Goal: Information Seeking & Learning: Find specific page/section

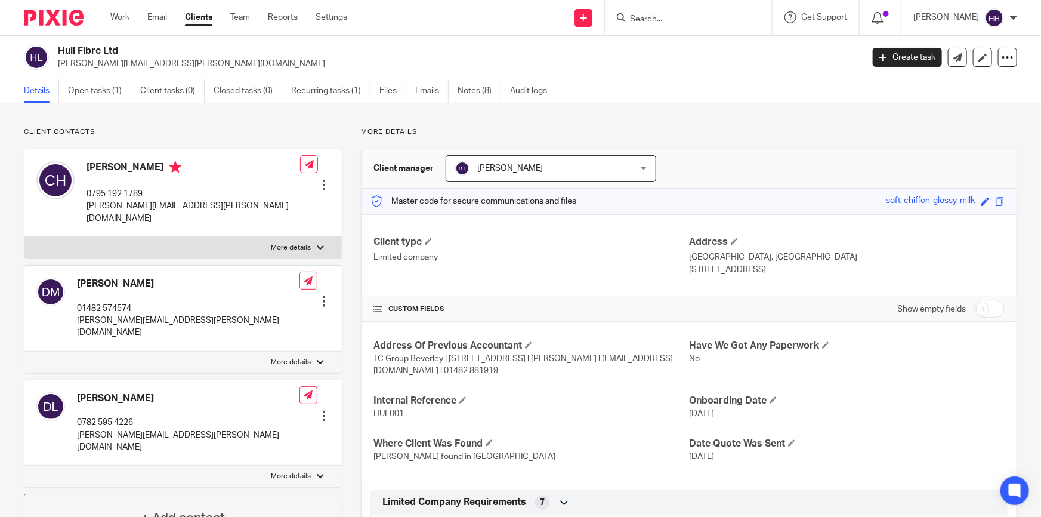
click at [205, 23] on link "Clients" at bounding box center [198, 17] width 27 height 12
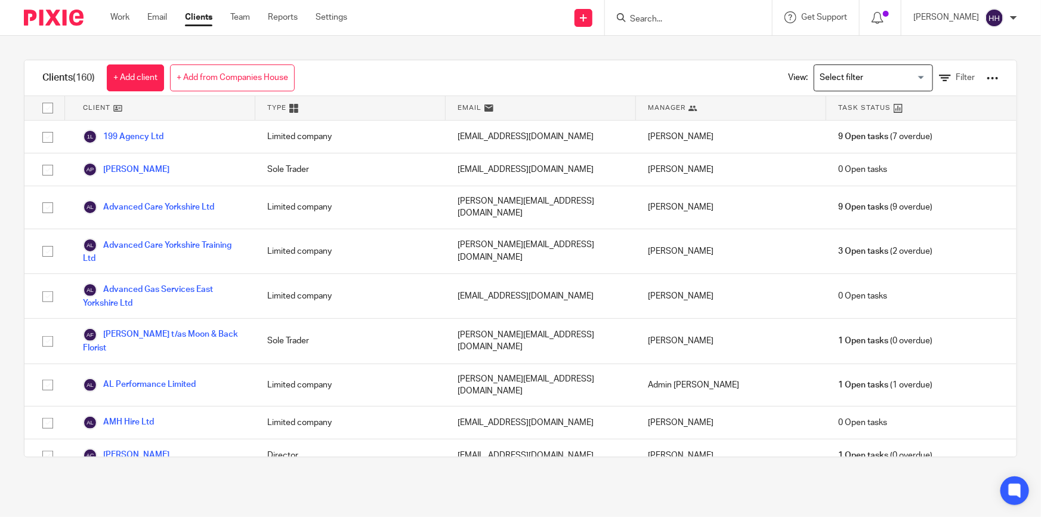
click at [199, 12] on link "Clients" at bounding box center [198, 17] width 27 height 12
click at [682, 16] on input "Search" at bounding box center [682, 19] width 107 height 11
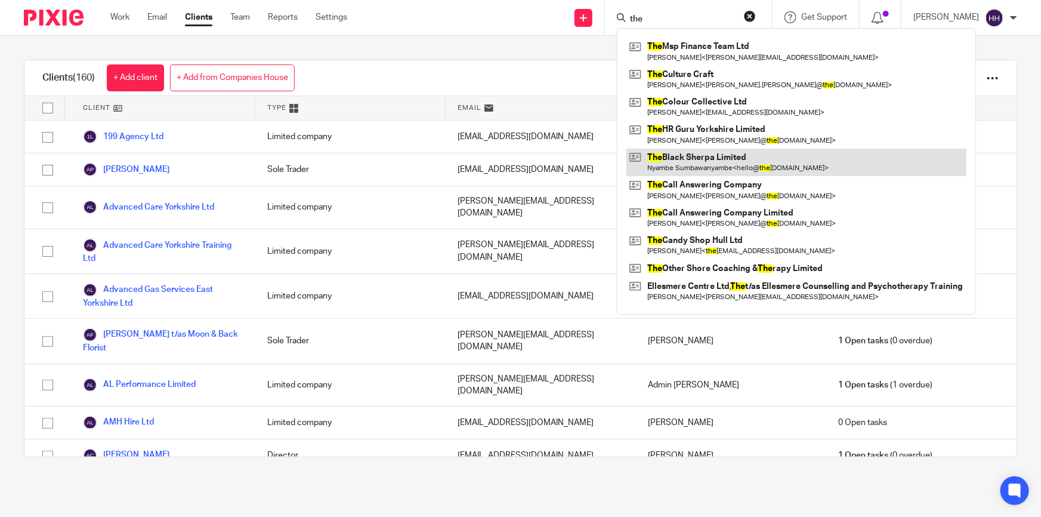
type input "the"
click at [713, 162] on link at bounding box center [797, 162] width 340 height 27
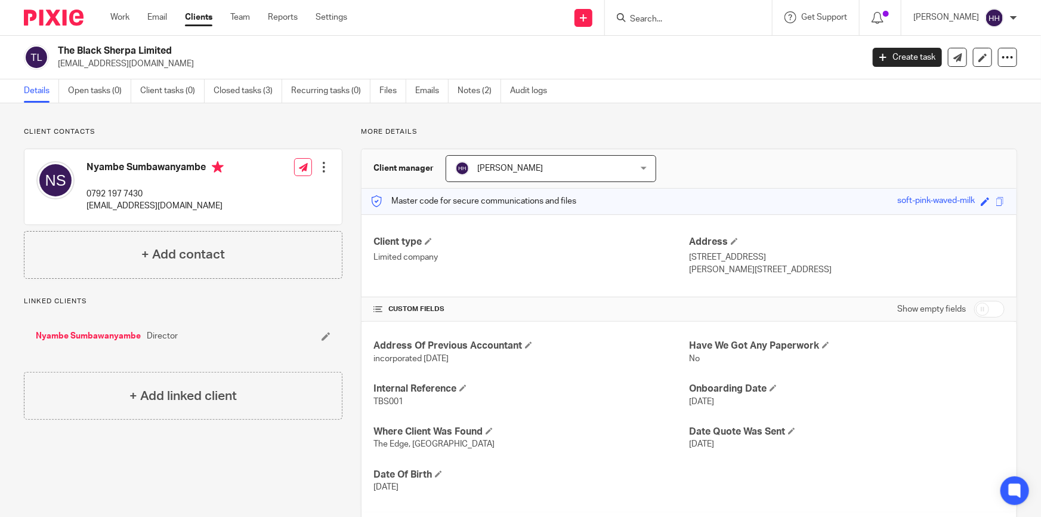
scroll to position [162, 0]
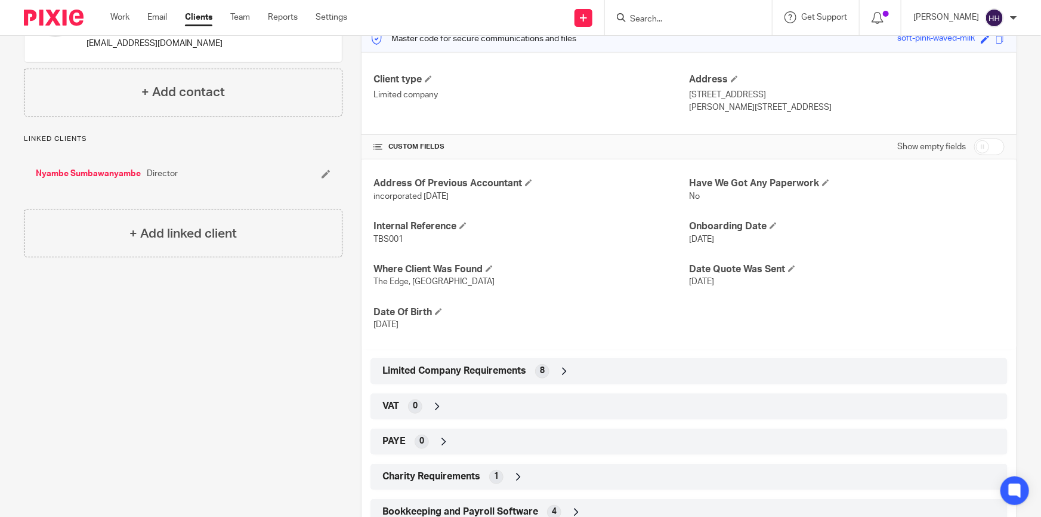
click at [983, 145] on input "checkbox" at bounding box center [990, 146] width 30 height 17
checkbox input "true"
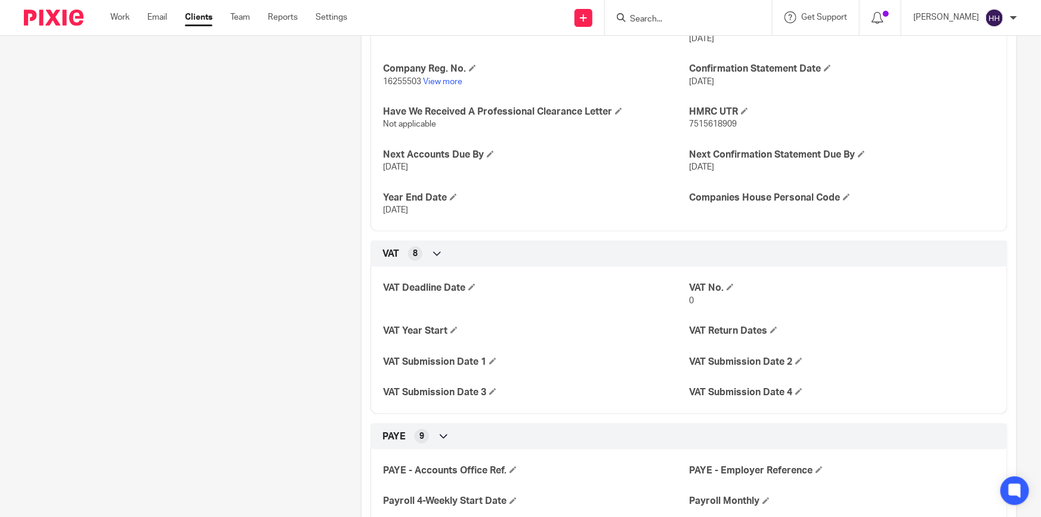
scroll to position [705, 0]
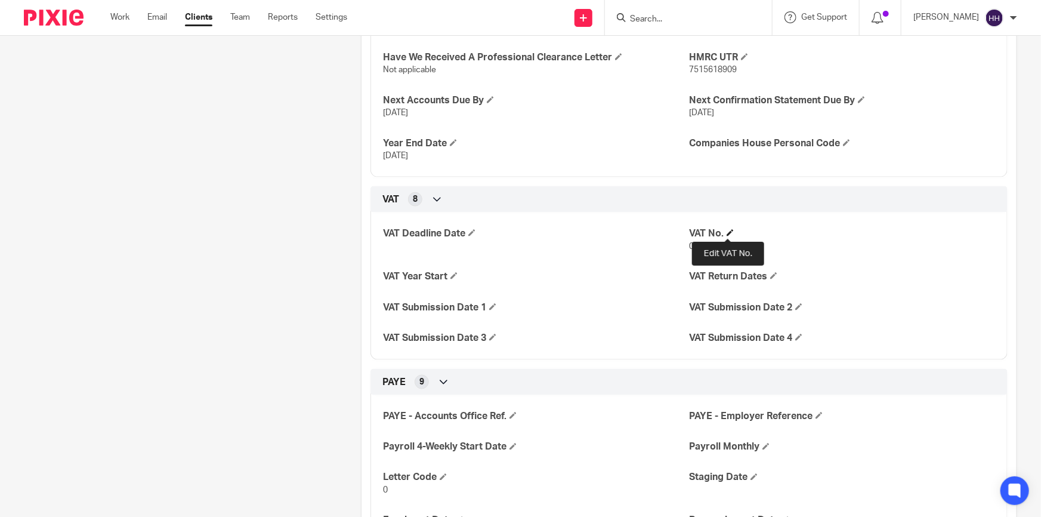
click at [727, 232] on span at bounding box center [730, 232] width 7 height 7
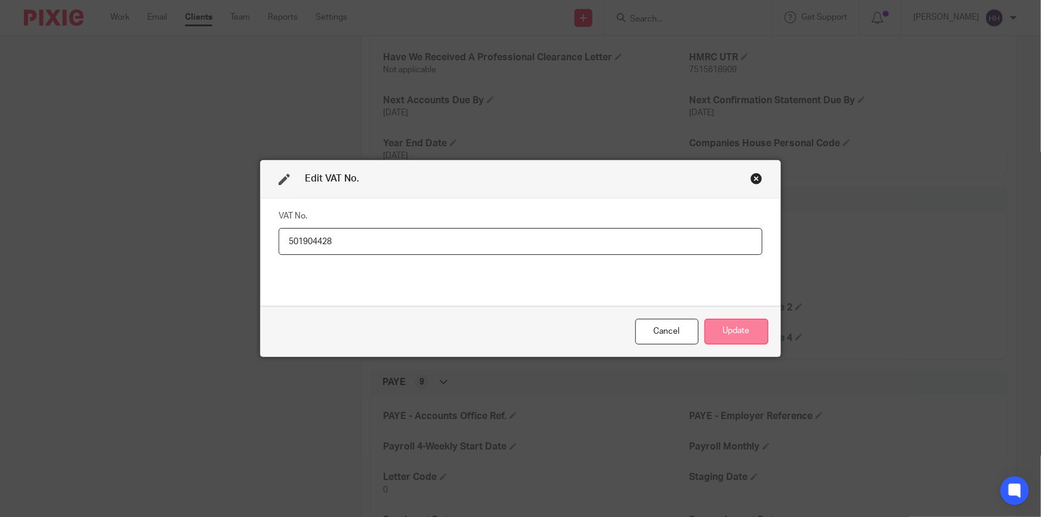
type input "501904428"
click at [717, 326] on button "Update" at bounding box center [737, 332] width 64 height 26
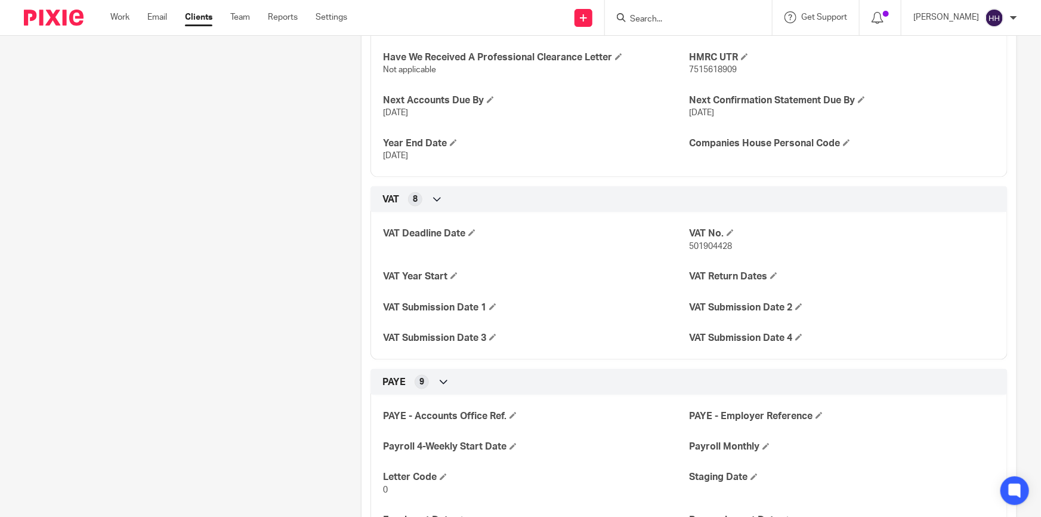
click at [685, 18] on input "Search" at bounding box center [682, 19] width 107 height 11
type input "m"
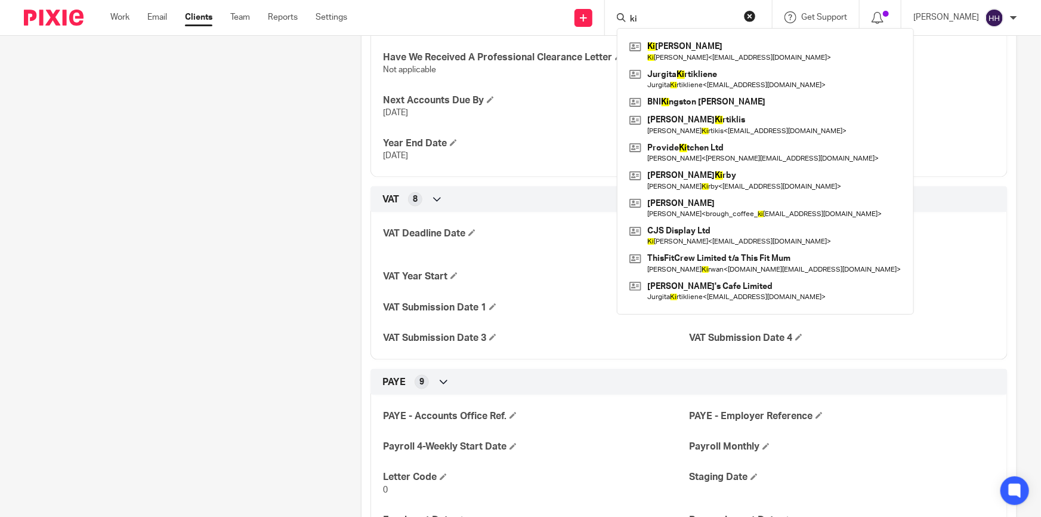
type input "k"
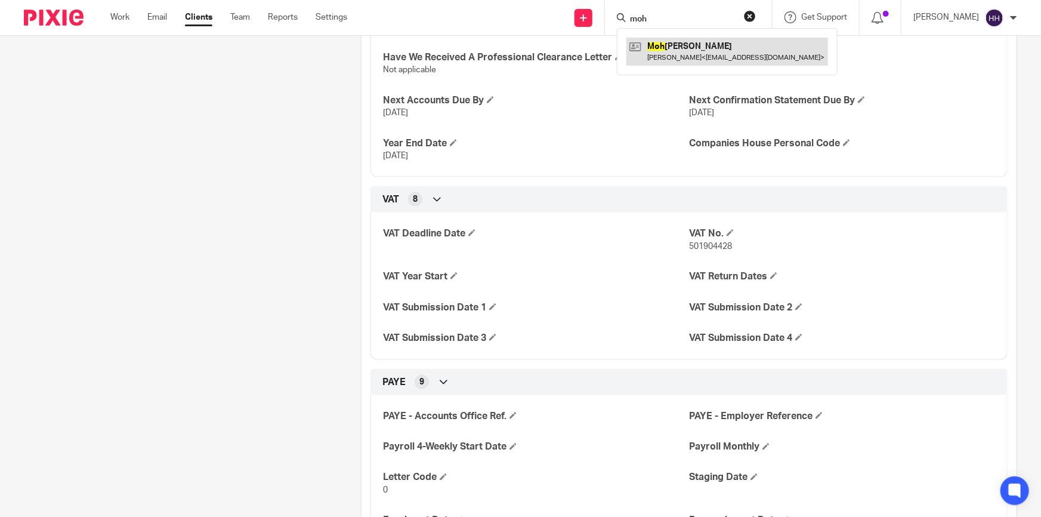
type input "moh"
click at [695, 43] on link at bounding box center [728, 51] width 202 height 27
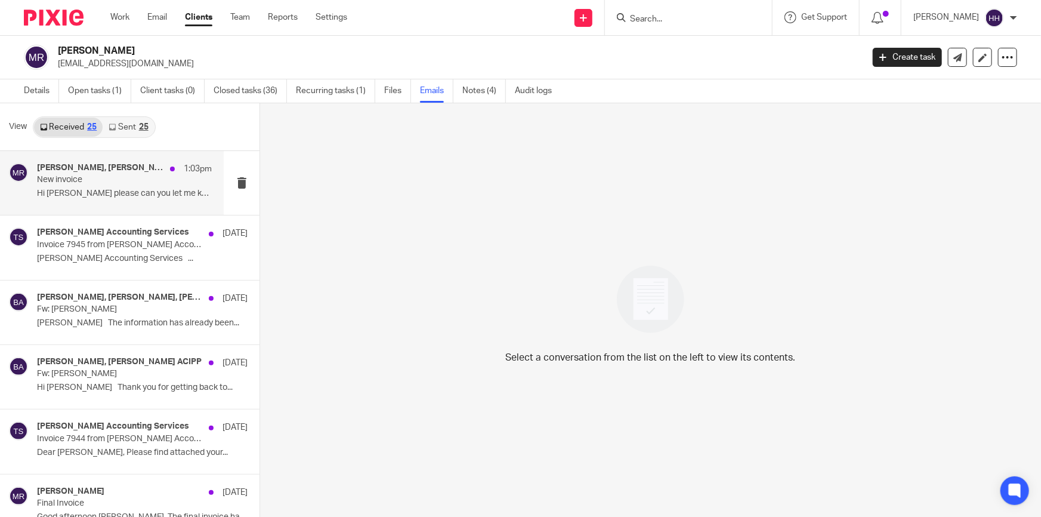
click at [114, 158] on div "Liz Turpin, Mohamad Rezaei 1:03pm New invoice Hi Liz please can you let me know…" at bounding box center [112, 183] width 224 height 64
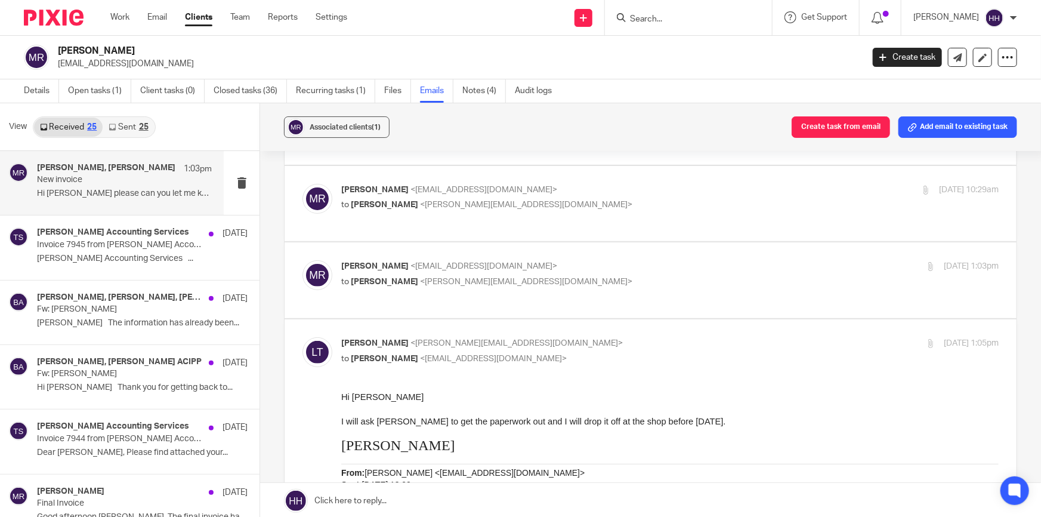
scroll to position [217, 0]
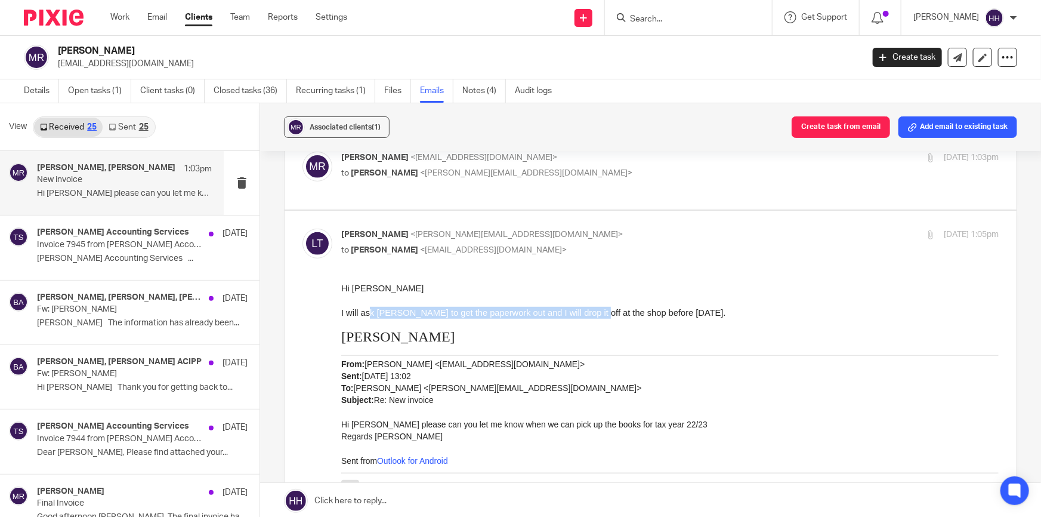
drag, startPoint x: 372, startPoint y: 313, endPoint x: 600, endPoint y: 313, distance: 228.0
click at [600, 313] on span "I will ask Hannah to get the paperwork out and I will drop it off at the shop b…" at bounding box center [533, 313] width 385 height 10
click at [614, 313] on span "I will ask Hannah to get the paperwork out and I will drop it off at the shop b…" at bounding box center [533, 313] width 385 height 10
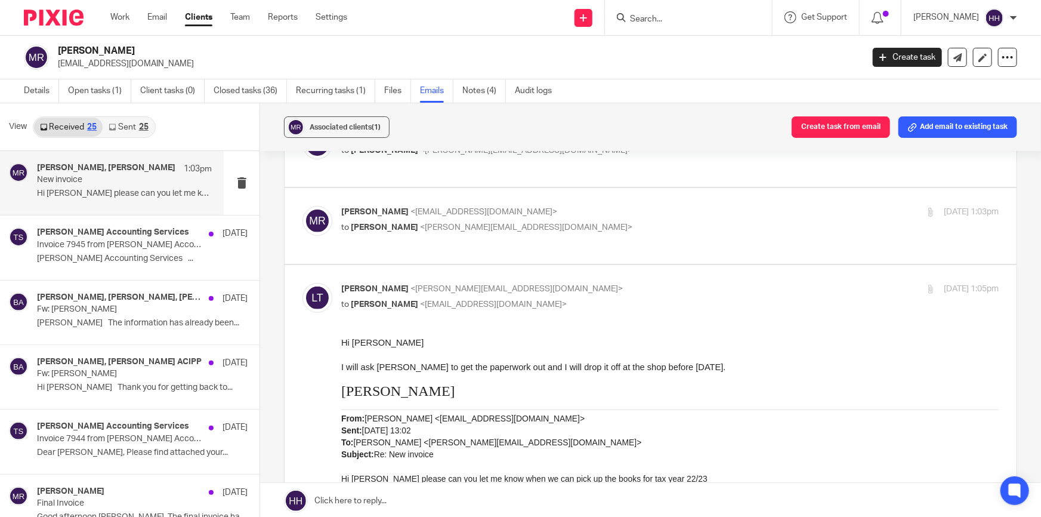
click at [583, 298] on p "to Mohamad Rezaei <molokismet@hotmail.com>" at bounding box center [560, 304] width 439 height 13
checkbox input "false"
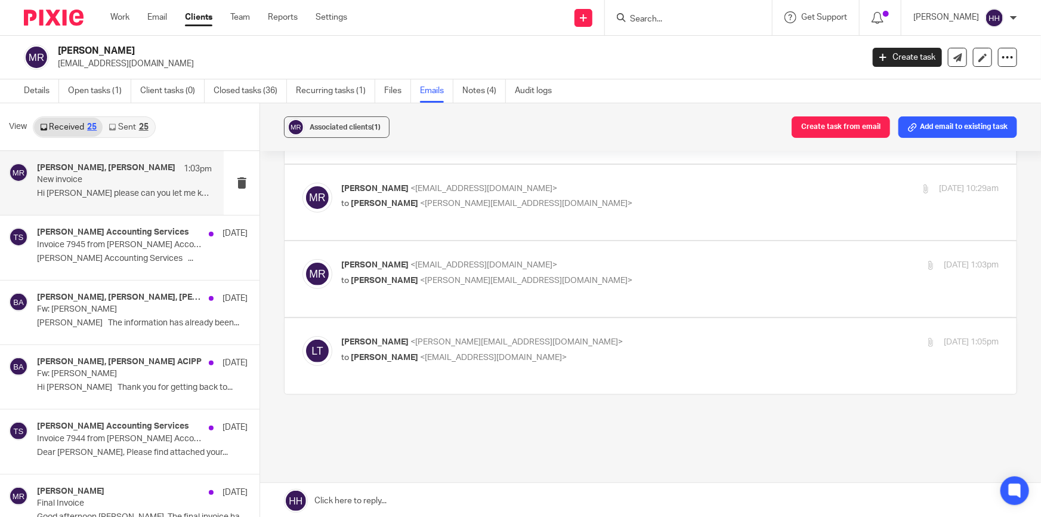
scroll to position [0, 0]
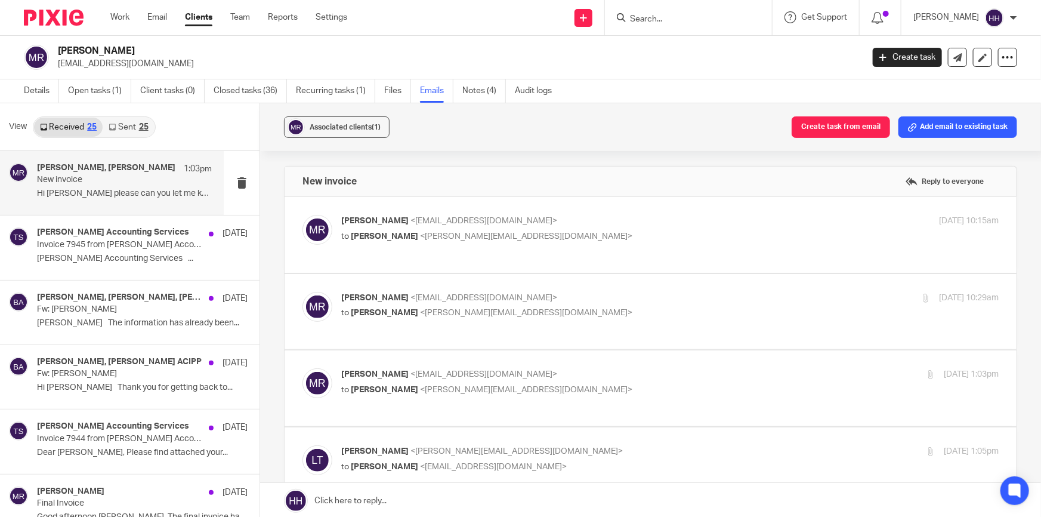
click at [554, 237] on p "to Liz Turpin <liz@turpinaccounting.co.uk>" at bounding box center [560, 236] width 439 height 13
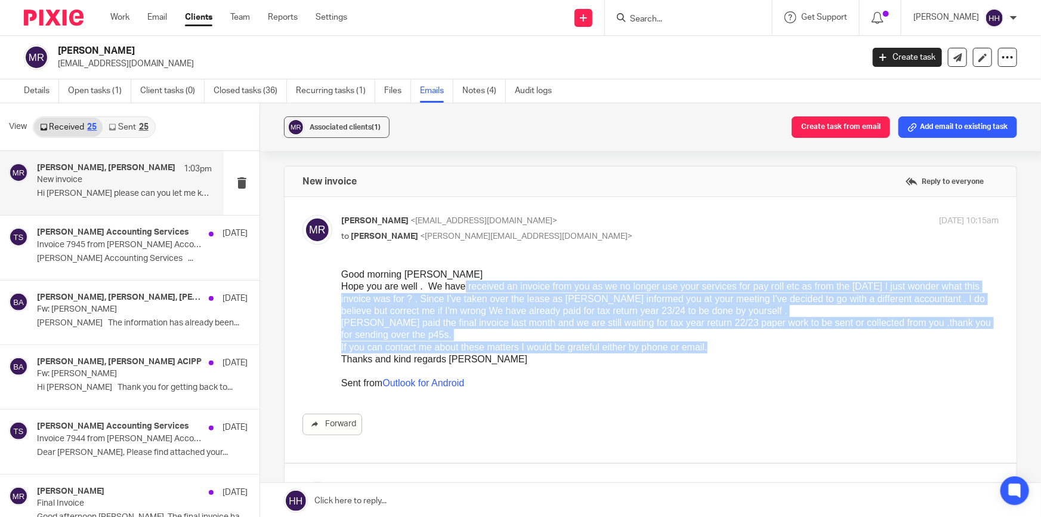
drag, startPoint x: 465, startPoint y: 283, endPoint x: 833, endPoint y: 340, distance: 372.1
click at [837, 341] on div "Good morning Liz Hope you are well . We have received an invoice from you as we…" at bounding box center [670, 328] width 658 height 121
click at [716, 338] on div "Mohamad paid the final invoice last month and we are still waiting for tax year…" at bounding box center [670, 328] width 658 height 24
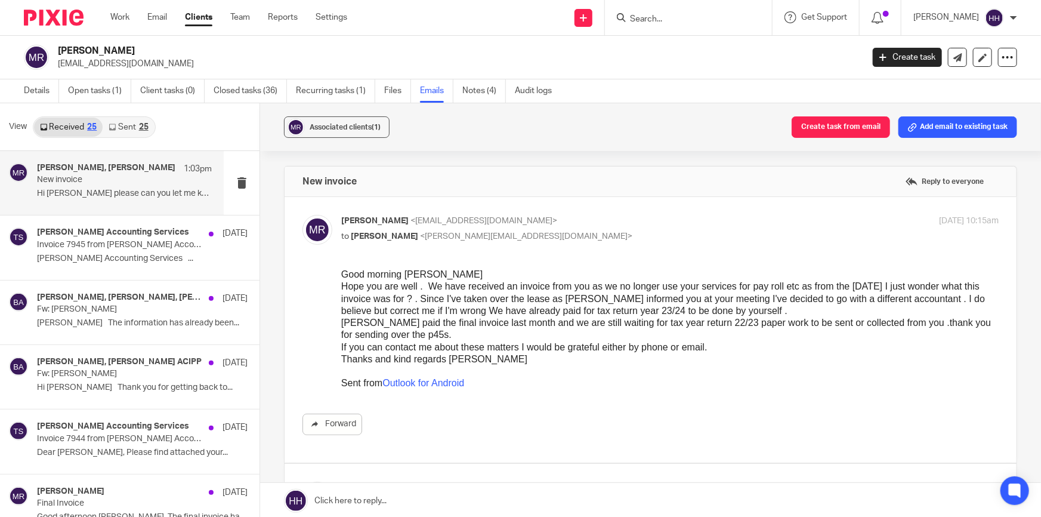
click at [679, 217] on p "Mohamad Rezaei <molokismet@hotmail.com>" at bounding box center [560, 221] width 439 height 13
checkbox input "false"
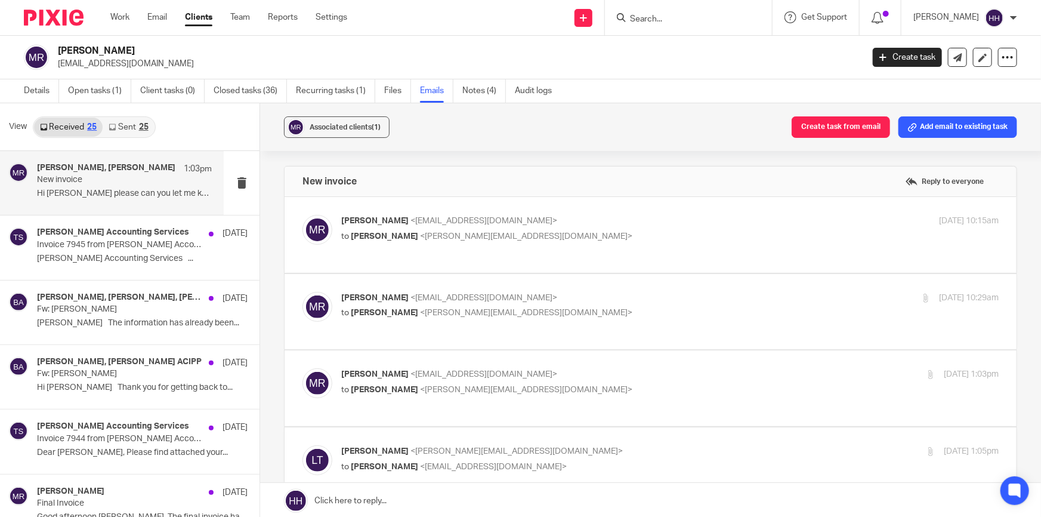
click at [658, 281] on label at bounding box center [651, 312] width 732 height 76
click at [303, 291] on input "checkbox" at bounding box center [302, 291] width 1 height 1
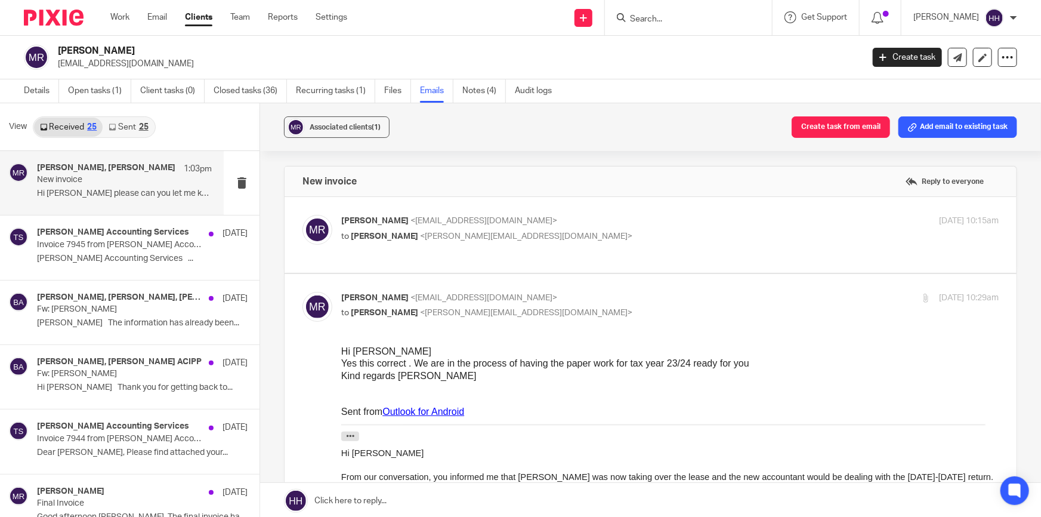
click at [645, 292] on p "Mohamad Rezaei <molokismet@hotmail.com>" at bounding box center [560, 298] width 439 height 13
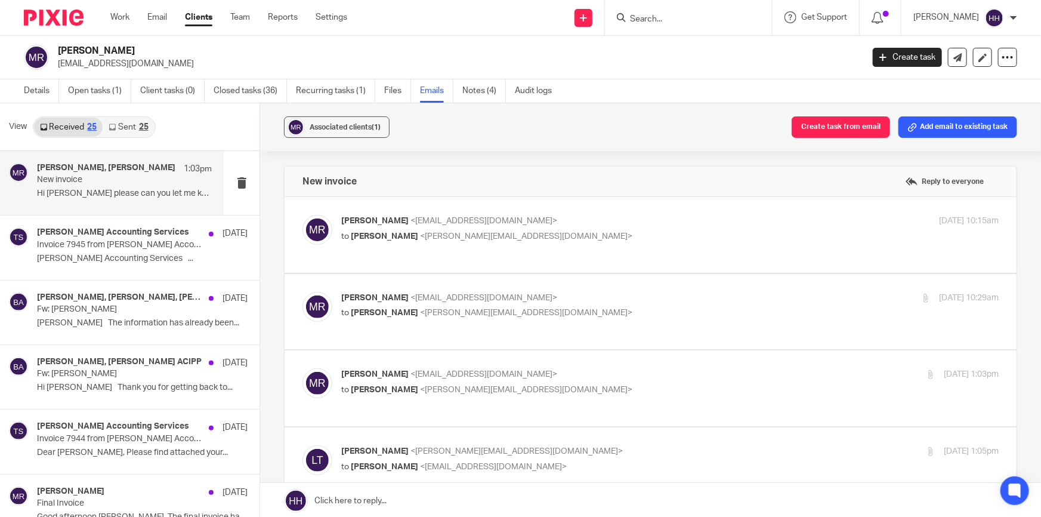
click at [617, 298] on p "Mohamad Rezaei <molokismet@hotmail.com>" at bounding box center [560, 298] width 439 height 13
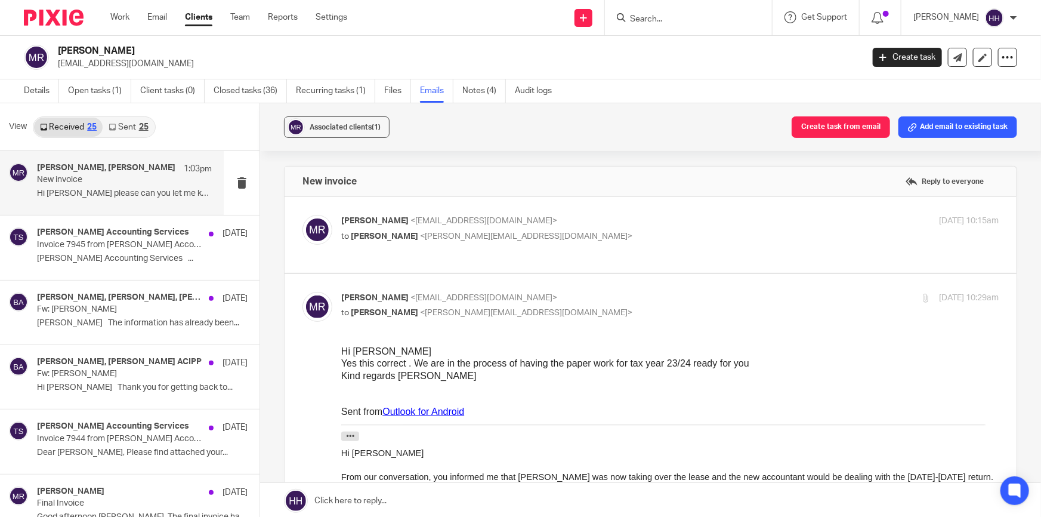
click at [604, 297] on p "Mohamad Rezaei <molokismet@hotmail.com>" at bounding box center [560, 298] width 439 height 13
checkbox input "false"
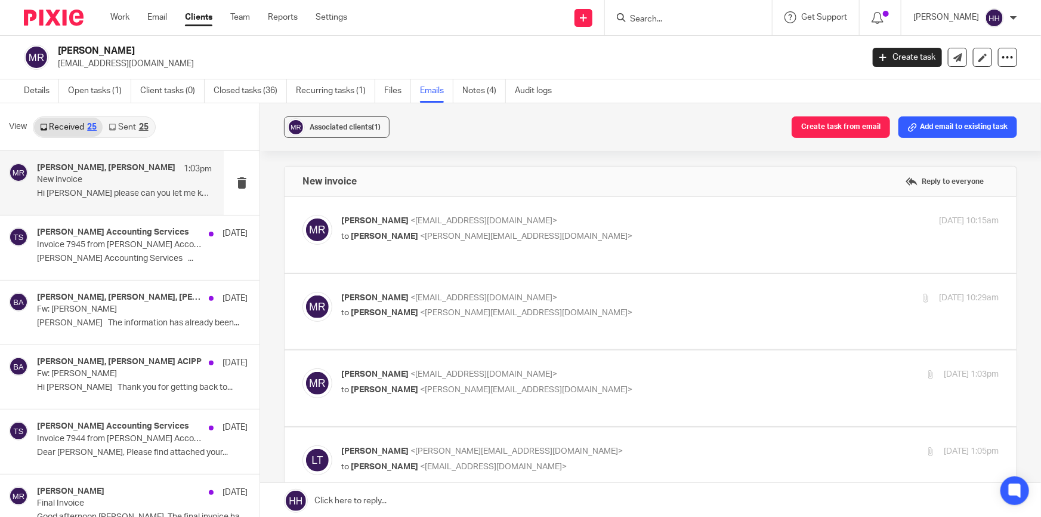
click at [600, 368] on p "Mohamad Rezaei <molokismet@hotmail.com>" at bounding box center [560, 374] width 439 height 13
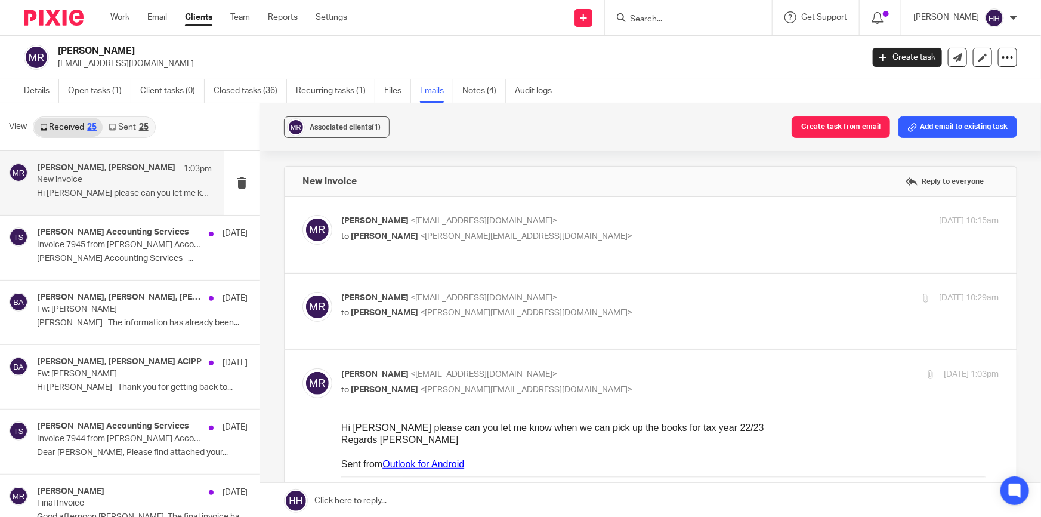
scroll to position [54, 0]
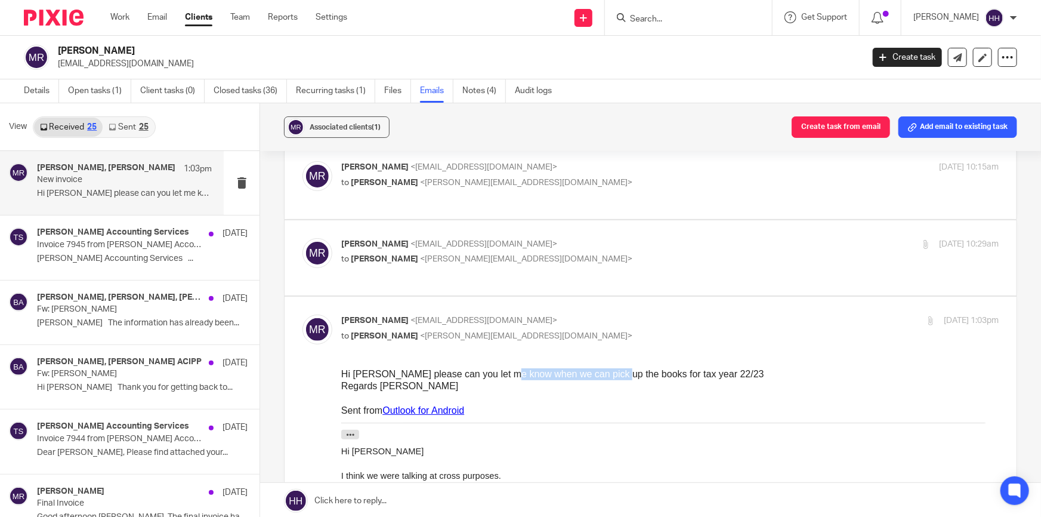
drag, startPoint x: 507, startPoint y: 374, endPoint x: 615, endPoint y: 372, distance: 108.6
click at [614, 372] on div "Hi Liz please can you let me know when we can pick up the books for tax year 22…" at bounding box center [670, 374] width 658 height 12
click at [629, 372] on div "Hi Liz please can you let me know when we can pick up the books for tax year 22…" at bounding box center [670, 374] width 658 height 12
click at [643, 315] on p "Mohamad Rezaei <molokismet@hotmail.com>" at bounding box center [560, 321] width 439 height 13
checkbox input "false"
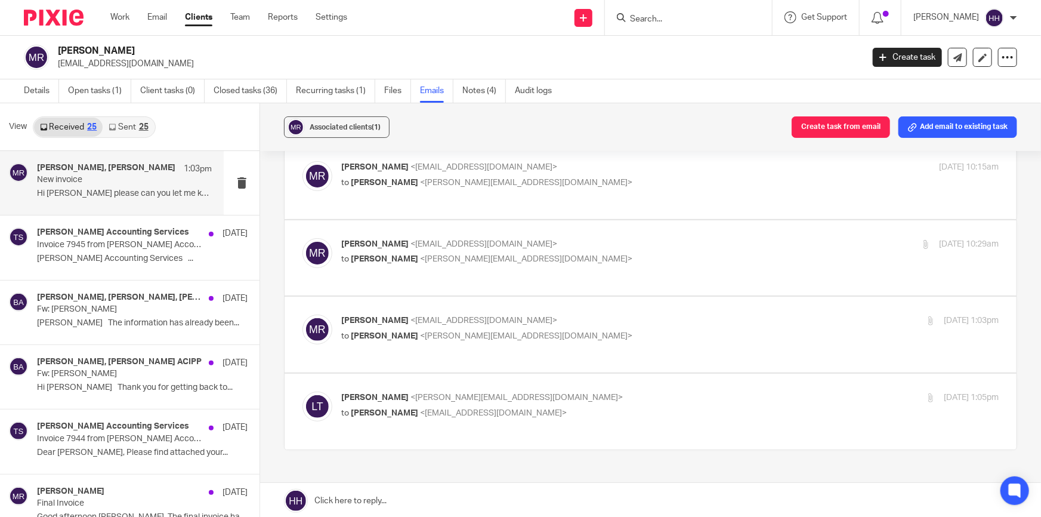
click at [615, 374] on label at bounding box center [651, 412] width 732 height 76
click at [303, 391] on input "checkbox" at bounding box center [302, 391] width 1 height 1
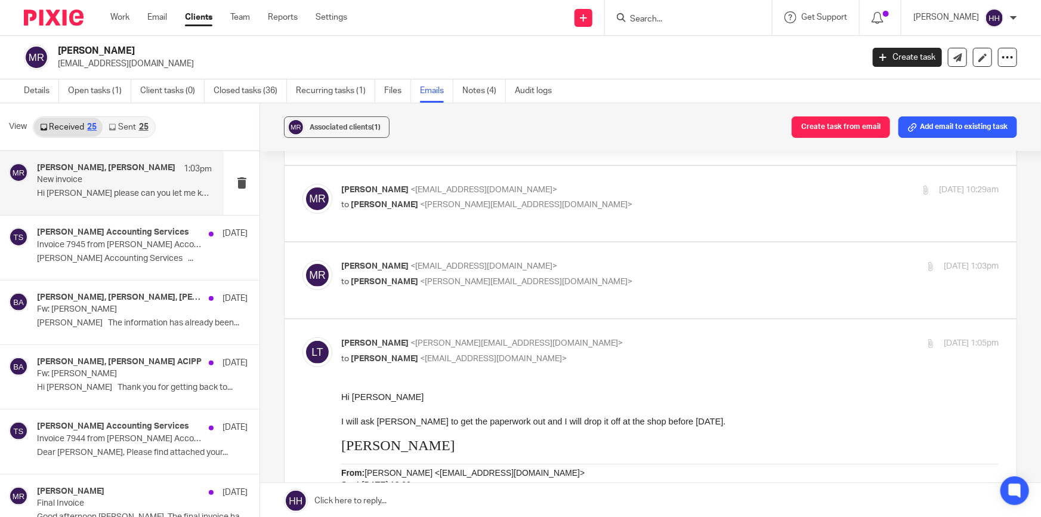
scroll to position [162, 0]
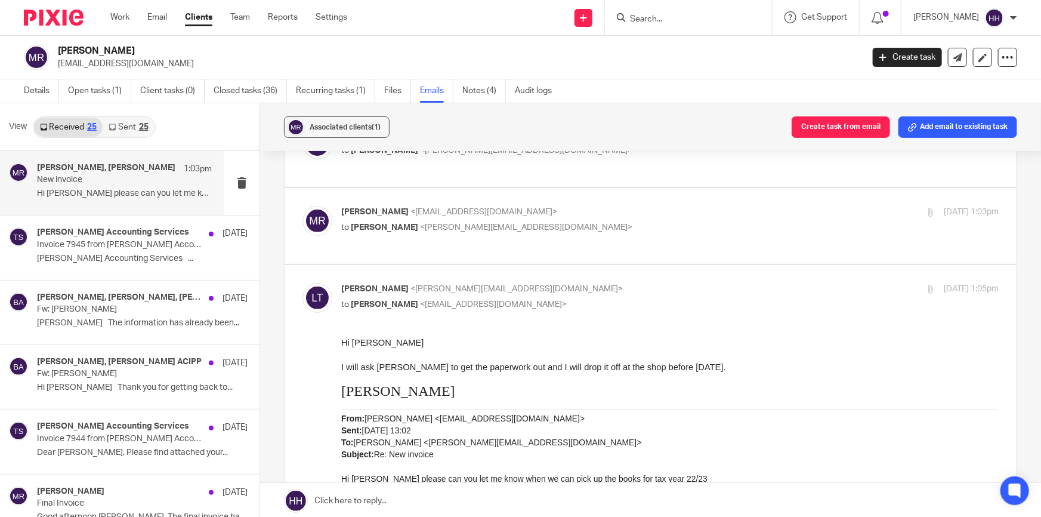
drag, startPoint x: 455, startPoint y: 357, endPoint x: 574, endPoint y: 356, distance: 118.8
click at [574, 356] on p at bounding box center [670, 355] width 658 height 12
drag, startPoint x: 473, startPoint y: 363, endPoint x: 642, endPoint y: 365, distance: 168.9
click at [642, 365] on span "I will ask Hannah to get the paperwork out and I will drop it off at the shop b…" at bounding box center [533, 367] width 385 height 10
click at [656, 364] on span "I will ask Hannah to get the paperwork out and I will drop it off at the shop b…" at bounding box center [533, 367] width 385 height 10
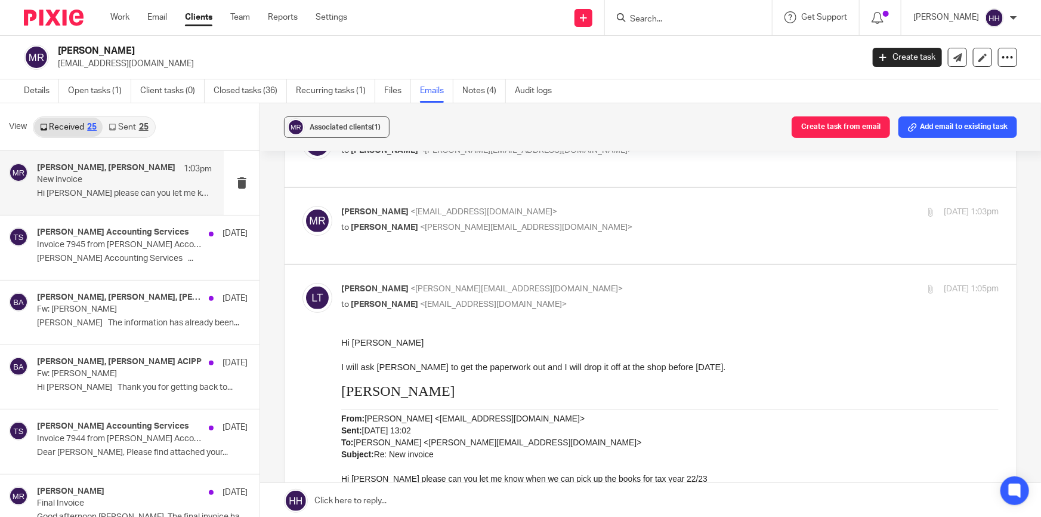
click at [634, 283] on div "Liz Turpin <liz@turpinaccounting.co.uk> to Mohamad Rezaei <molokismet@hotmail.c…" at bounding box center [560, 296] width 439 height 27
checkbox input "false"
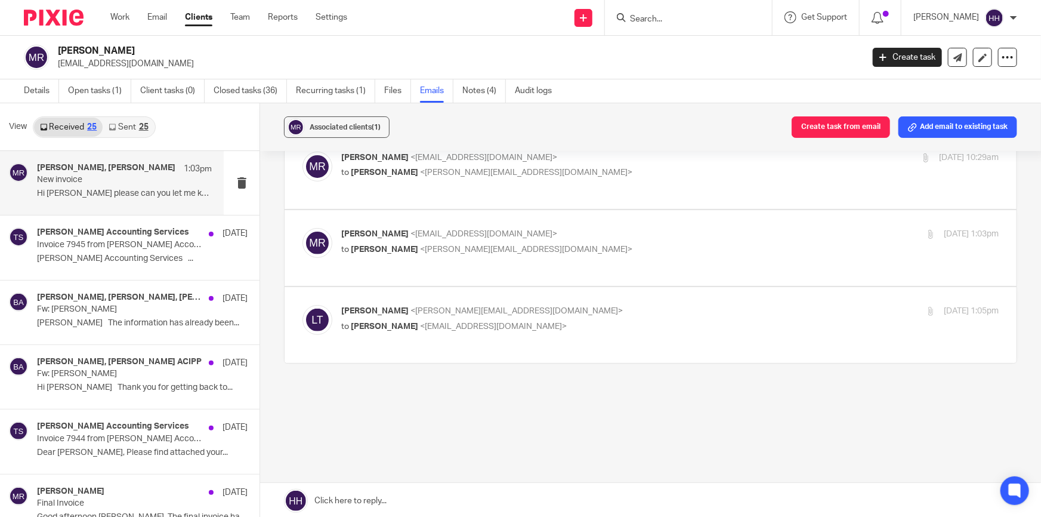
scroll to position [109, 0]
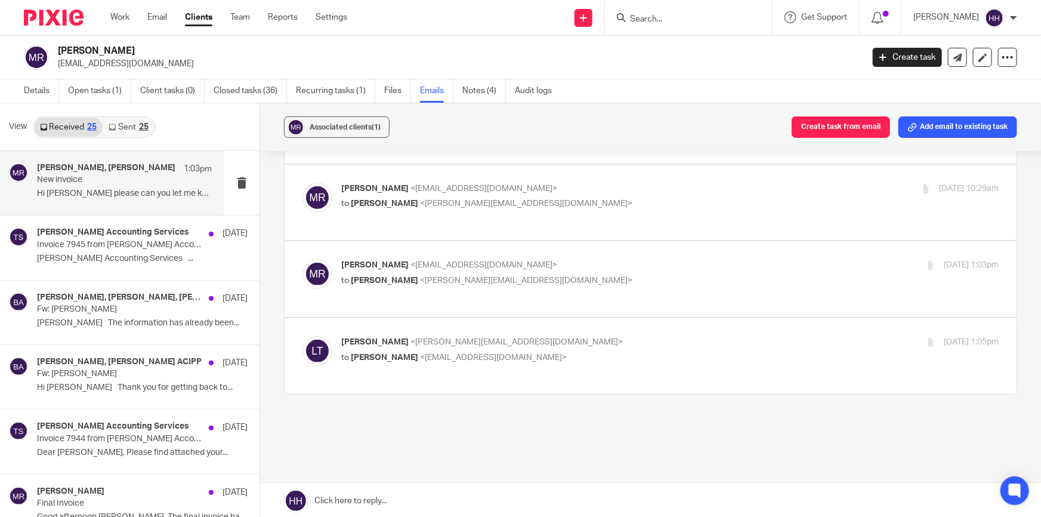
click at [108, 121] on link "Sent 25" at bounding box center [128, 127] width 51 height 19
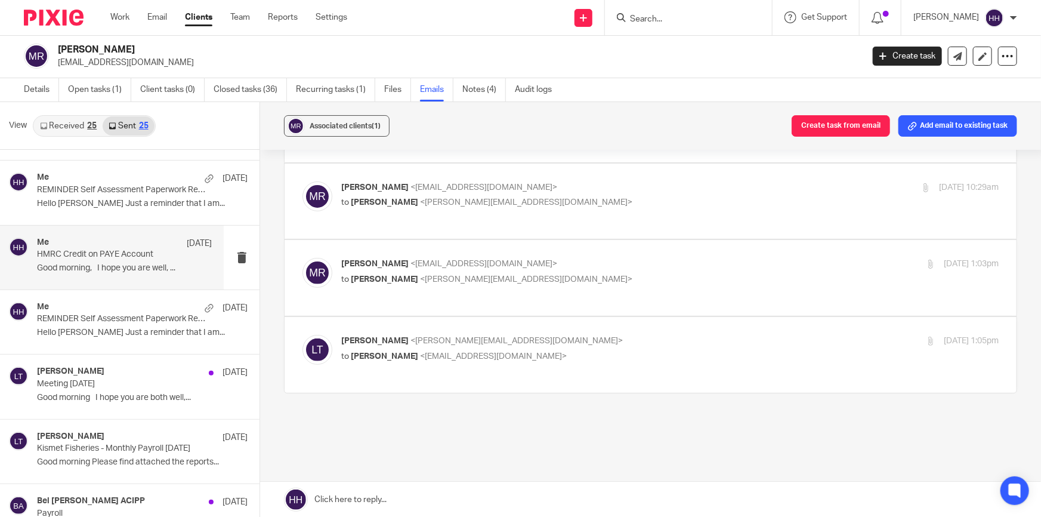
scroll to position [0, 0]
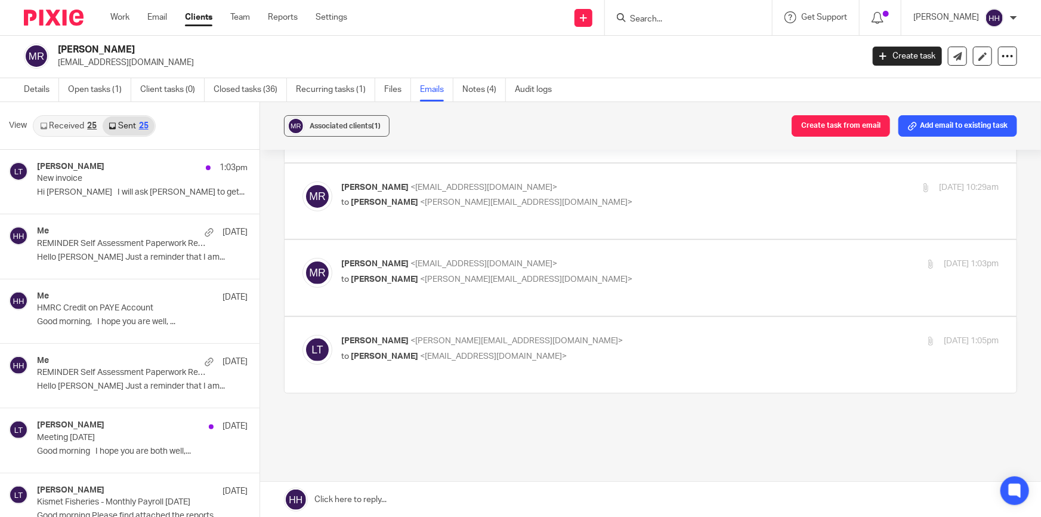
click at [65, 125] on link "Received 25" at bounding box center [68, 125] width 69 height 19
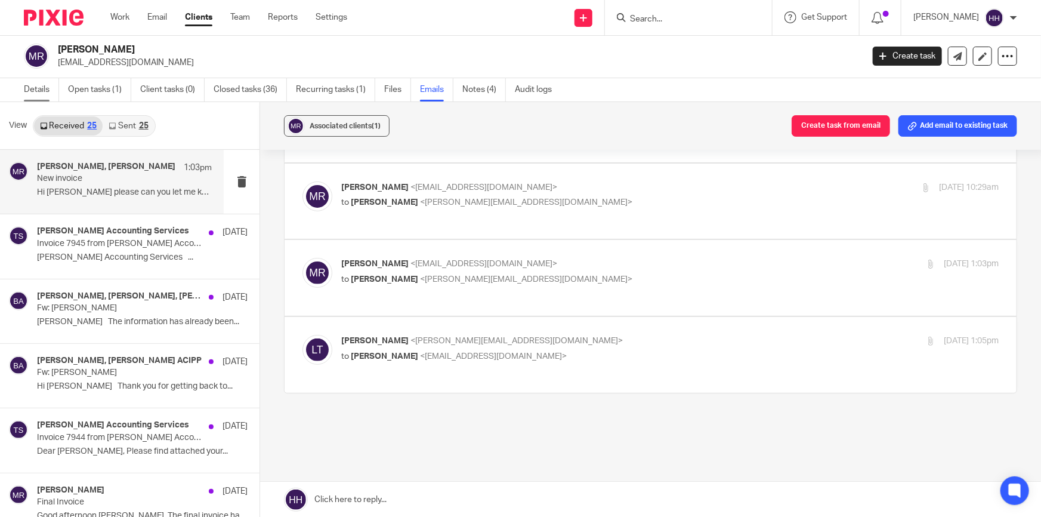
click at [45, 88] on link "Details" at bounding box center [41, 89] width 35 height 23
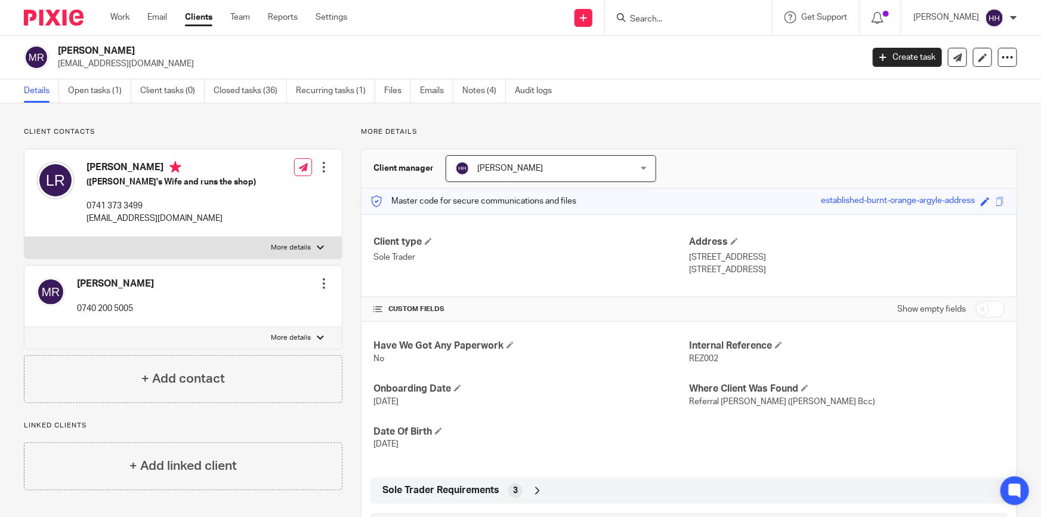
click at [292, 253] on label "More details" at bounding box center [183, 247] width 318 height 21
click at [24, 237] on input "More details" at bounding box center [24, 236] width 1 height 1
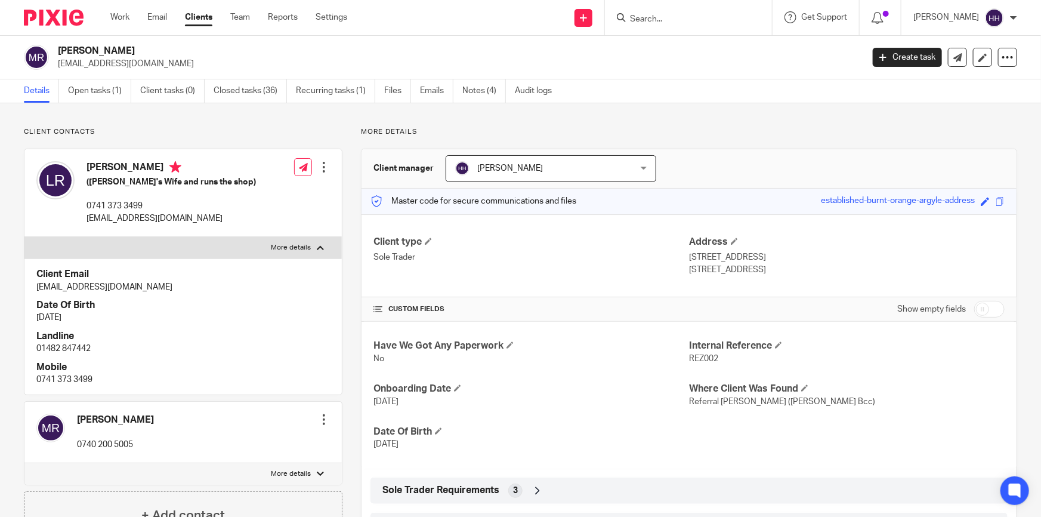
click at [303, 246] on p "More details" at bounding box center [291, 248] width 40 height 10
click at [24, 237] on input "More details" at bounding box center [24, 236] width 1 height 1
checkbox input "false"
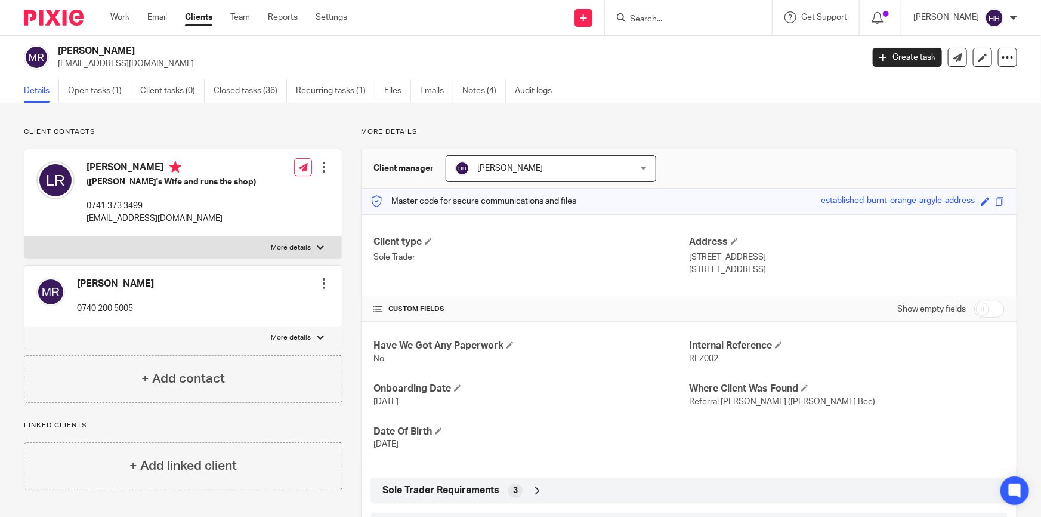
click at [289, 328] on label "More details" at bounding box center [183, 337] width 318 height 21
click at [24, 327] on input "More details" at bounding box center [24, 326] width 1 height 1
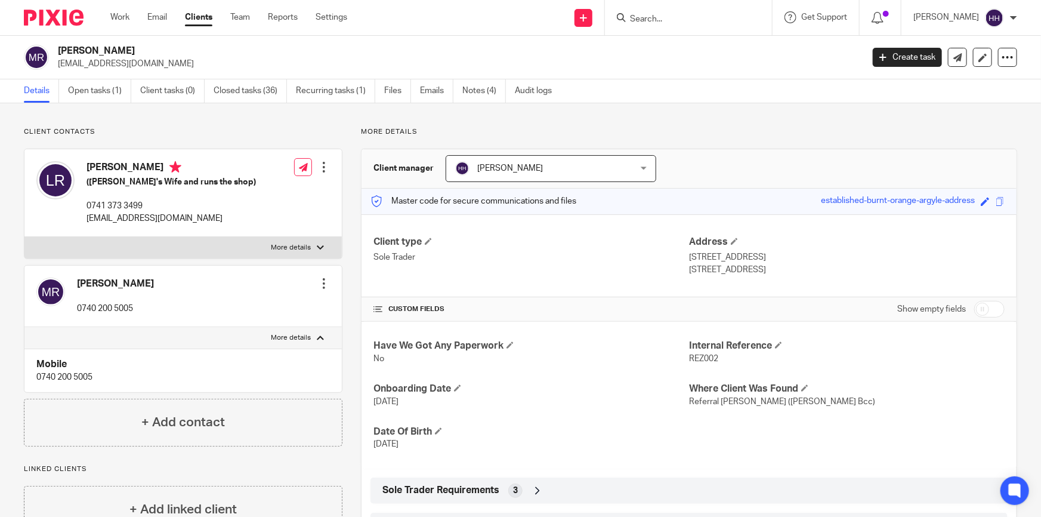
click at [303, 333] on p "More details" at bounding box center [291, 338] width 40 height 10
click at [24, 327] on input "More details" at bounding box center [24, 326] width 1 height 1
checkbox input "false"
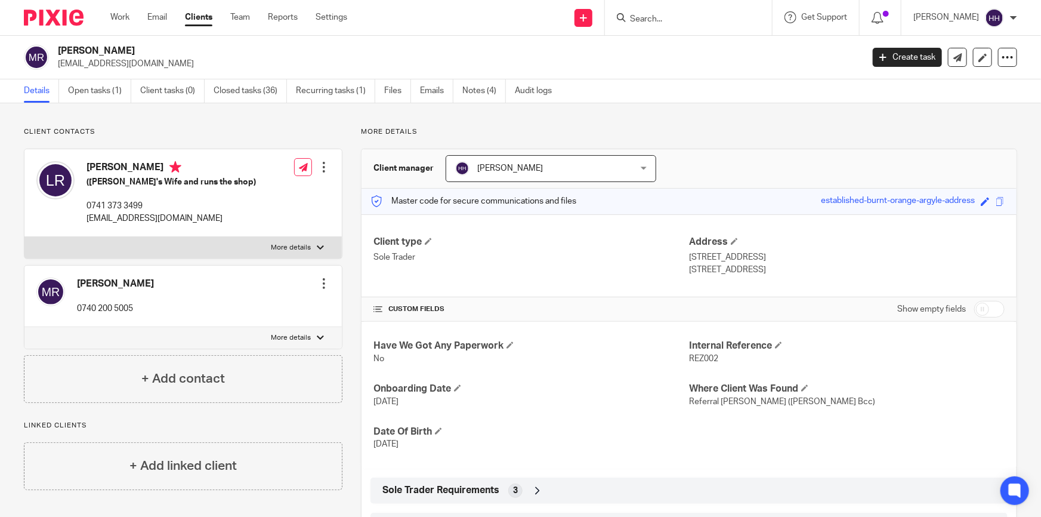
click at [200, 19] on link "Clients" at bounding box center [198, 17] width 27 height 12
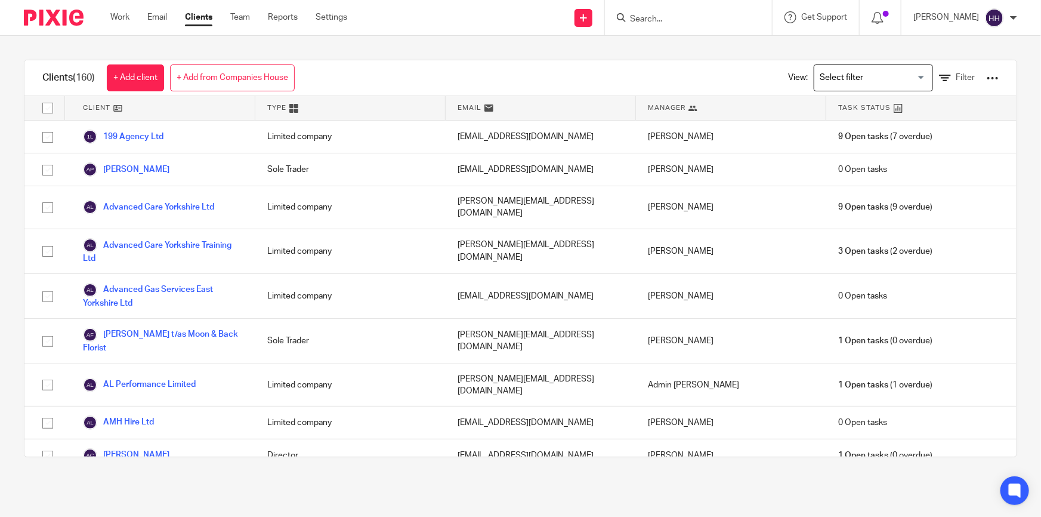
click at [704, 14] on input "Search" at bounding box center [682, 19] width 107 height 11
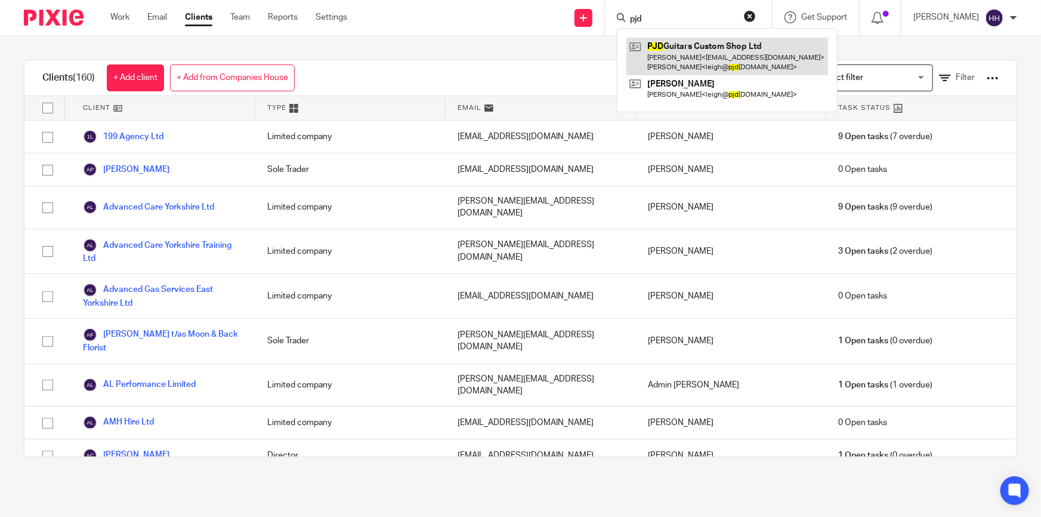
type input "pjd"
click at [723, 47] on link at bounding box center [728, 56] width 202 height 37
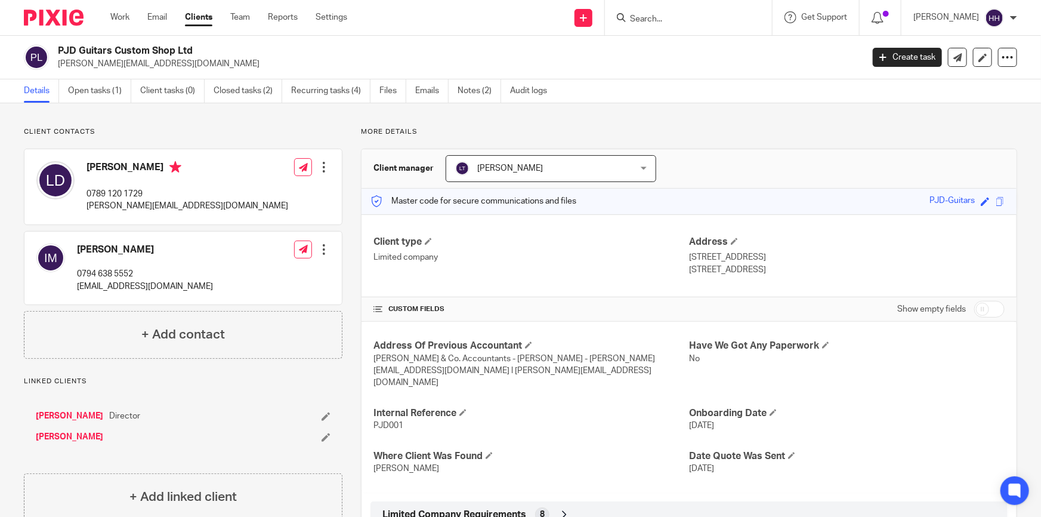
click at [425, 86] on link "Emails" at bounding box center [431, 90] width 33 height 23
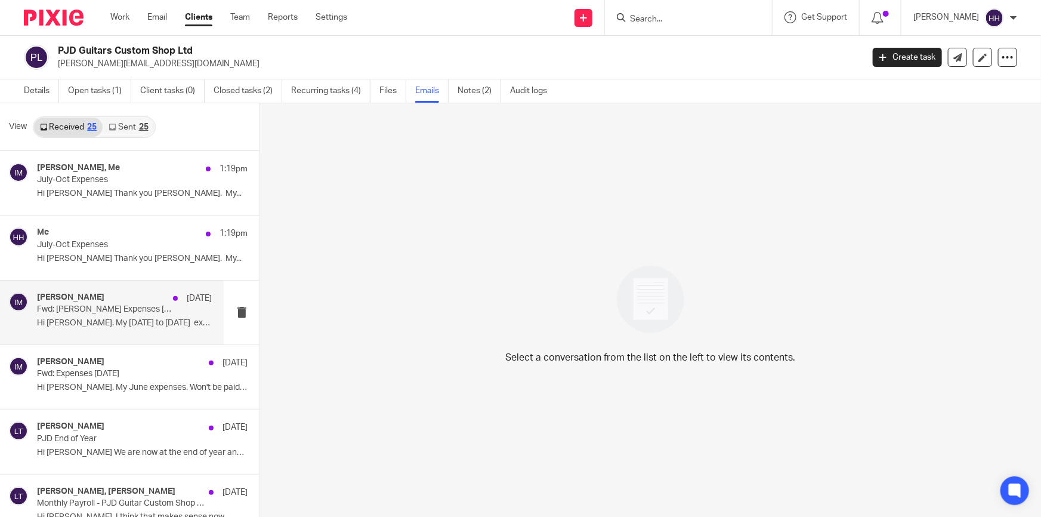
click at [70, 322] on p "Hi Liz. My Sept 24 to Dec 24 expenses...." at bounding box center [124, 323] width 175 height 10
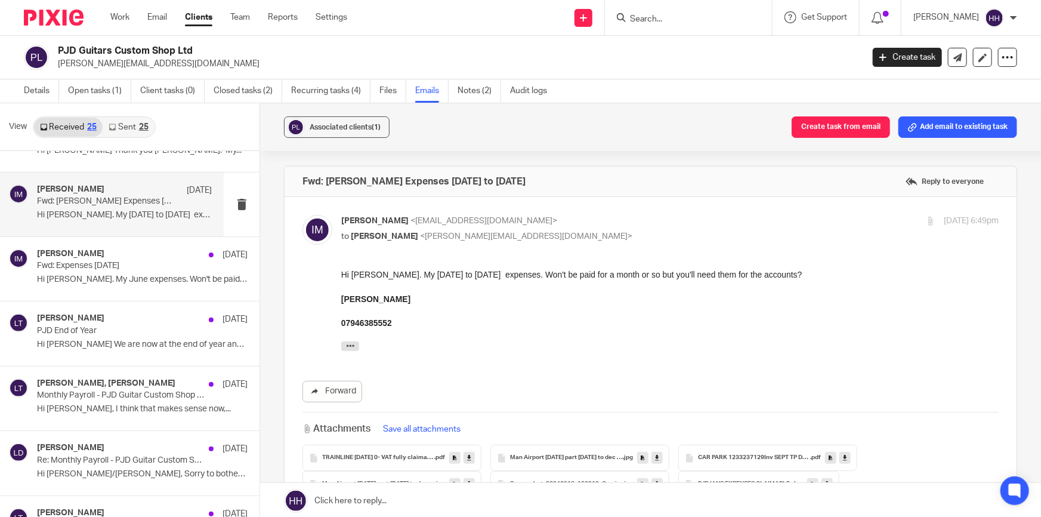
scroll to position [54, 0]
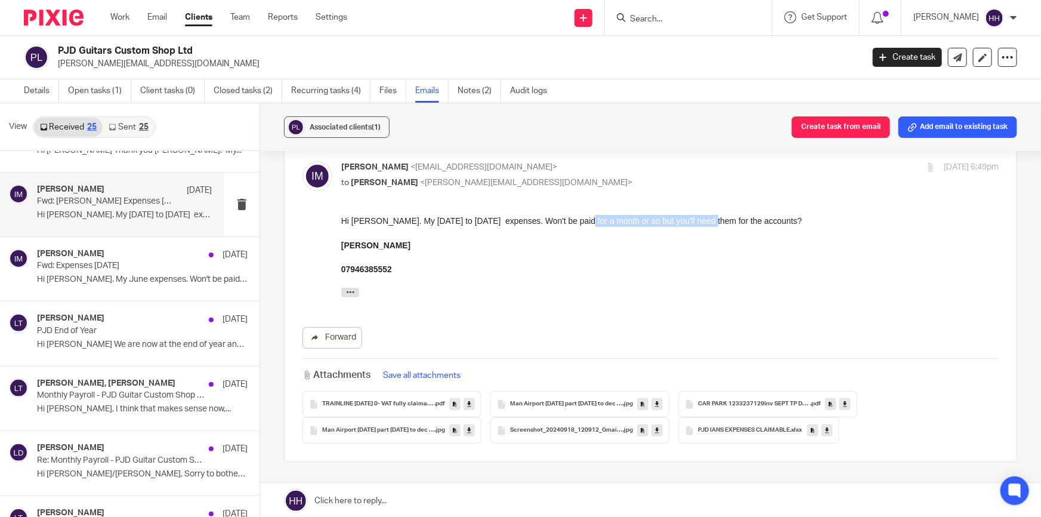
drag, startPoint x: 582, startPoint y: 217, endPoint x: 695, endPoint y: 217, distance: 113.4
click at [695, 217] on div "Hi Liz. My Sept 24 to Dec 24 expenses. Won't be paid for a month or so but you'…" at bounding box center [670, 220] width 658 height 12
click at [698, 217] on div "Hi [PERSON_NAME]. My [DATE] to [DATE] expenses. Won't be paid for a month or so…" at bounding box center [670, 220] width 658 height 12
drag, startPoint x: 621, startPoint y: 220, endPoint x: 707, endPoint y: 220, distance: 85.9
click at [704, 220] on div "Hi Liz. My Sept 24 to Dec 24 expenses. Won't be paid for a month or so but you'…" at bounding box center [670, 220] width 658 height 12
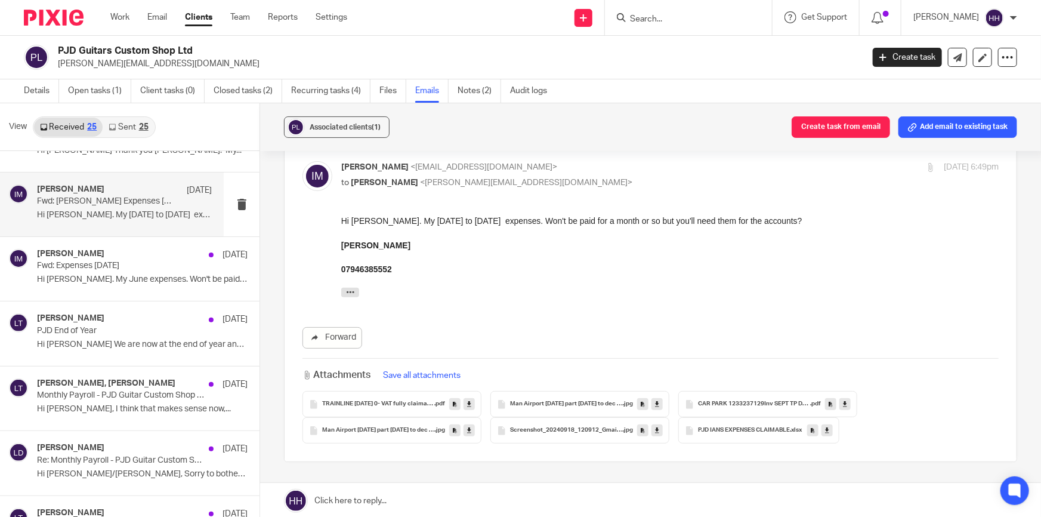
click at [707, 220] on div "Hi Liz. My Sept 24 to Dec 24 expenses. Won't be paid for a month or so but you'…" at bounding box center [670, 220] width 658 height 12
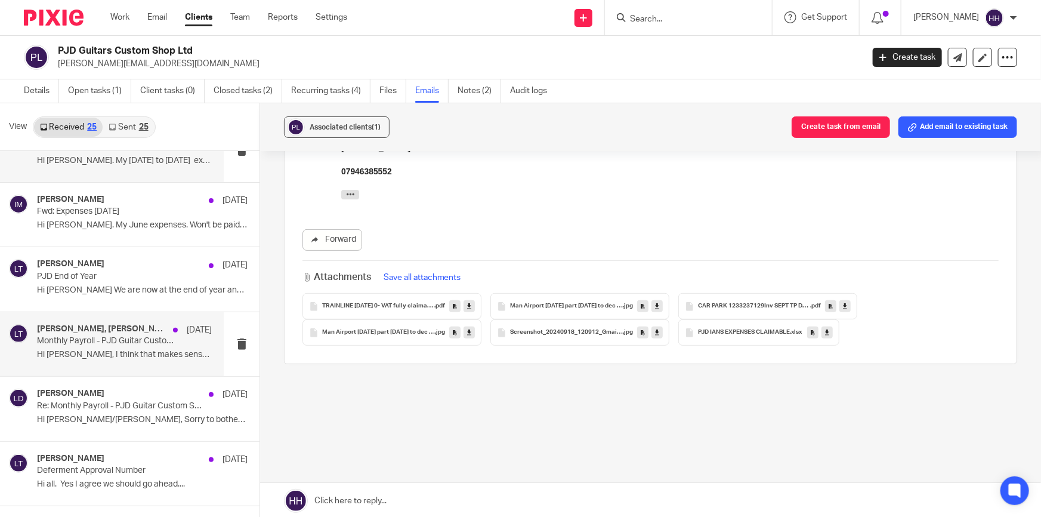
scroll to position [217, 0]
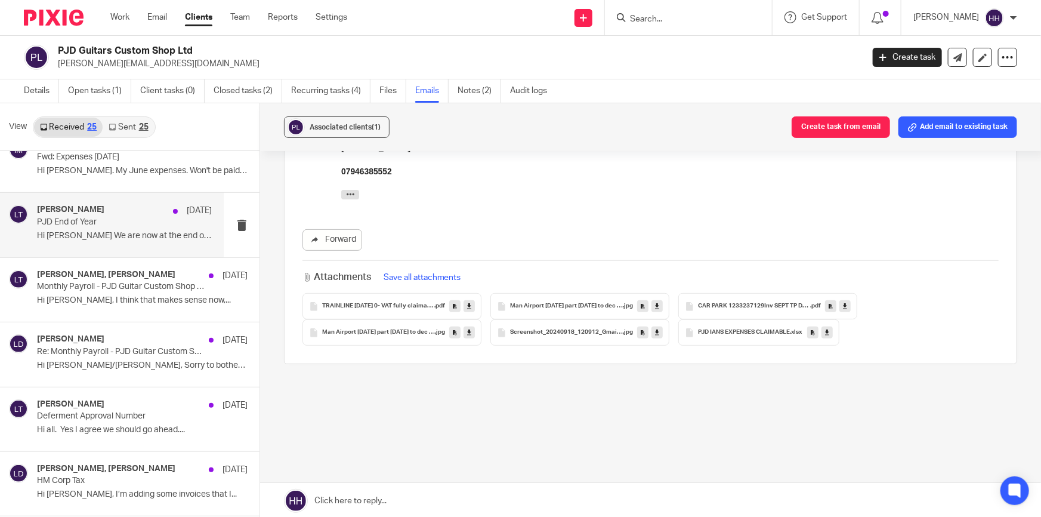
click at [103, 240] on div "Liz Turpin 7 Oct PJD End of Year Hi Liz We are now at the end of year and I..." at bounding box center [124, 225] width 175 height 40
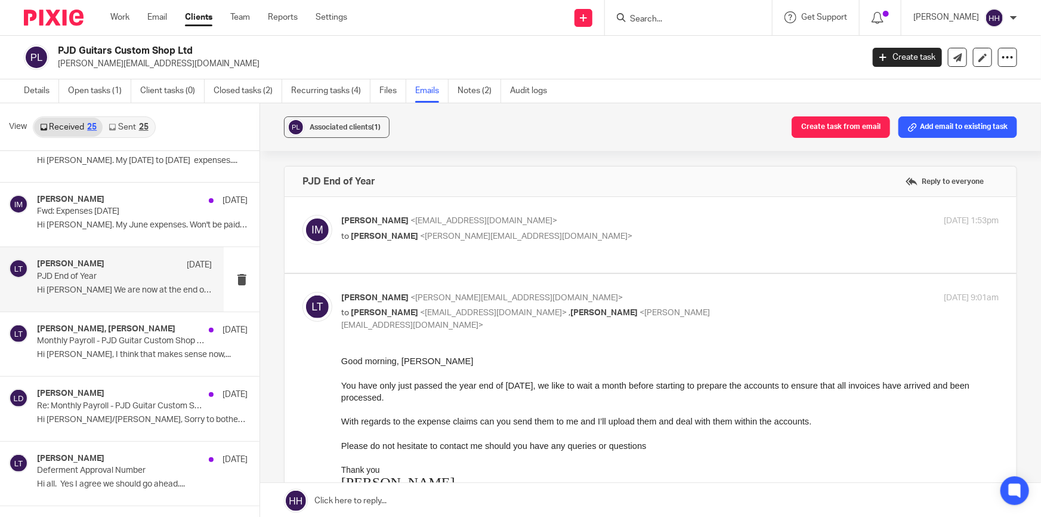
scroll to position [108, 0]
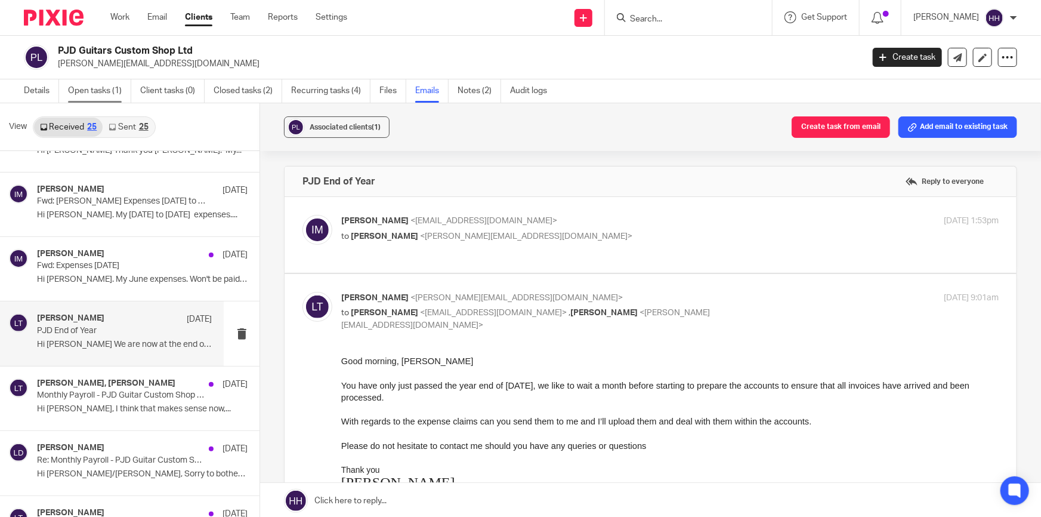
click at [85, 88] on link "Open tasks (1)" at bounding box center [99, 90] width 63 height 23
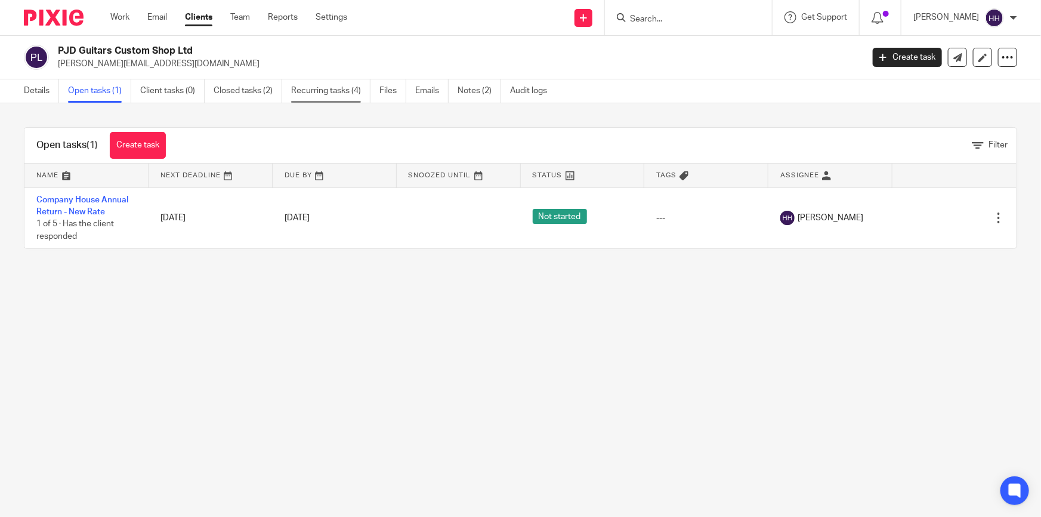
click at [318, 88] on link "Recurring tasks (4)" at bounding box center [330, 90] width 79 height 23
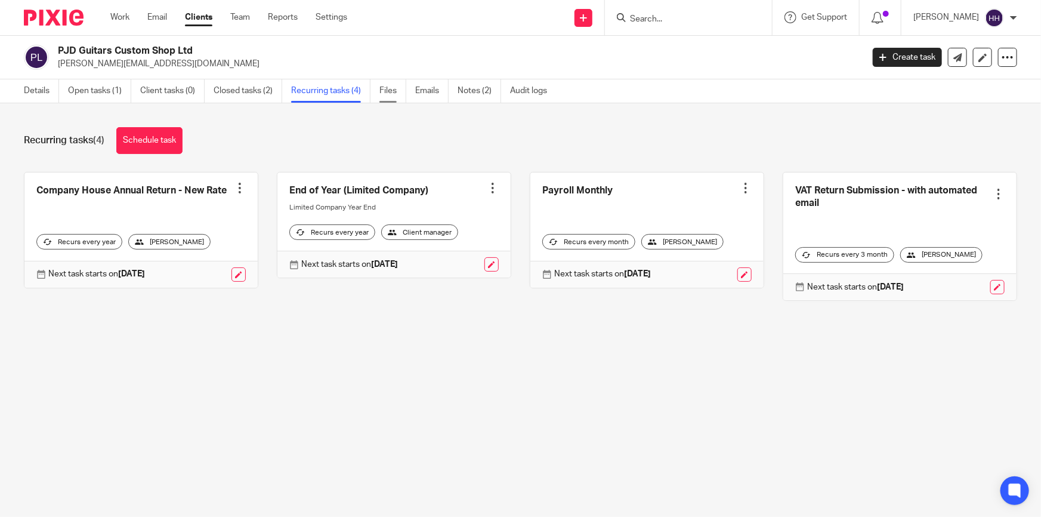
click at [390, 88] on link "Files" at bounding box center [393, 90] width 27 height 23
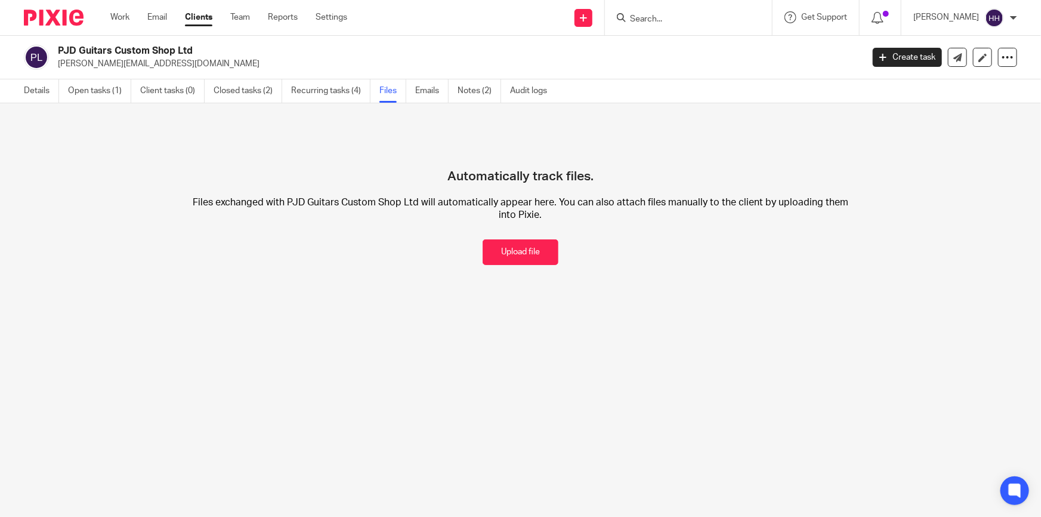
click at [416, 92] on link "Emails" at bounding box center [431, 90] width 33 height 23
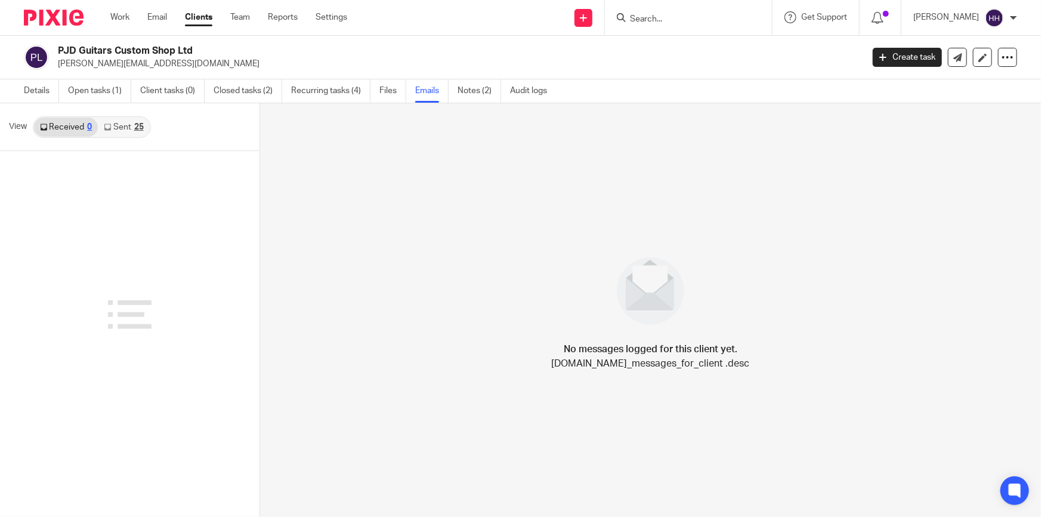
click at [128, 129] on link "Sent 25" at bounding box center [123, 127] width 51 height 19
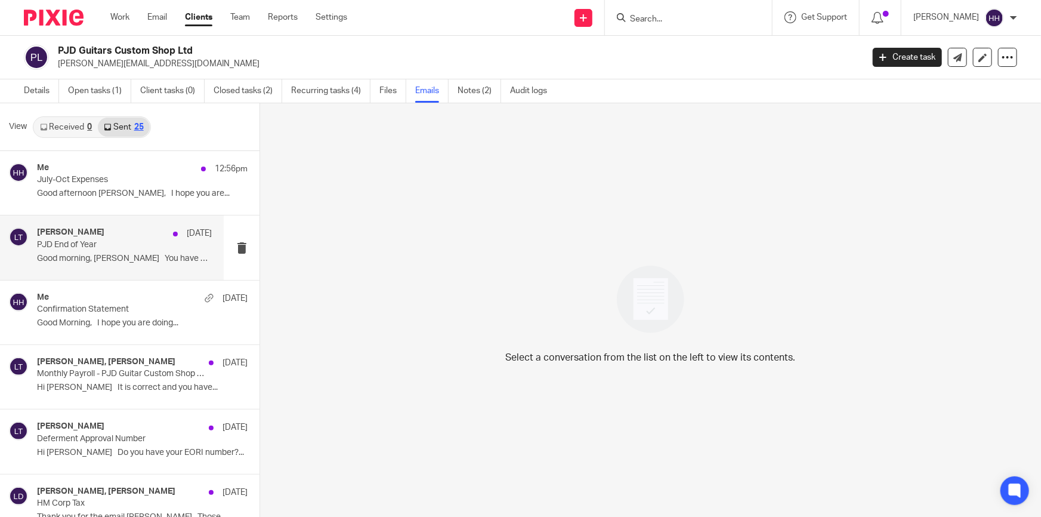
click at [101, 268] on div "Liz Turpin 9 Oct PJD End of Year Good morning, Ian You have only just..." at bounding box center [112, 247] width 224 height 64
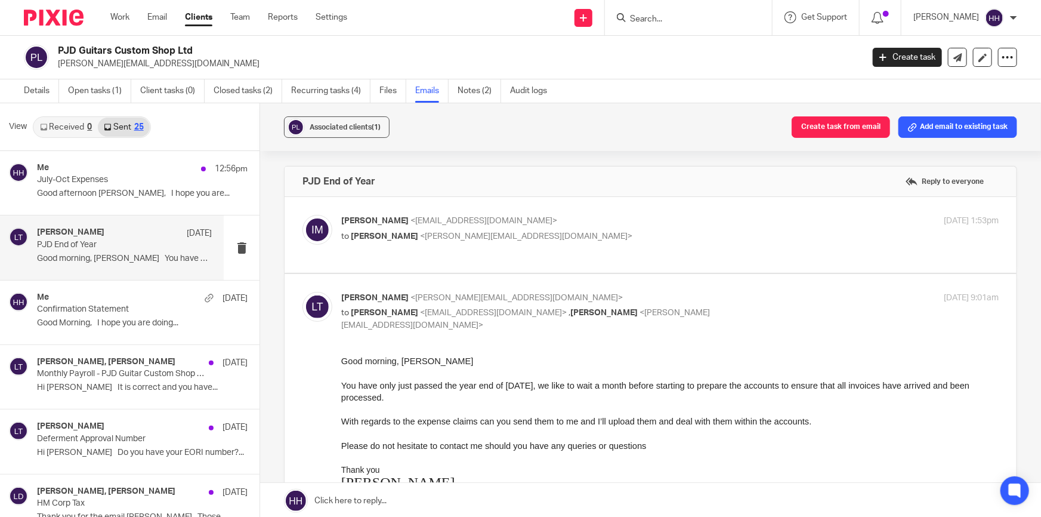
click at [53, 130] on link "Received 0" at bounding box center [66, 127] width 64 height 19
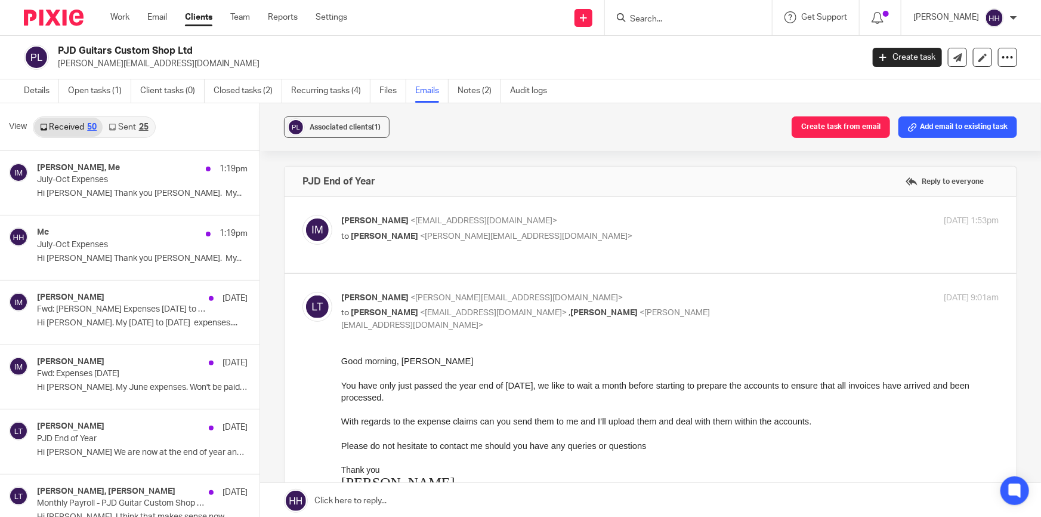
scroll to position [54, 0]
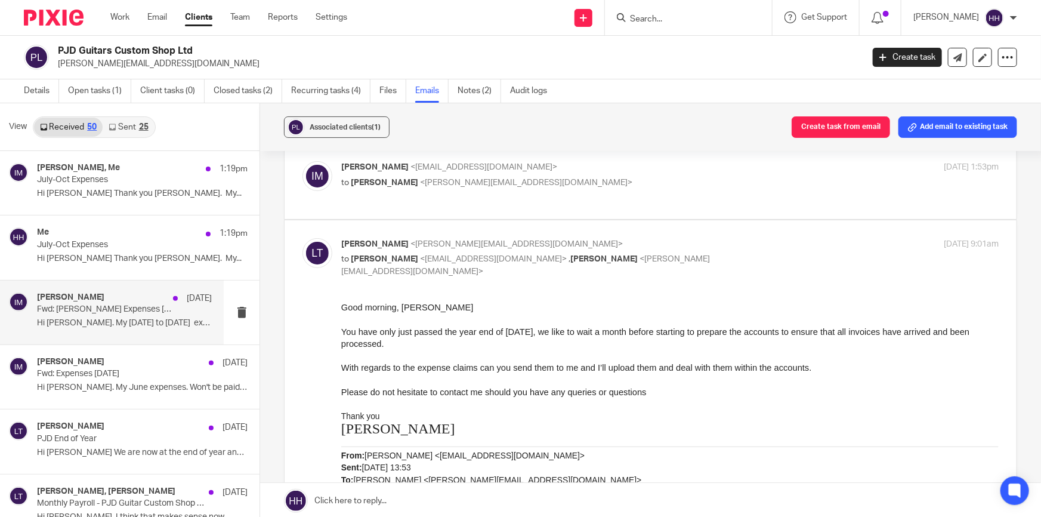
click at [95, 297] on div "Ian mowforth 9 Oct" at bounding box center [124, 298] width 175 height 12
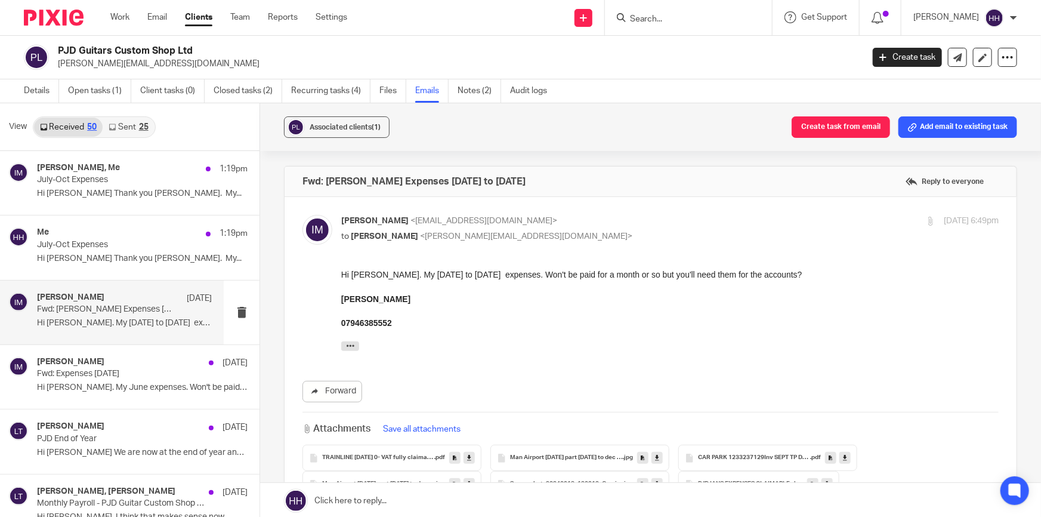
scroll to position [108, 0]
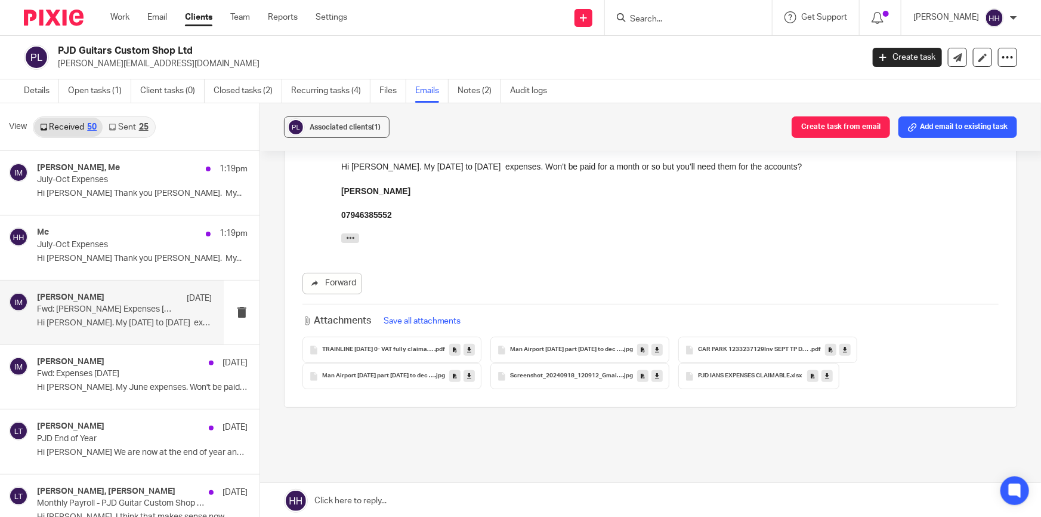
drag, startPoint x: 371, startPoint y: 346, endPoint x: -430, endPoint y: 304, distance: 802.0
click at [0, 304] on html "Work Email Clients Team Reports Settings Work Email Clients Team Reports Settin…" at bounding box center [520, 258] width 1041 height 517
click at [414, 347] on span "TRAINLINE 17-09-24 0- VAT fully claimable expense_receipt sept to dec exp" at bounding box center [378, 349] width 112 height 7
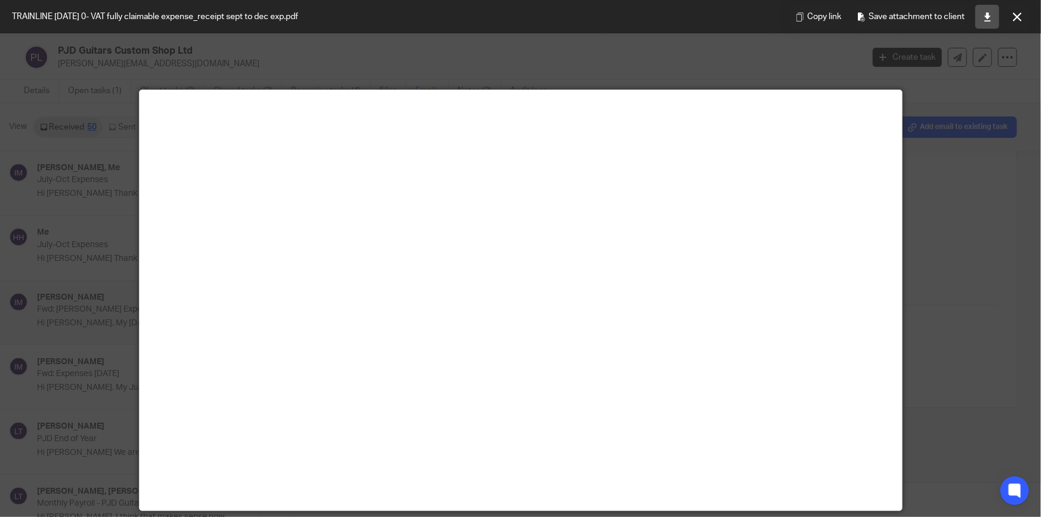
click at [987, 16] on icon at bounding box center [988, 17] width 9 height 9
click at [1018, 17] on icon at bounding box center [1017, 17] width 9 height 9
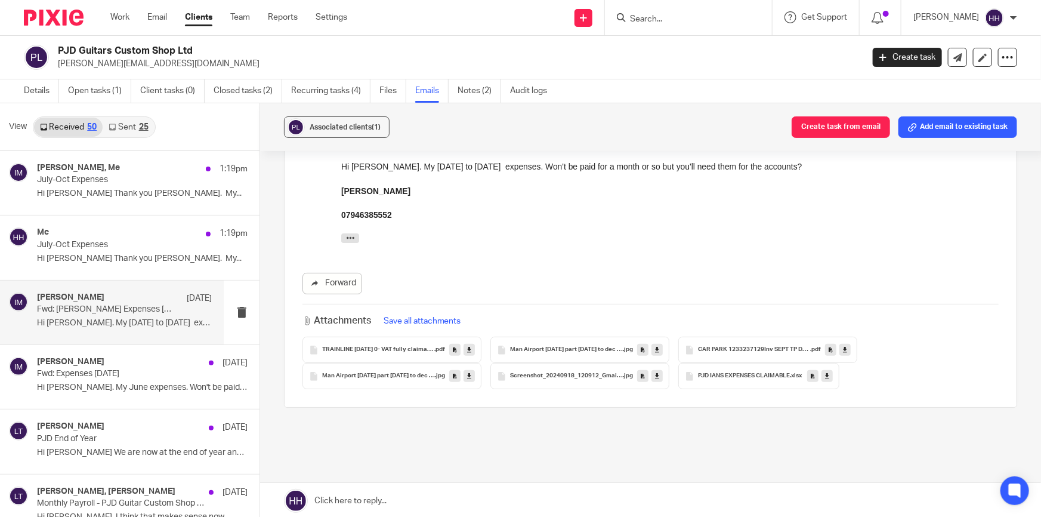
click at [652, 349] on link at bounding box center [657, 350] width 11 height 12
click at [844, 350] on icon at bounding box center [845, 350] width 4 height 9
click at [846, 349] on link at bounding box center [845, 350] width 11 height 12
click at [467, 377] on icon at bounding box center [469, 376] width 4 height 9
click at [655, 376] on icon at bounding box center [657, 376] width 4 height 9
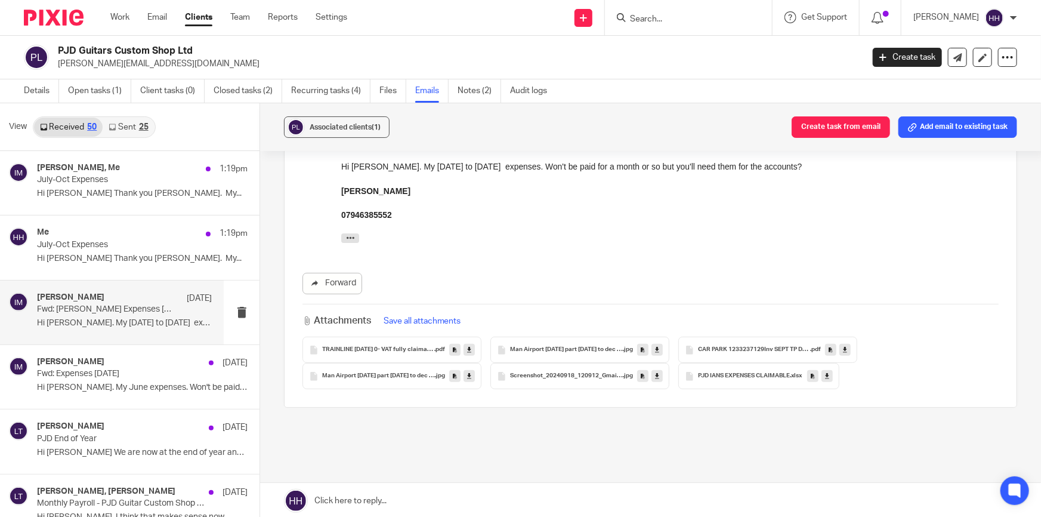
click at [655, 376] on icon at bounding box center [657, 376] width 4 height 9
click at [829, 377] on icon at bounding box center [827, 376] width 4 height 9
click at [101, 368] on div "Ian mowforth 9 Oct" at bounding box center [124, 363] width 175 height 12
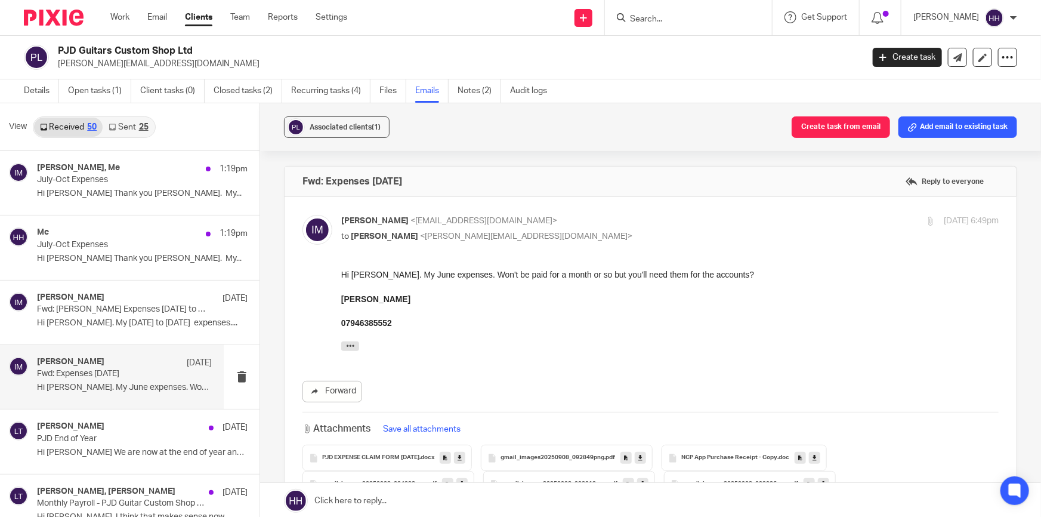
scroll to position [152, 0]
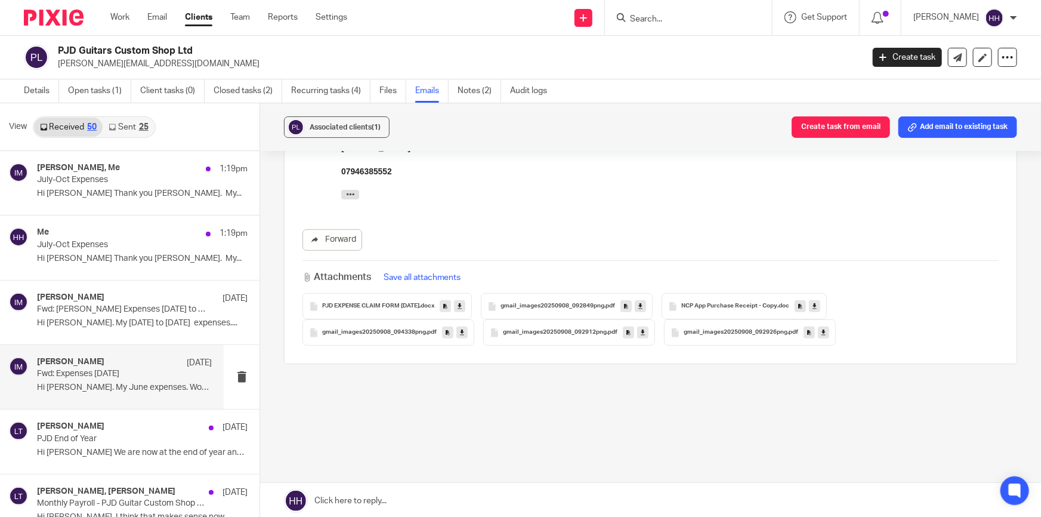
click at [609, 235] on div "Forward" at bounding box center [651, 239] width 696 height 21
click at [462, 304] on icon at bounding box center [460, 306] width 4 height 9
click at [643, 306] on icon at bounding box center [641, 306] width 4 height 9
click at [800, 292] on div "Attachments Save all attachments PJD EXPENSE CLAIM FORM june 2025 .docx gmail_i…" at bounding box center [651, 302] width 696 height 85
click at [817, 308] on icon at bounding box center [815, 306] width 4 height 9
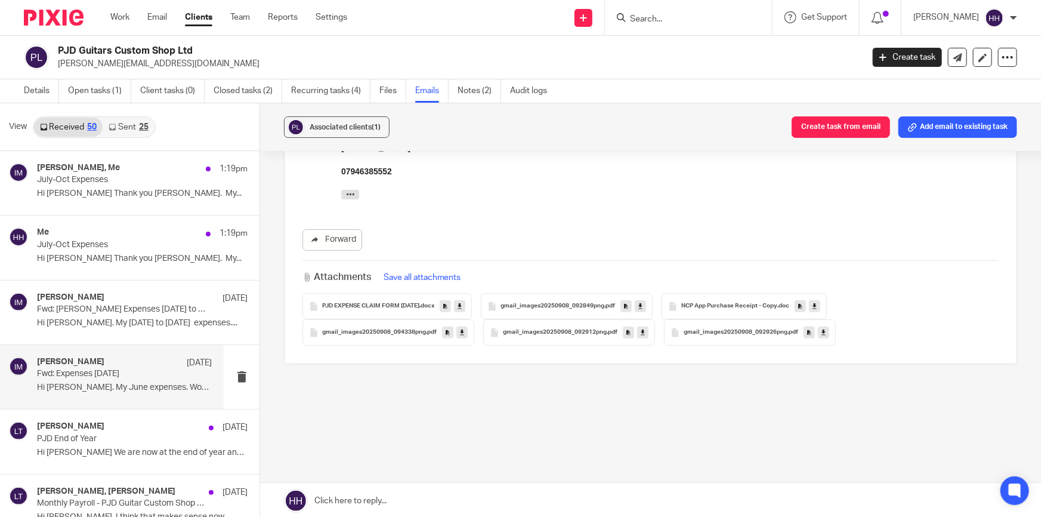
click at [460, 332] on icon at bounding box center [462, 332] width 4 height 9
click at [641, 331] on icon at bounding box center [643, 332] width 4 height 9
click at [842, 334] on div "PJD EXPENSE CLAIM FORM june 2025 .docx gmail_images20250908_092849png .pdf NCP …" at bounding box center [651, 319] width 696 height 53
click at [822, 335] on icon at bounding box center [824, 332] width 4 height 9
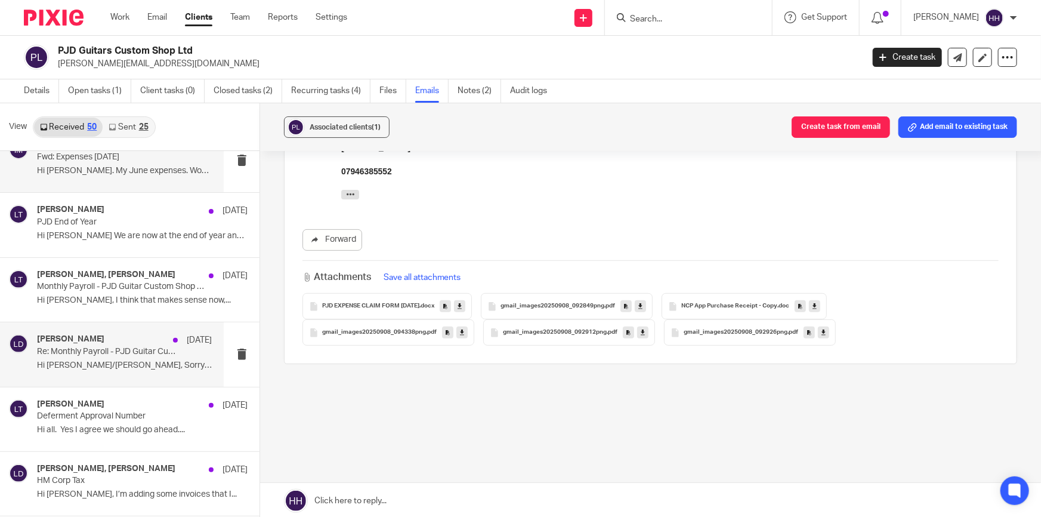
scroll to position [271, 0]
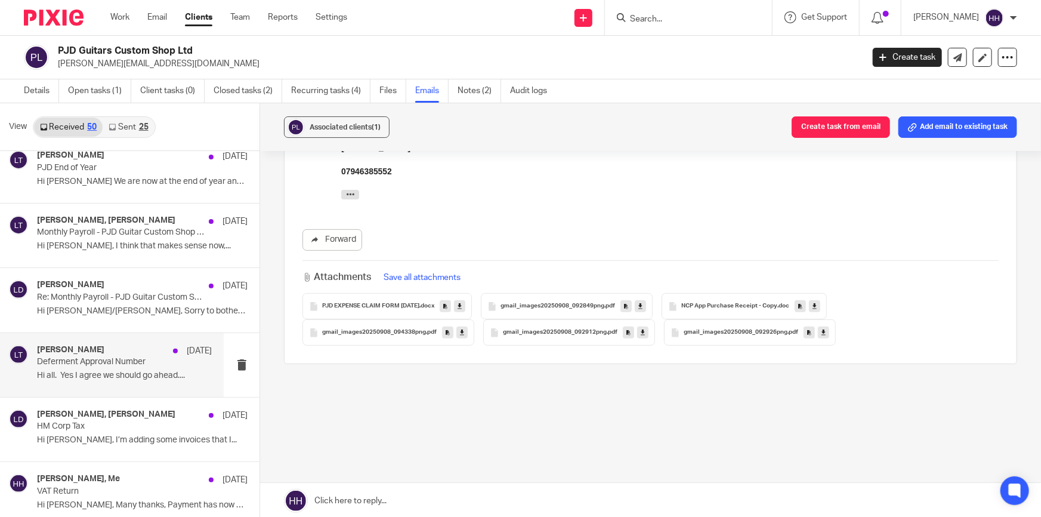
click at [101, 365] on p "Deferment Approval Number" at bounding box center [107, 362] width 140 height 10
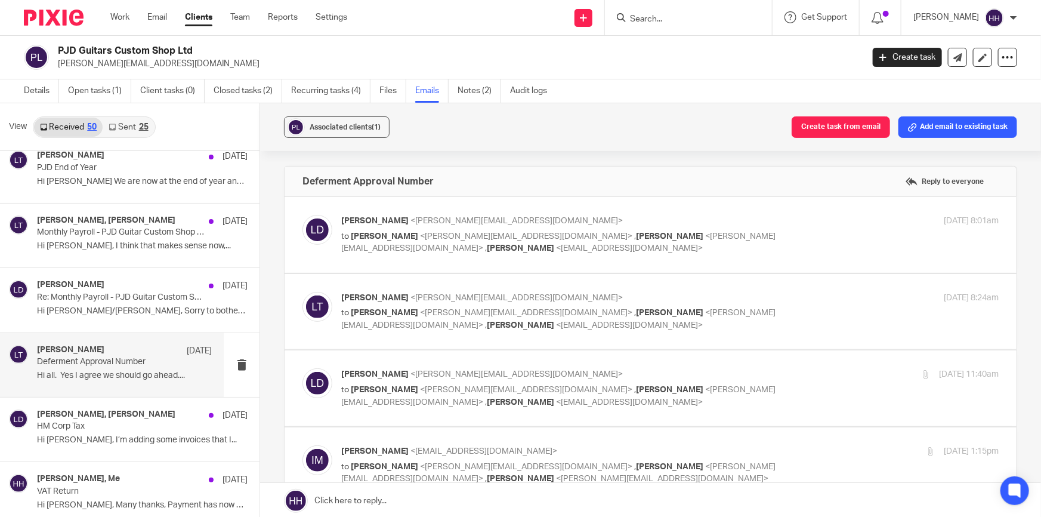
scroll to position [0, 0]
click at [756, 230] on p "to Liz Turpin <liz@turpinaccounting.co.uk> , Ian Mowforth <ian@pjdguitars.com> …" at bounding box center [560, 242] width 439 height 24
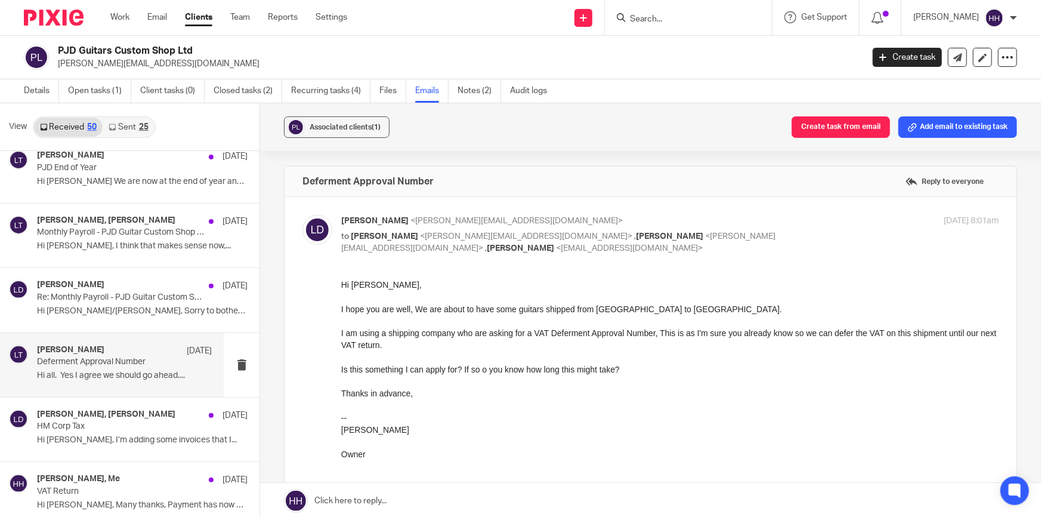
click at [756, 230] on p "to Liz Turpin <liz@turpinaccounting.co.uk> , Ian Mowforth <ian@pjdguitars.com> …" at bounding box center [560, 242] width 439 height 24
checkbox input "false"
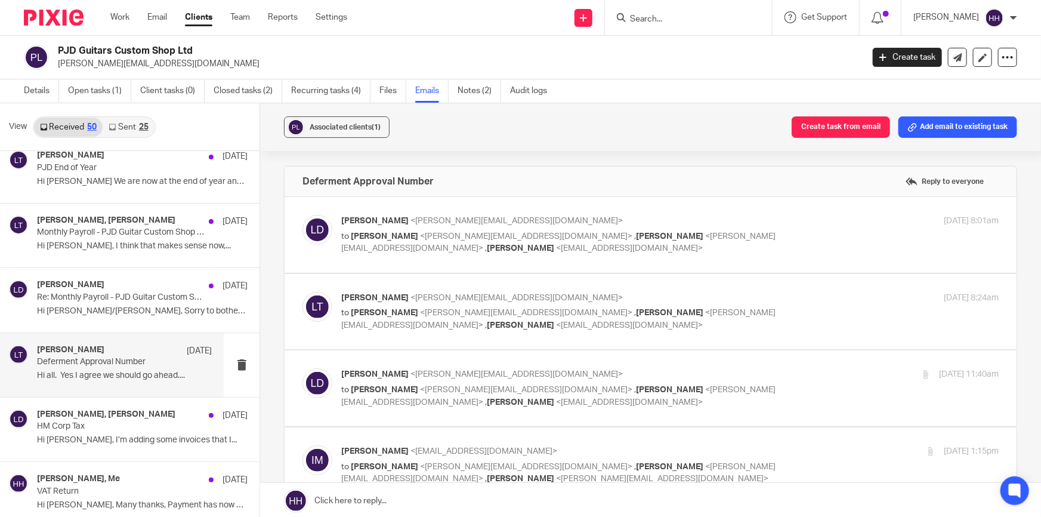
click at [776, 315] on div "Liz Turpin <liz@turpinaccounting.co.uk> to Leigh Dovey <leigh@pjdguitars.com> ,…" at bounding box center [670, 312] width 658 height 40
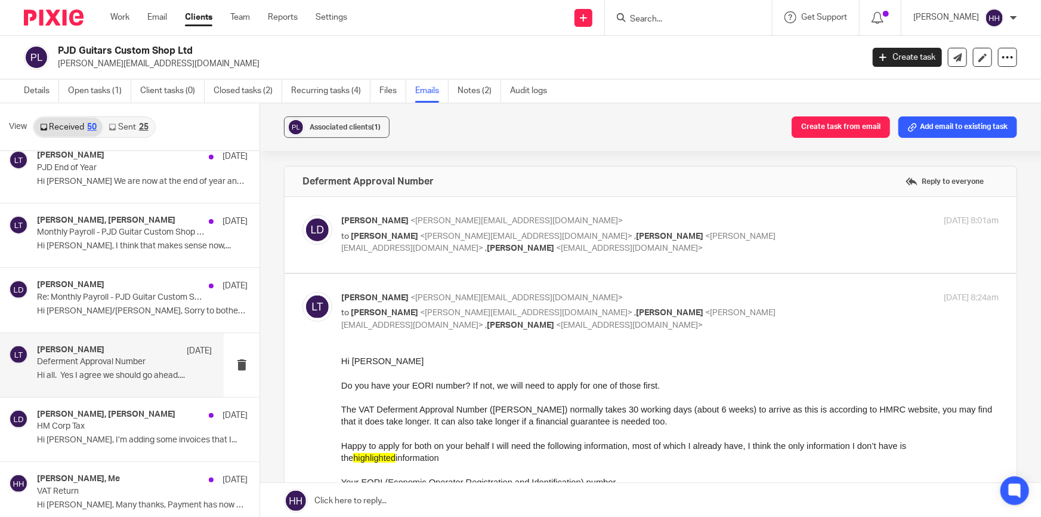
scroll to position [54, 0]
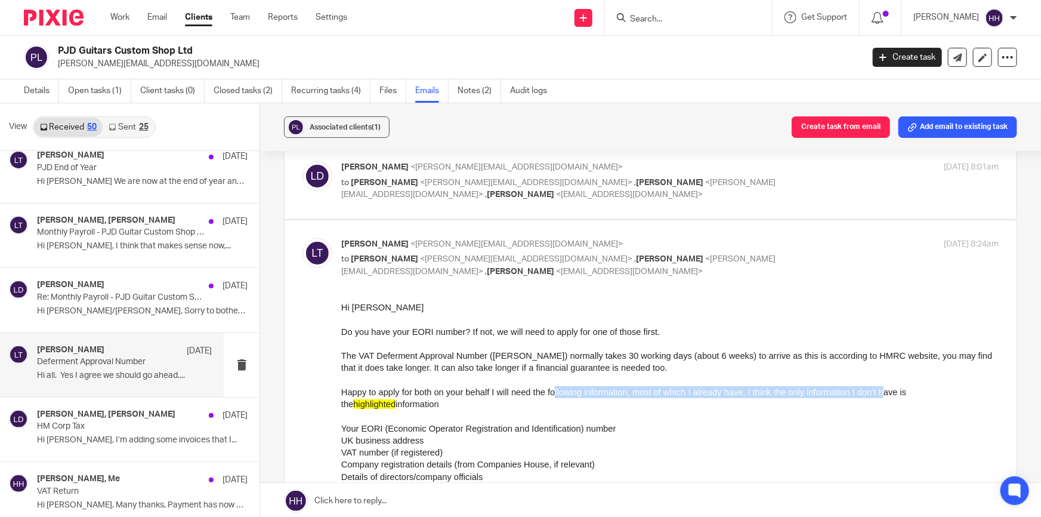
drag, startPoint x: 634, startPoint y: 394, endPoint x: 897, endPoint y: 392, distance: 262.6
click at [897, 392] on span "Happy to apply for both on your behalf I will need the following information, m…" at bounding box center [623, 397] width 565 height 21
click at [907, 392] on span "Happy to apply for both on your behalf I will need the following information, m…" at bounding box center [623, 397] width 565 height 21
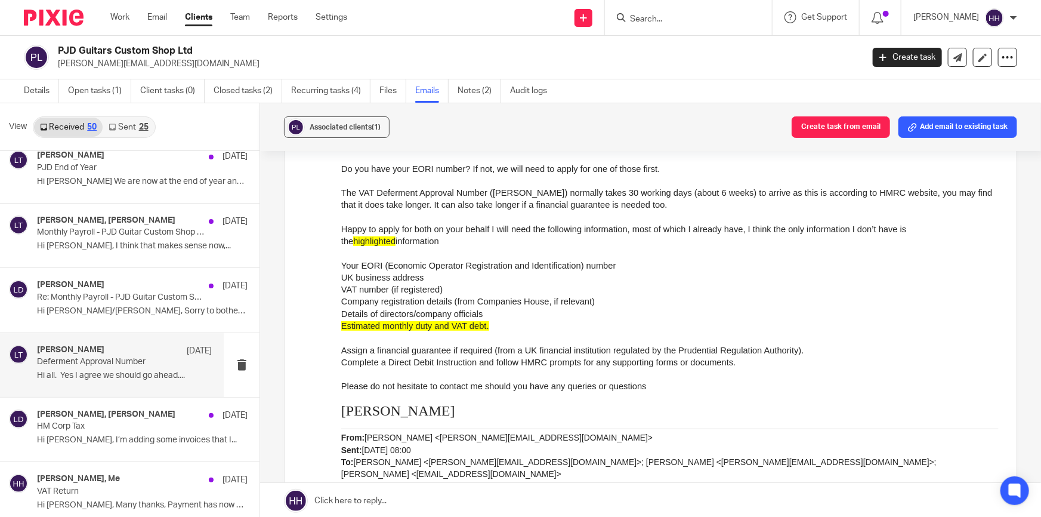
scroll to position [0, 0]
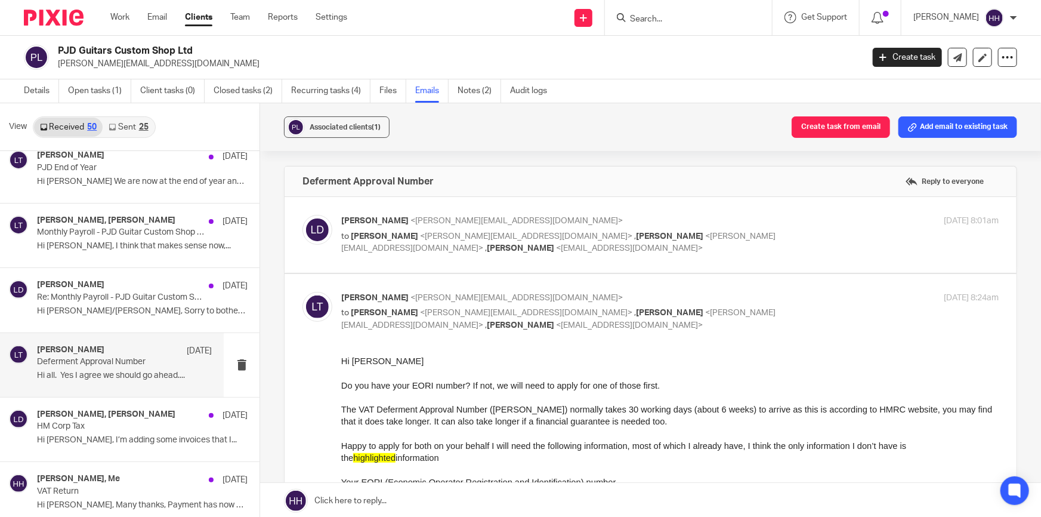
click at [739, 304] on div "Liz Turpin <liz@turpinaccounting.co.uk> to Leigh Dovey <leigh@pjdguitars.com> ,…" at bounding box center [560, 312] width 439 height 40
checkbox input "false"
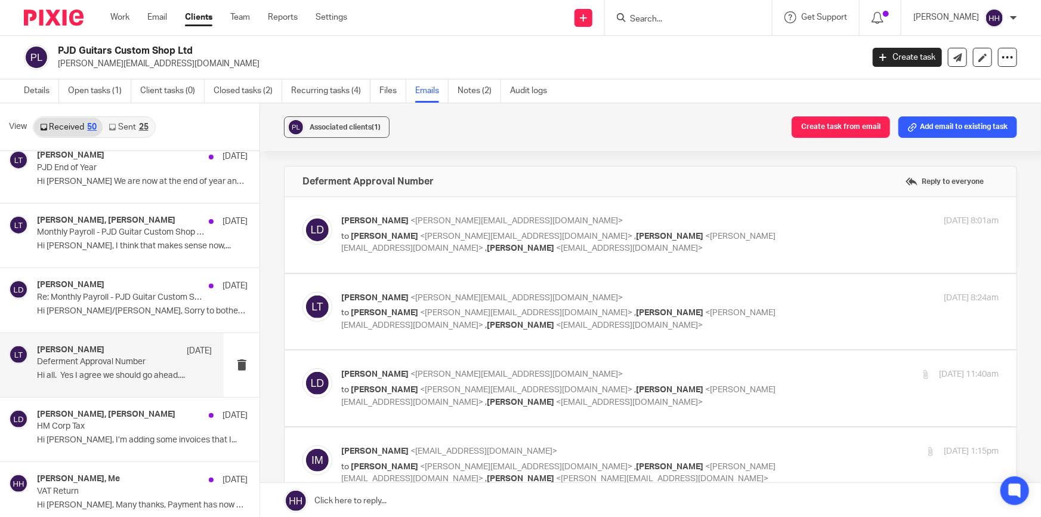
click at [723, 368] on p "Leigh Dovey <leigh@pjdguitars.com>" at bounding box center [560, 374] width 439 height 13
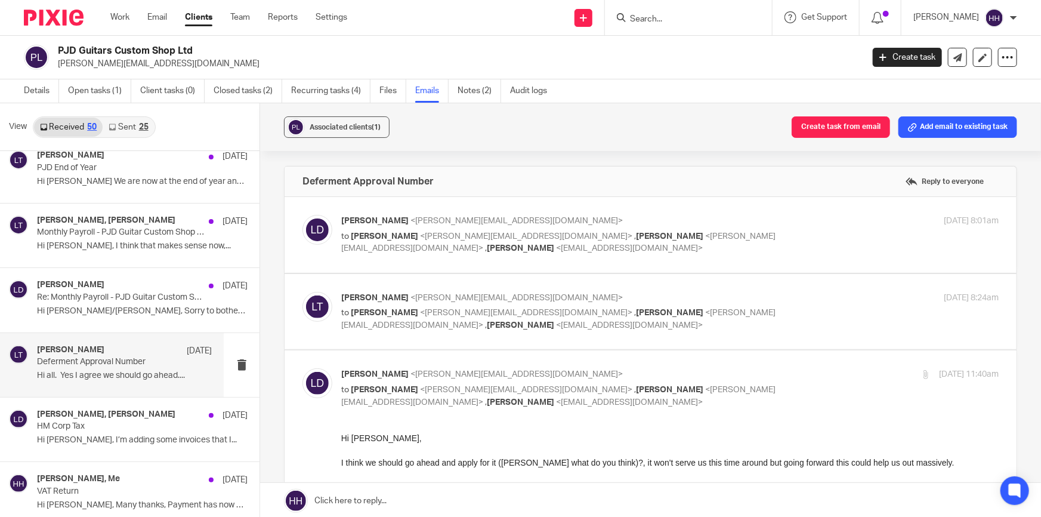
scroll to position [108, 0]
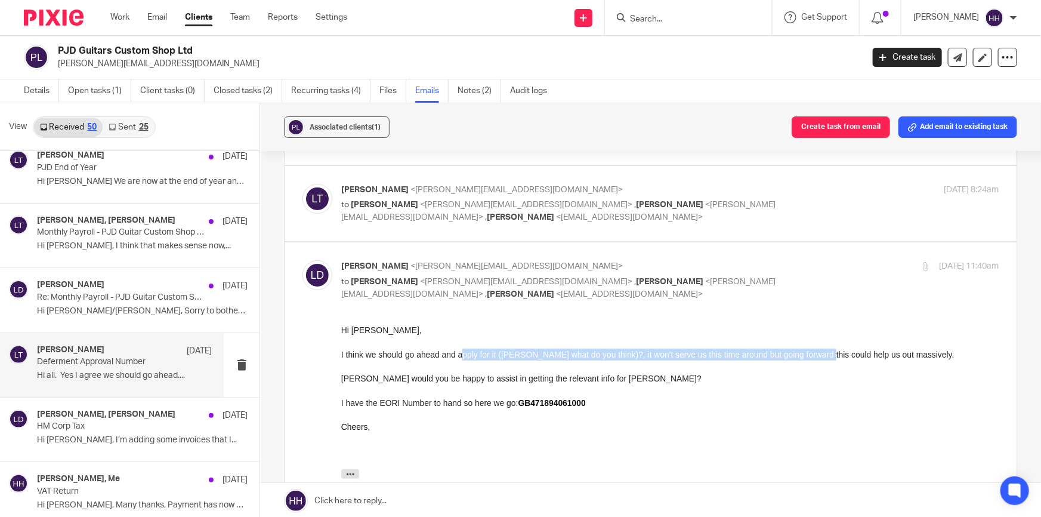
drag, startPoint x: 501, startPoint y: 353, endPoint x: 828, endPoint y: 355, distance: 327.7
click at [819, 354] on div "I think we should go ahead and apply for it (Ian what do you think)?, it won't …" at bounding box center [670, 355] width 658 height 12
click at [828, 355] on div "I think we should go ahead and apply for it (Ian what do you think)?, it won't …" at bounding box center [670, 355] width 658 height 12
click at [787, 261] on div "22 Sep 2025 11:40am" at bounding box center [889, 266] width 219 height 13
checkbox input "false"
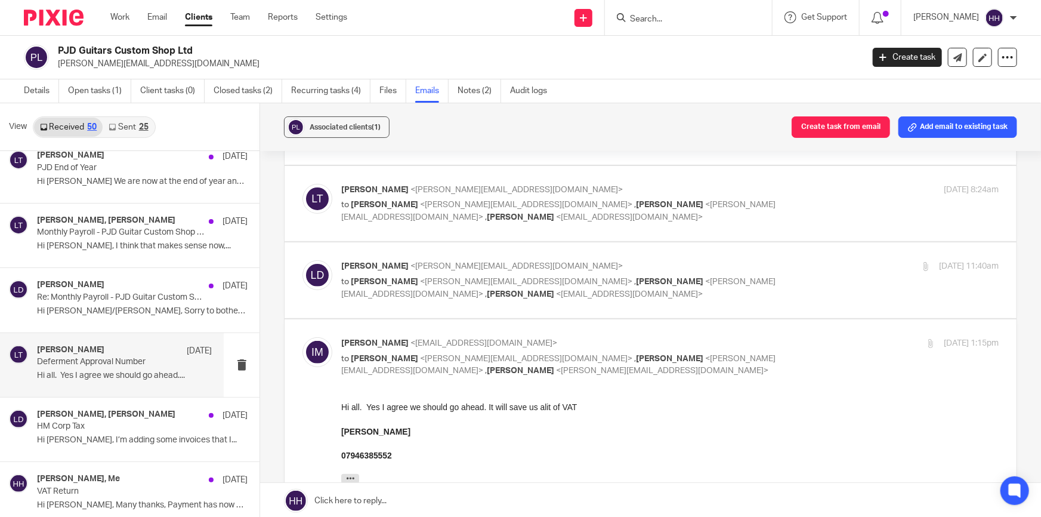
scroll to position [162, 0]
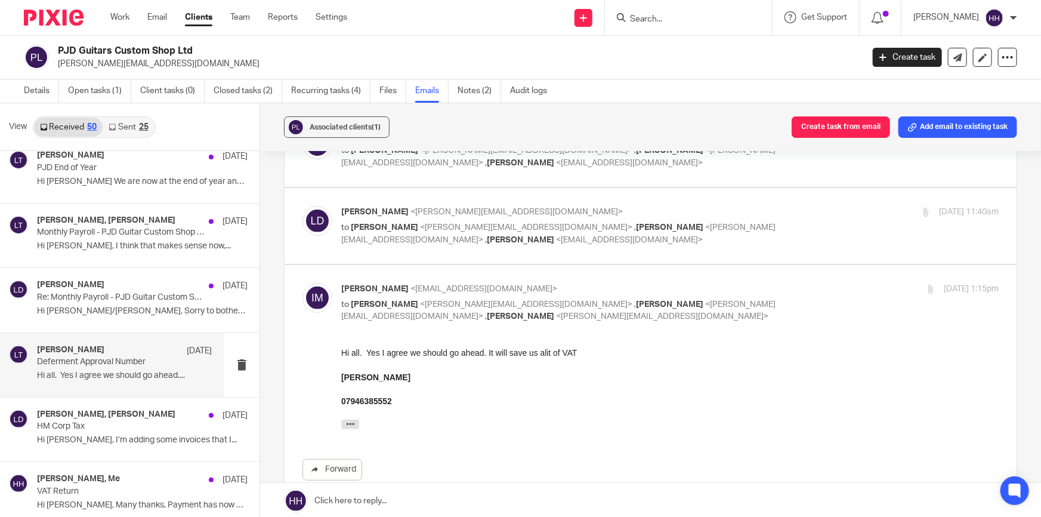
click at [780, 283] on div "22 Sep 2025 1:15pm" at bounding box center [889, 289] width 219 height 13
checkbox input "false"
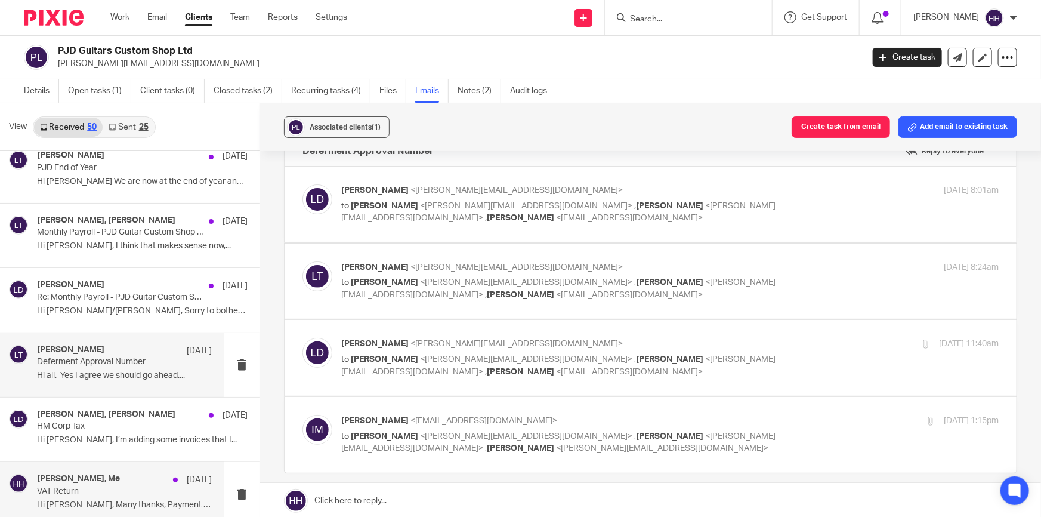
scroll to position [380, 0]
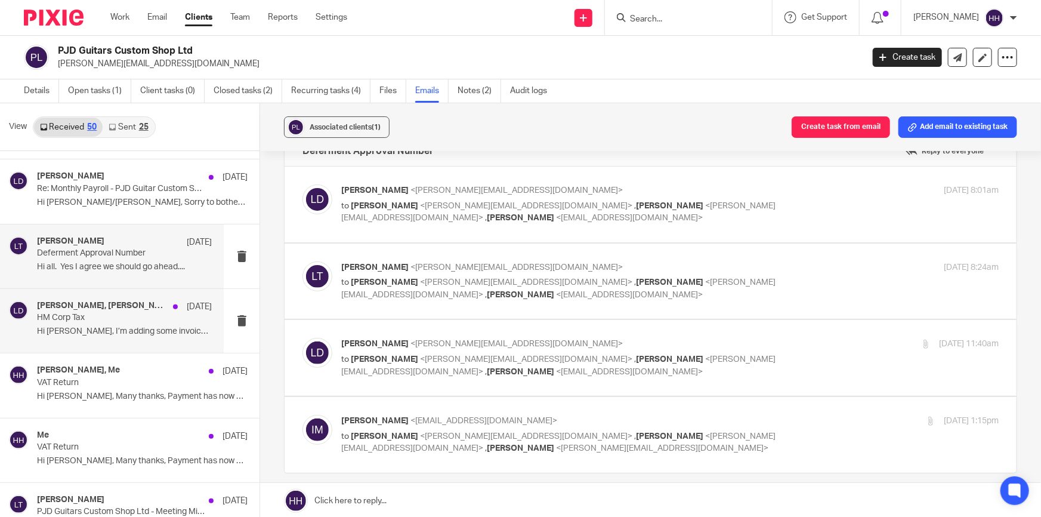
click at [94, 317] on p "HM Corp Tax" at bounding box center [107, 318] width 140 height 10
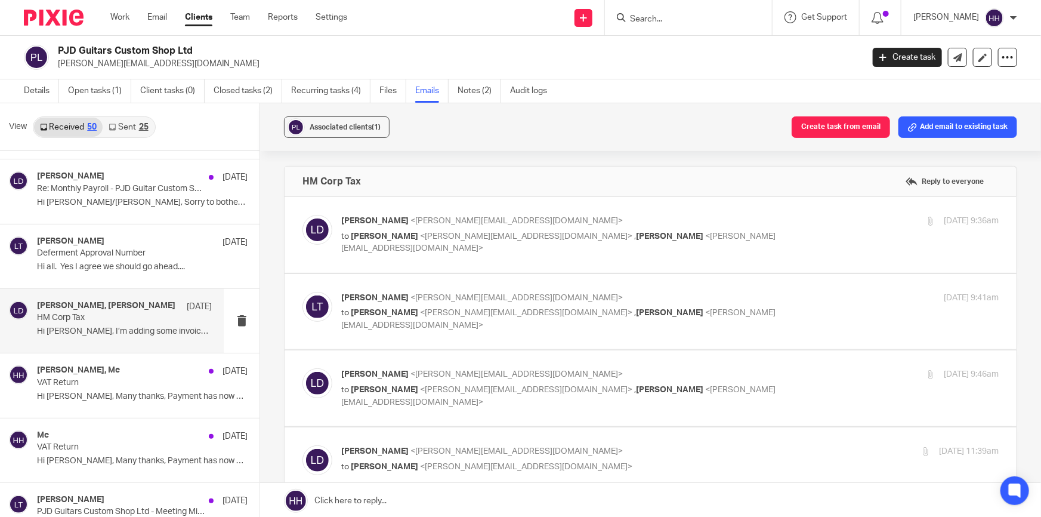
scroll to position [0, 0]
click at [713, 234] on p "to Liz Turpin <liz@turpinaccounting.co.uk> , Ian Mowforth <ian@pjdguitars.com>" at bounding box center [560, 242] width 439 height 24
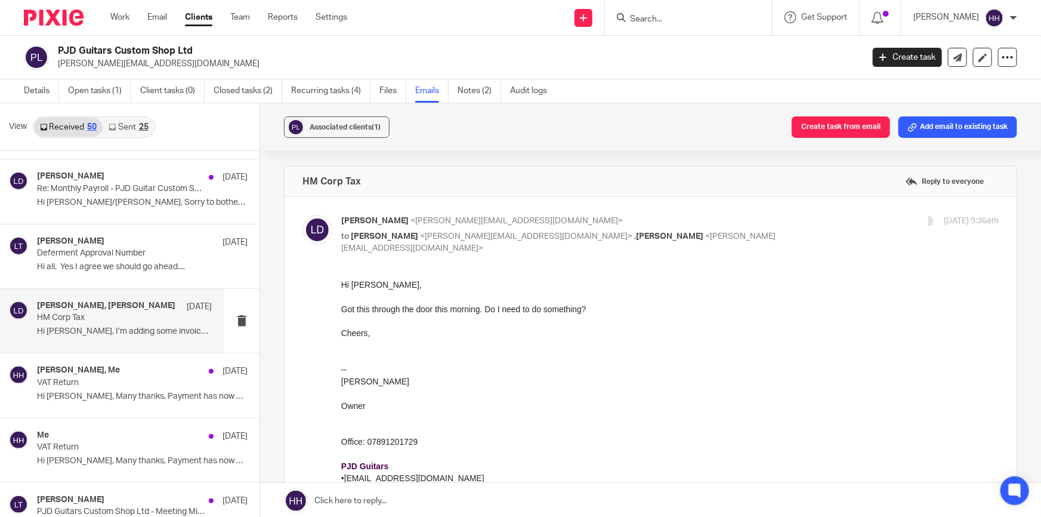
click at [710, 234] on p "to Liz Turpin <liz@turpinaccounting.co.uk> , Ian Mowforth <ian@pjdguitars.com>" at bounding box center [560, 242] width 439 height 24
checkbox input "false"
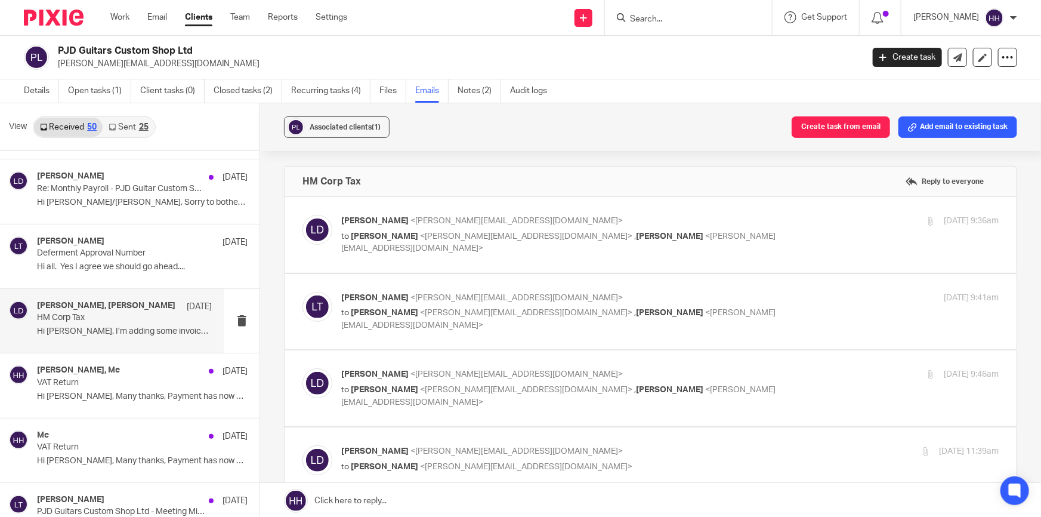
click at [696, 303] on p "Liz Turpin <liz@turpinaccounting.co.uk>" at bounding box center [560, 298] width 439 height 13
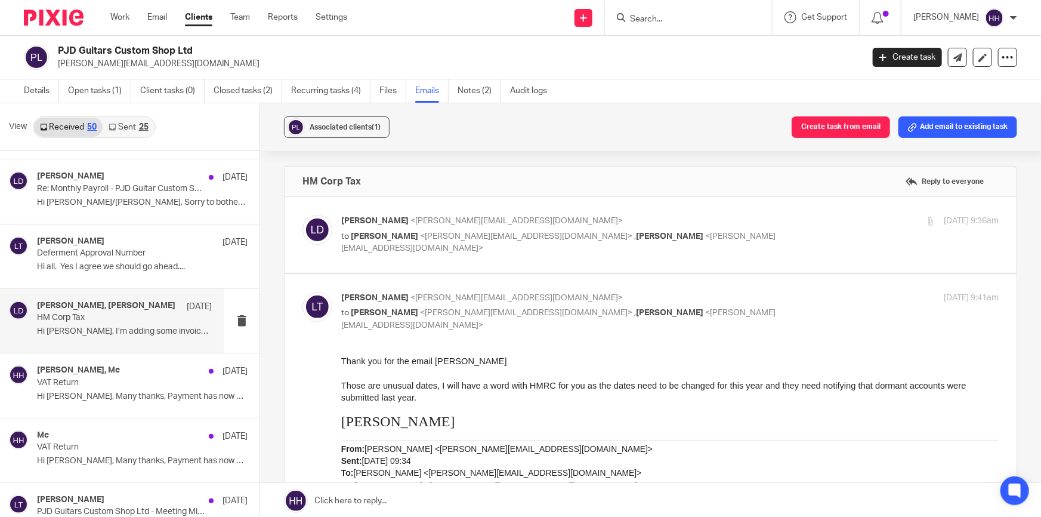
click at [696, 303] on p "Liz Turpin <liz@turpinaccounting.co.uk>" at bounding box center [560, 298] width 439 height 13
checkbox input "false"
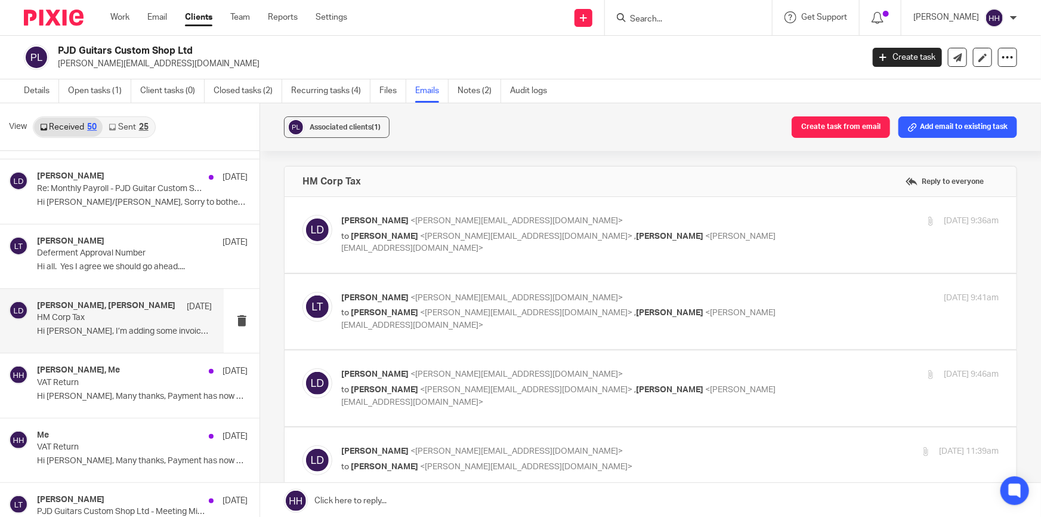
click at [688, 368] on p "Leigh Dovey <leigh@pjdguitars.com>" at bounding box center [560, 374] width 439 height 13
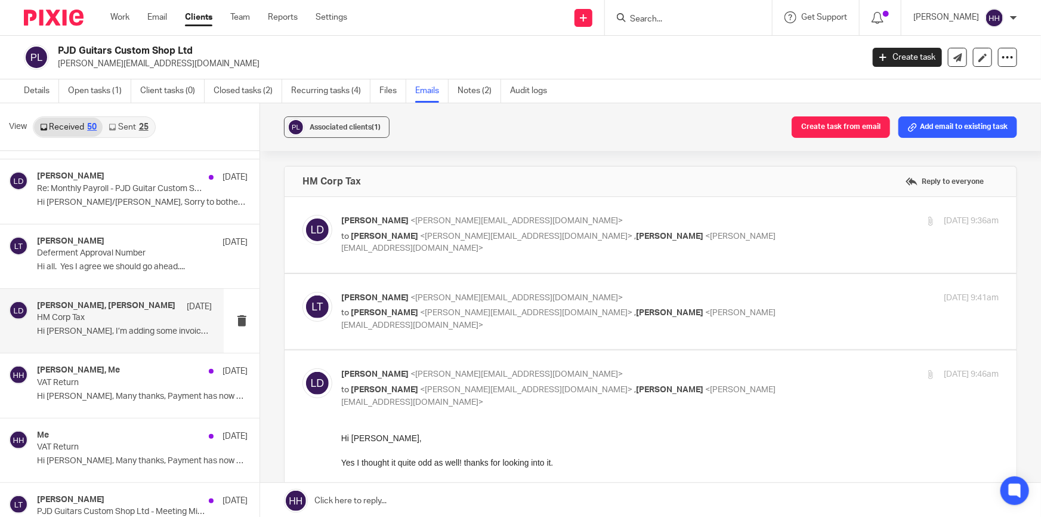
click at [688, 368] on p "Leigh Dovey <leigh@pjdguitars.com>" at bounding box center [560, 374] width 439 height 13
checkbox input "false"
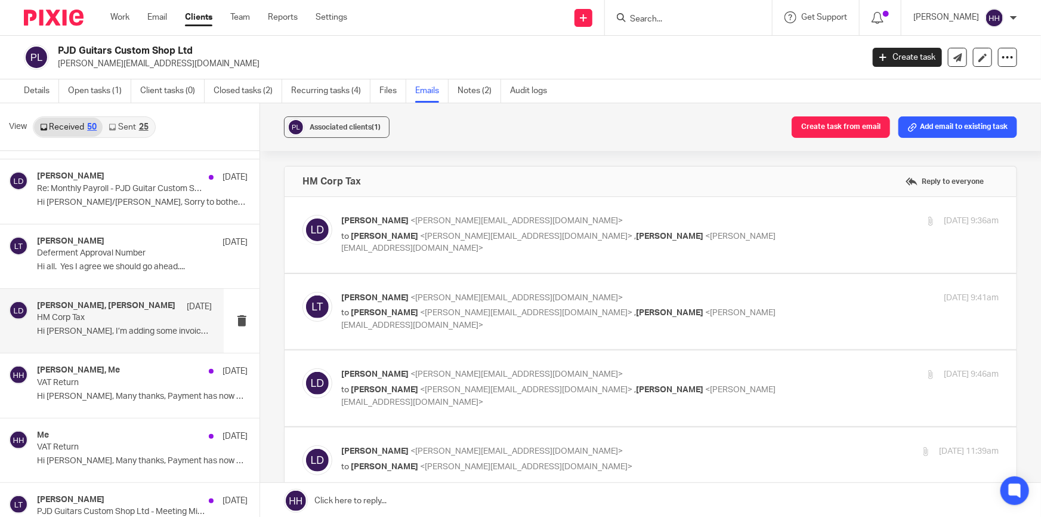
click at [645, 452] on p "Leigh Dovey <leigh@pjdguitars.com>" at bounding box center [560, 451] width 439 height 13
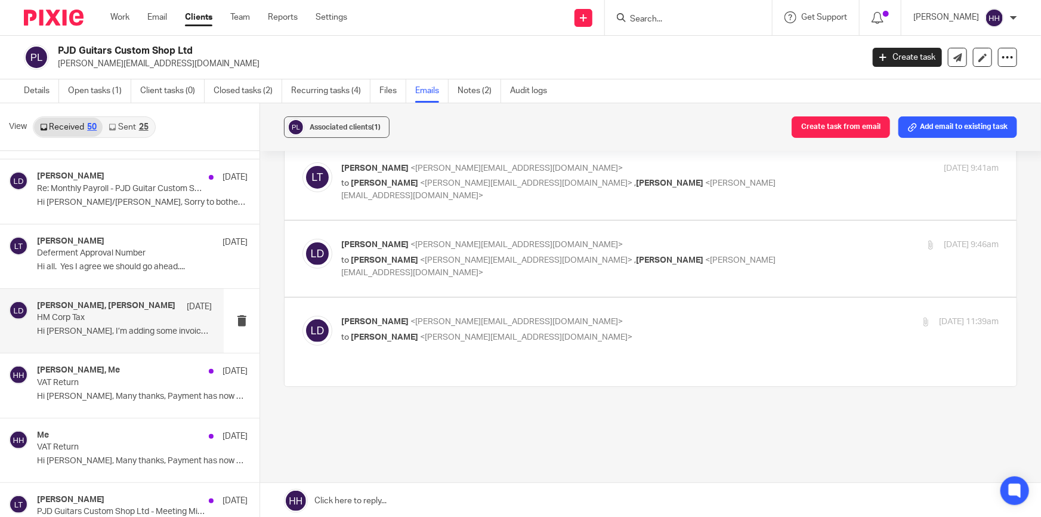
click at [543, 316] on p "Leigh Dovey <leigh@pjdguitars.com>" at bounding box center [560, 322] width 439 height 13
checkbox input "true"
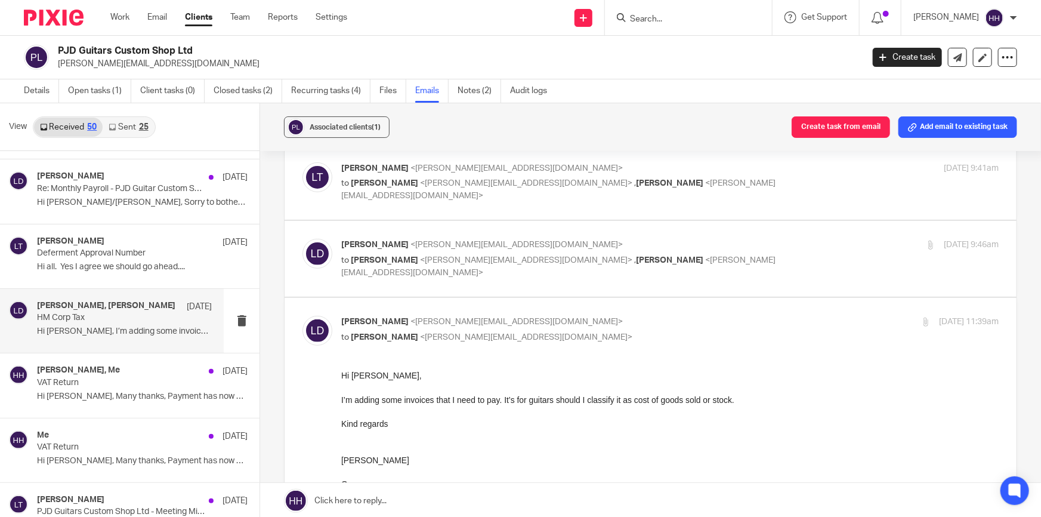
scroll to position [0, 0]
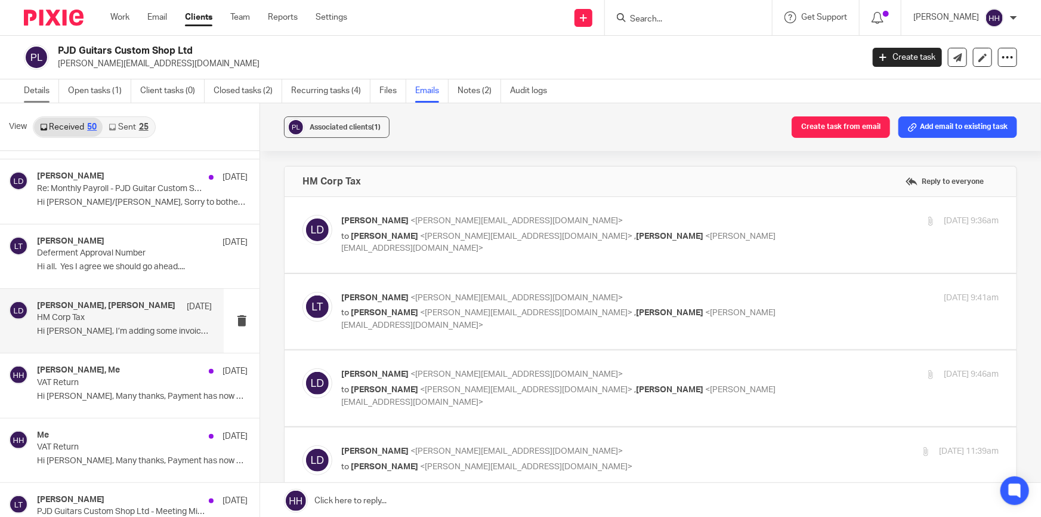
click at [47, 90] on link "Details" at bounding box center [41, 90] width 35 height 23
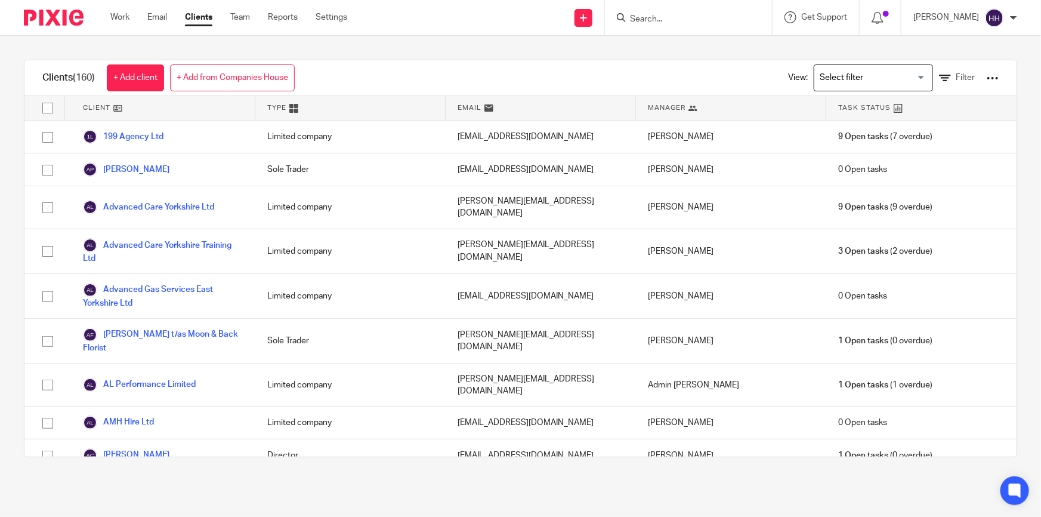
click at [701, 23] on input "Search" at bounding box center [682, 19] width 107 height 11
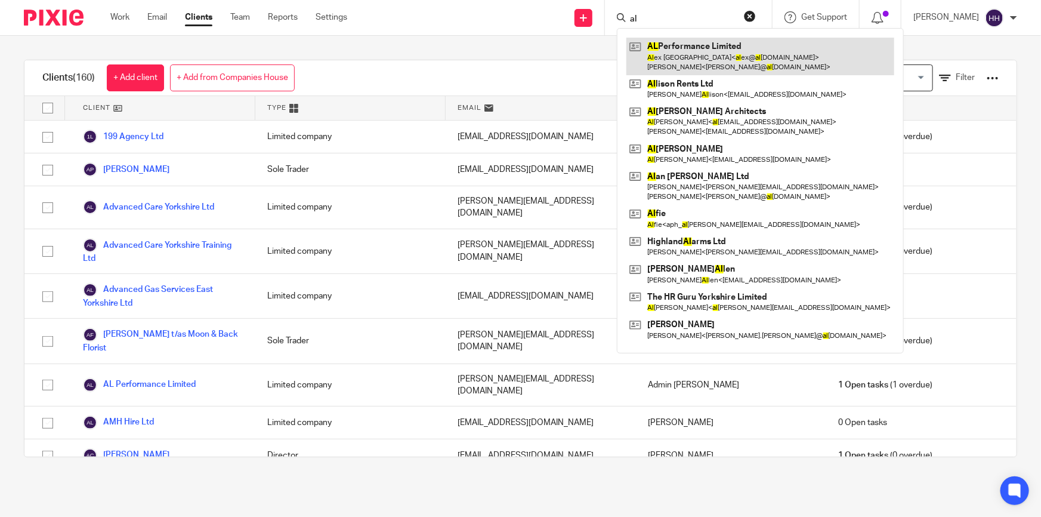
type input "al"
click at [704, 49] on link at bounding box center [761, 56] width 268 height 37
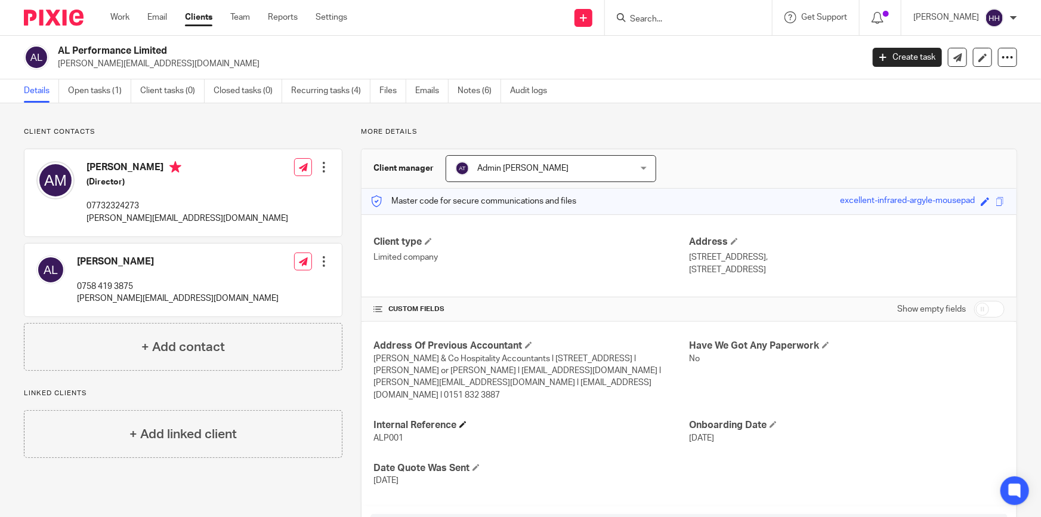
scroll to position [217, 0]
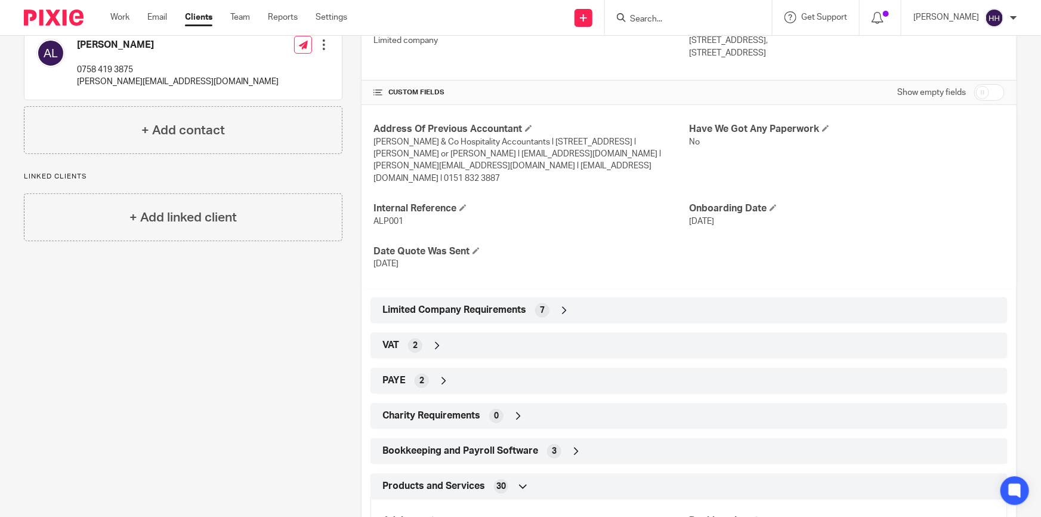
click at [566, 300] on div "Limited Company Requirements 7" at bounding box center [690, 310] width 620 height 20
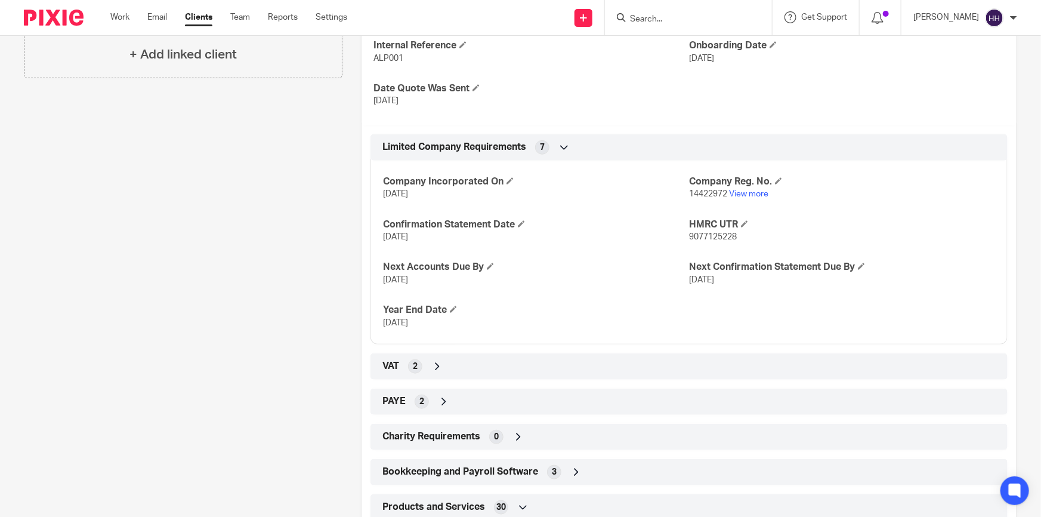
scroll to position [488, 0]
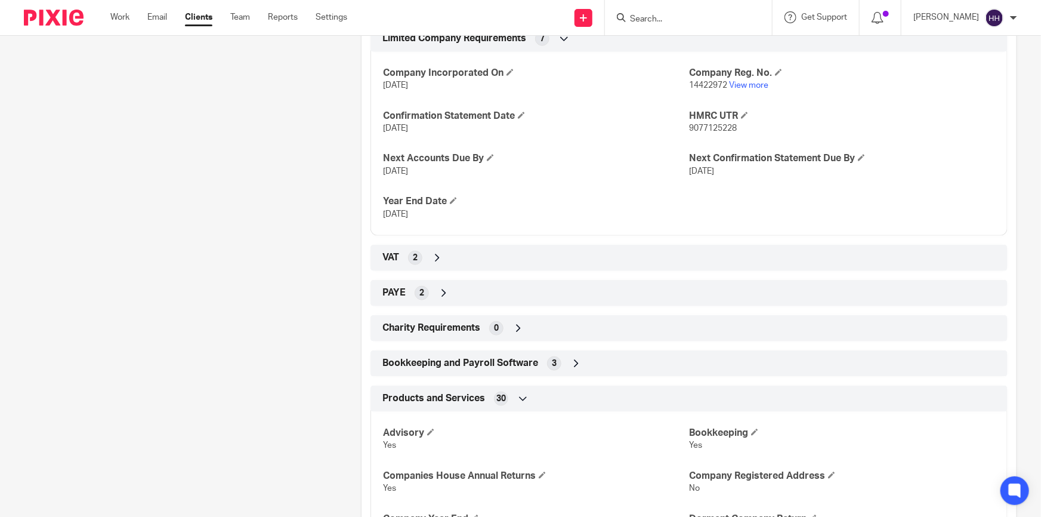
click at [484, 248] on div "VAT 2" at bounding box center [690, 258] width 620 height 20
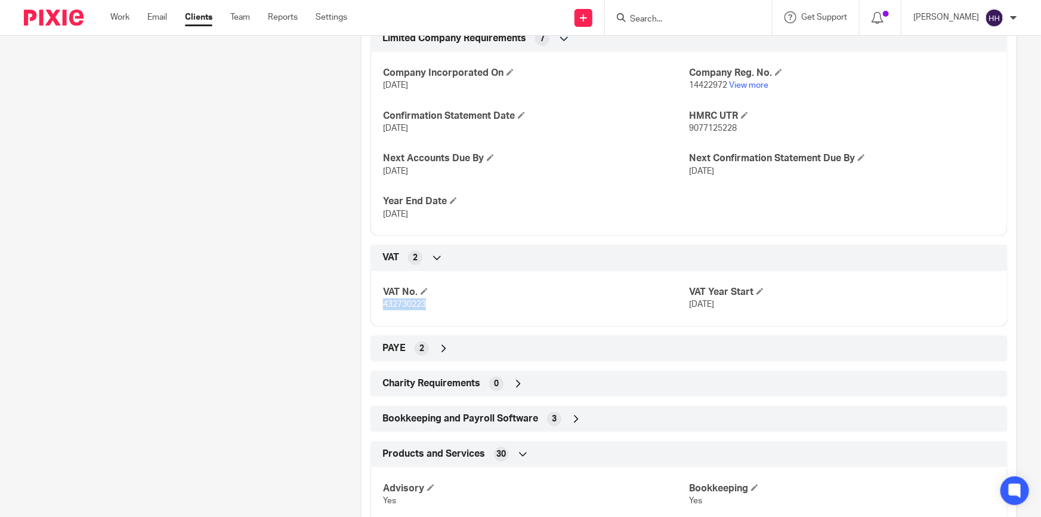
drag, startPoint x: 426, startPoint y: 291, endPoint x: 381, endPoint y: 294, distance: 44.8
click at [383, 298] on p "432730223" at bounding box center [536, 304] width 306 height 12
copy span "432730223"
click at [657, 19] on input "Search" at bounding box center [682, 19] width 107 height 11
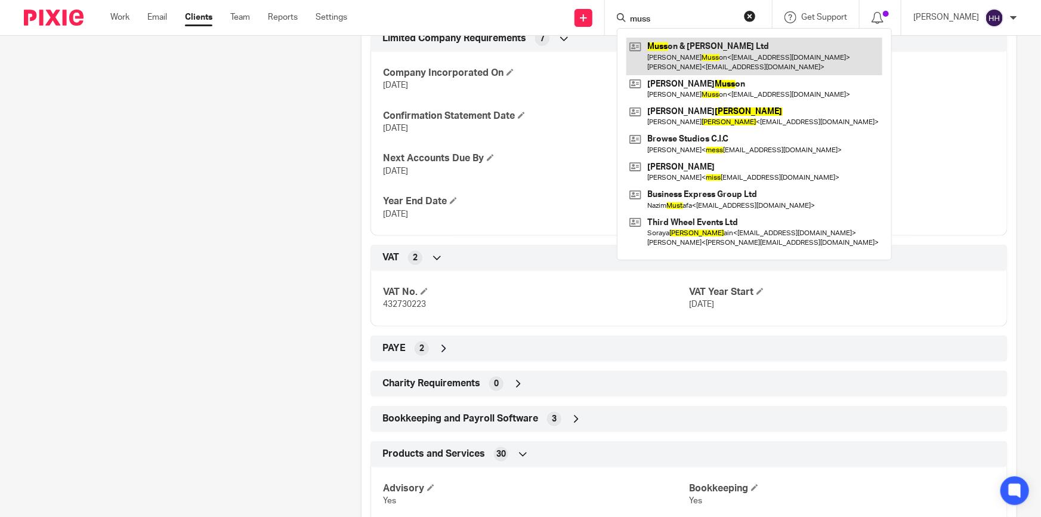
type input "muss"
click at [701, 58] on link at bounding box center [755, 56] width 256 height 37
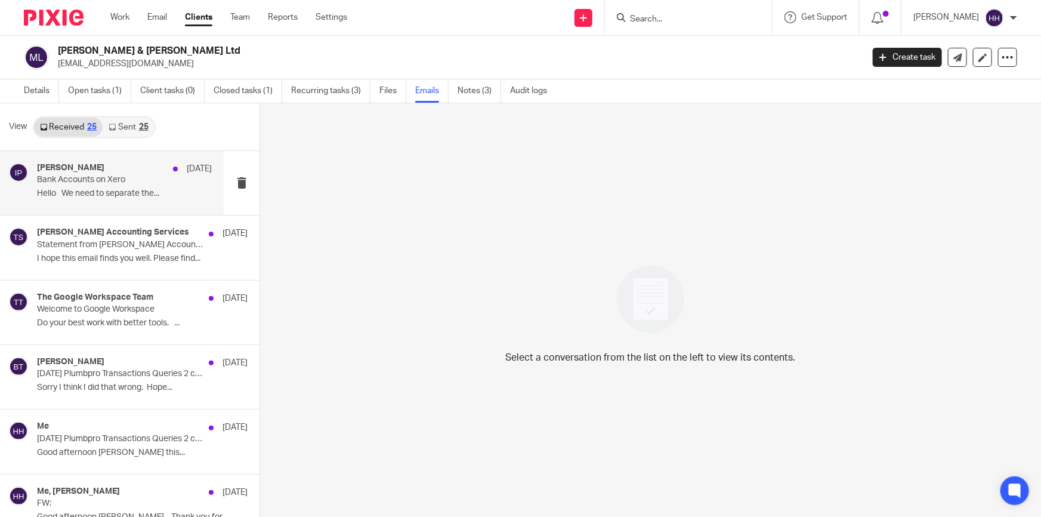
click at [108, 180] on p "Bank Accounts on Xero" at bounding box center [107, 180] width 140 height 10
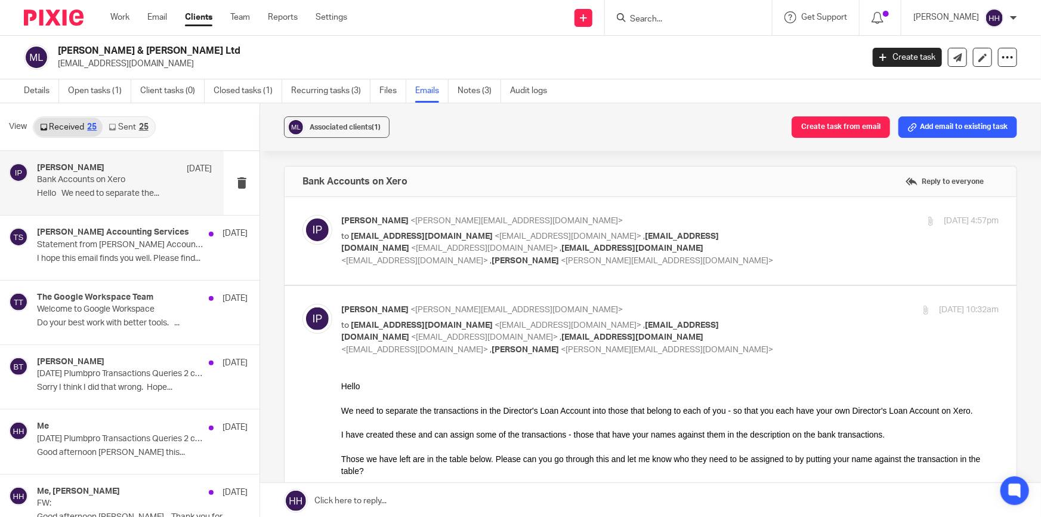
scroll to position [54, 0]
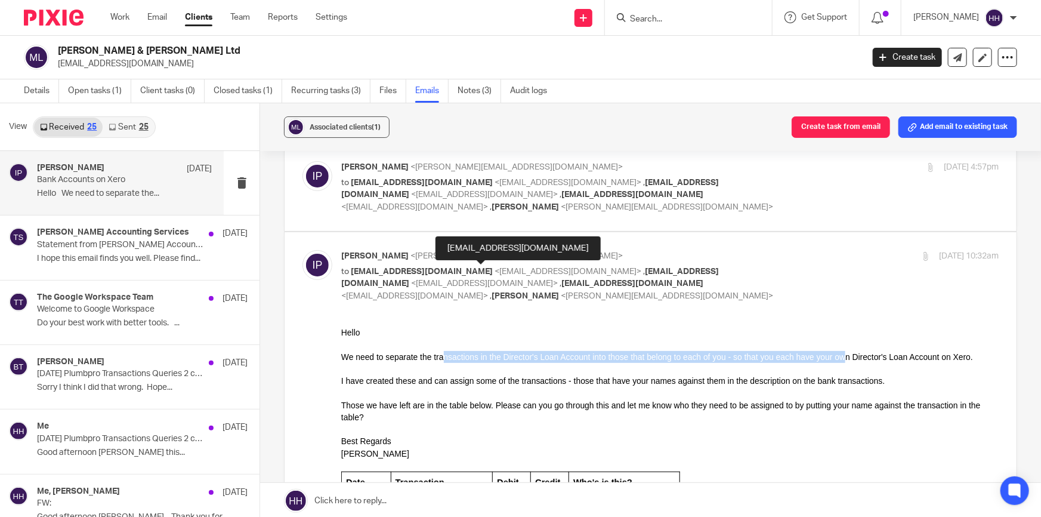
drag, startPoint x: 480, startPoint y: 350, endPoint x: 849, endPoint y: 352, distance: 369.4
click at [849, 352] on span "We need to separate the transactions in the Director's Loan Account into those …" at bounding box center [657, 357] width 632 height 10
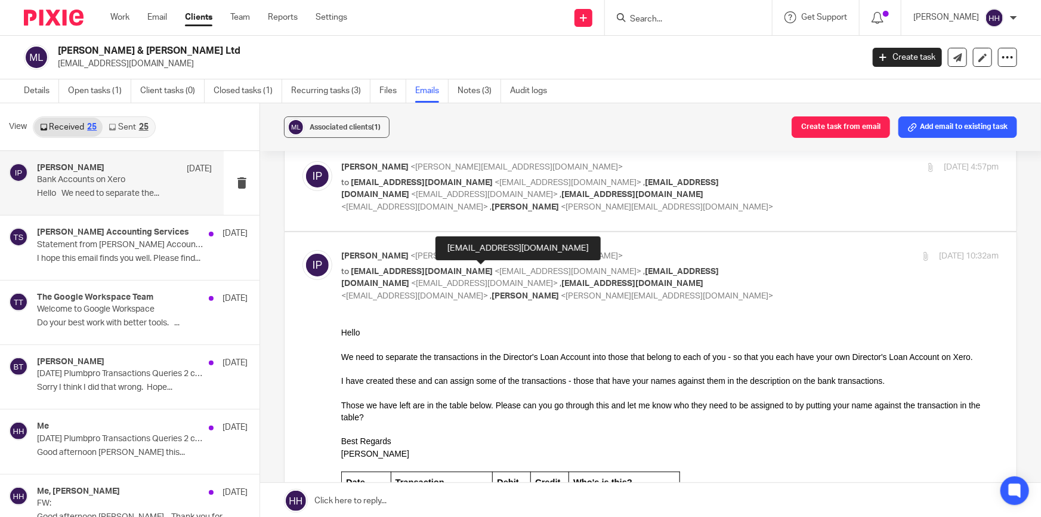
click at [823, 375] on span "I have created these and can assign some of the transactions - those that have …" at bounding box center [613, 380] width 544 height 10
click at [805, 263] on div "Ian Paradine <ian@turpinaccounting.co.uk> to office@plumb-pro.uk <office@plumb-…" at bounding box center [670, 276] width 658 height 52
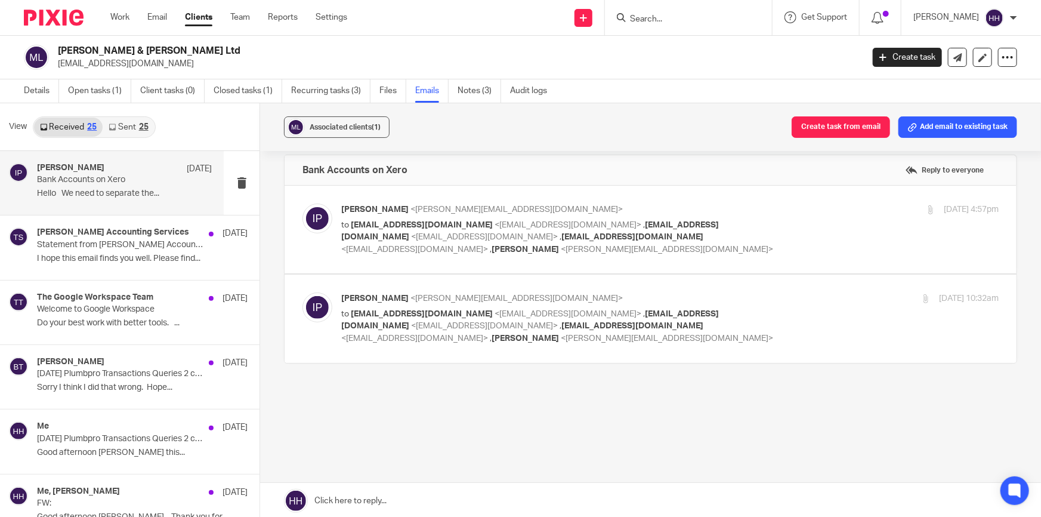
scroll to position [11, 0]
click at [792, 298] on div "30 Sep 2025 10:32am" at bounding box center [889, 299] width 219 height 13
checkbox input "true"
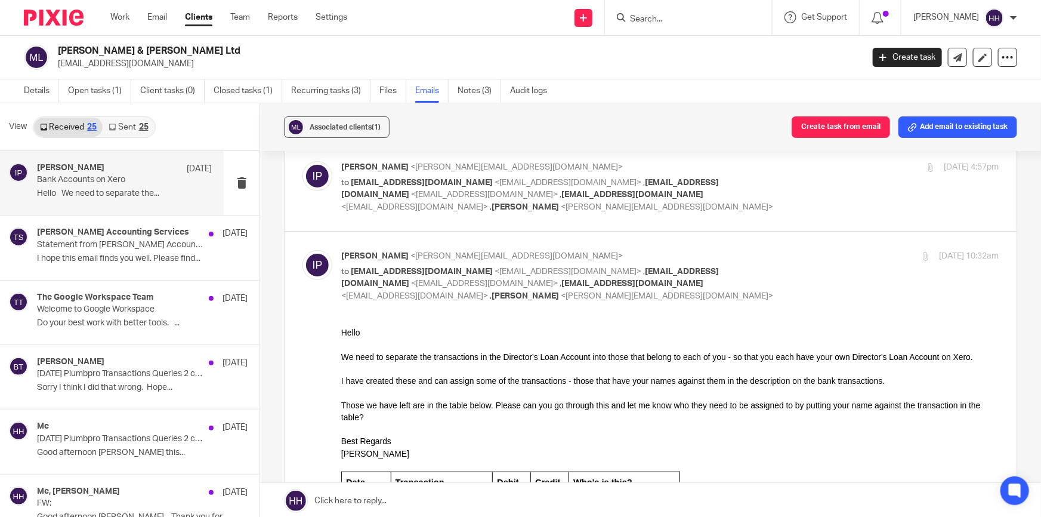
scroll to position [0, 0]
drag, startPoint x: 621, startPoint y: 353, endPoint x: 760, endPoint y: 356, distance: 139.1
click at [748, 356] on span "We need to separate the transactions in the Director's Loan Account into those …" at bounding box center [657, 357] width 632 height 10
click at [760, 356] on span "We need to separate the transactions in the Director's Loan Account into those …" at bounding box center [657, 357] width 632 height 10
click at [777, 187] on div "Ian Paradine <ian@turpinaccounting.co.uk> to office@plumb-pro.uk <office@plumb-…" at bounding box center [670, 187] width 658 height 52
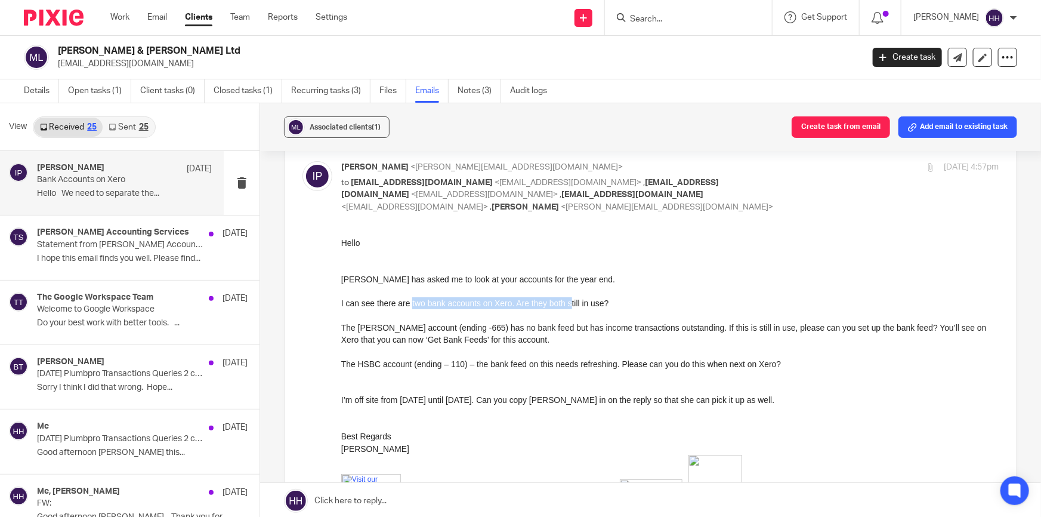
drag, startPoint x: 410, startPoint y: 306, endPoint x: 574, endPoint y: 304, distance: 164.1
click at [574, 304] on p "I can see there are two bank accounts on Xero. Are they both still in use?" at bounding box center [670, 303] width 658 height 12
click at [581, 303] on p "I can see there are two bank accounts on Xero. Are they both still in use?" at bounding box center [670, 303] width 658 height 12
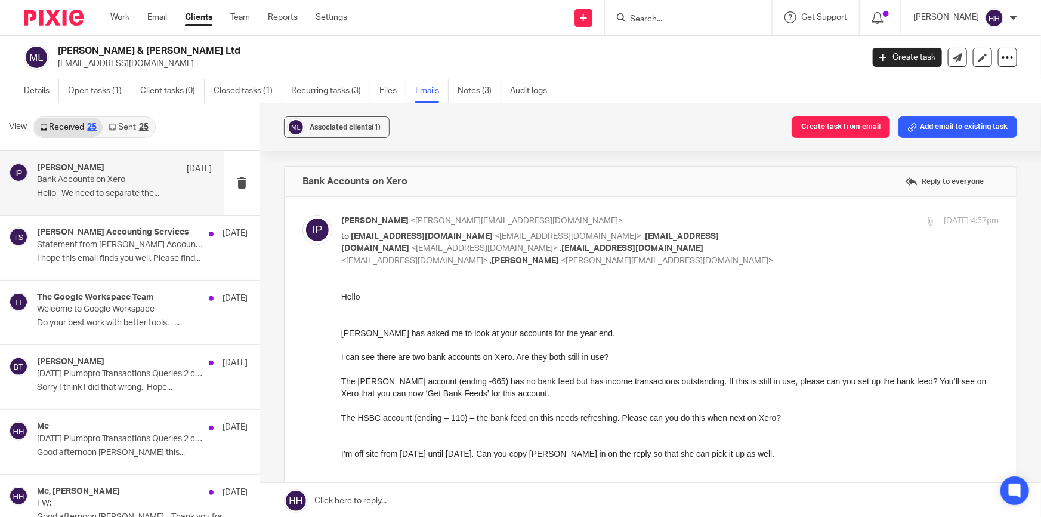
click at [791, 220] on div "24 Sep 2025 4:57pm" at bounding box center [889, 221] width 219 height 13
checkbox input "false"
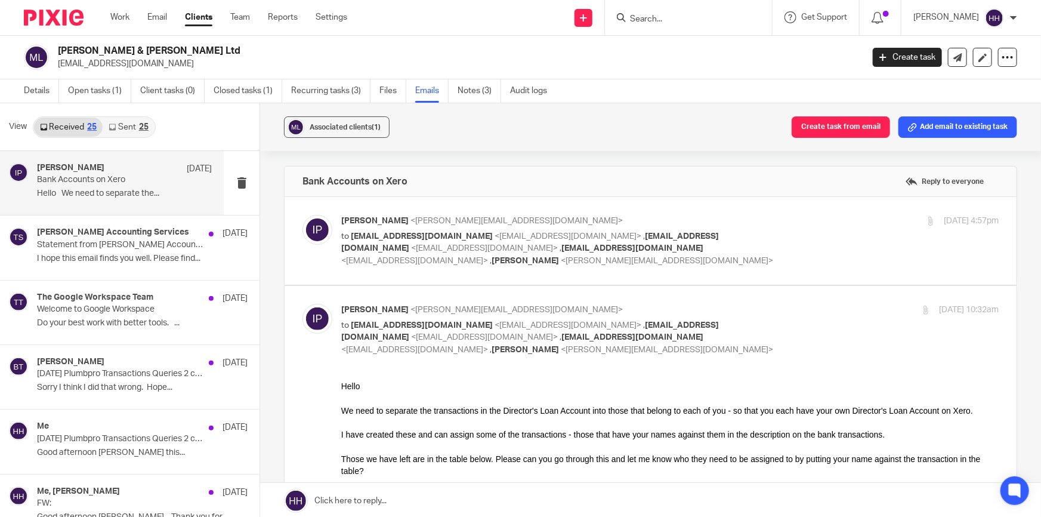
click at [802, 309] on div "30 Sep 2025 10:32am" at bounding box center [889, 310] width 219 height 13
checkbox input "false"
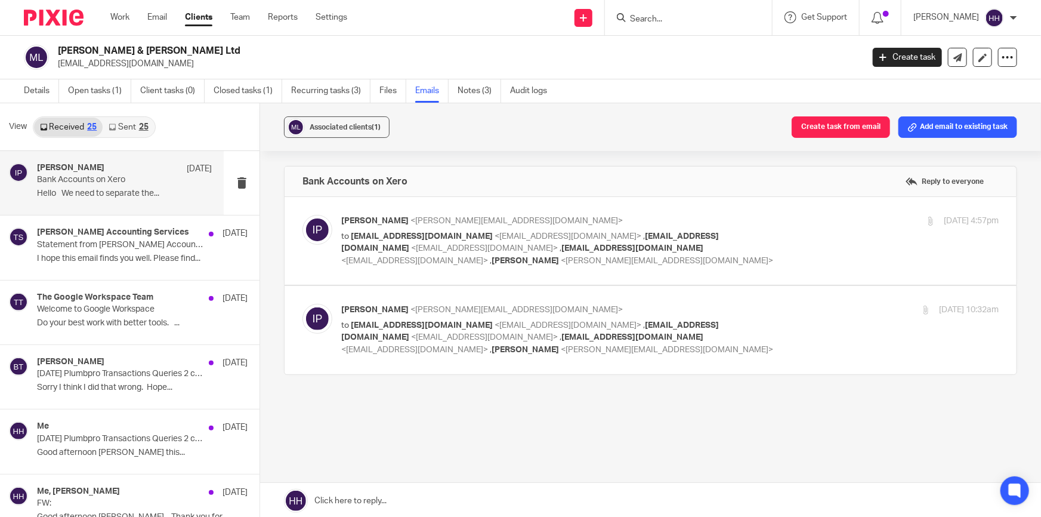
click at [110, 119] on link "Sent 25" at bounding box center [128, 127] width 51 height 19
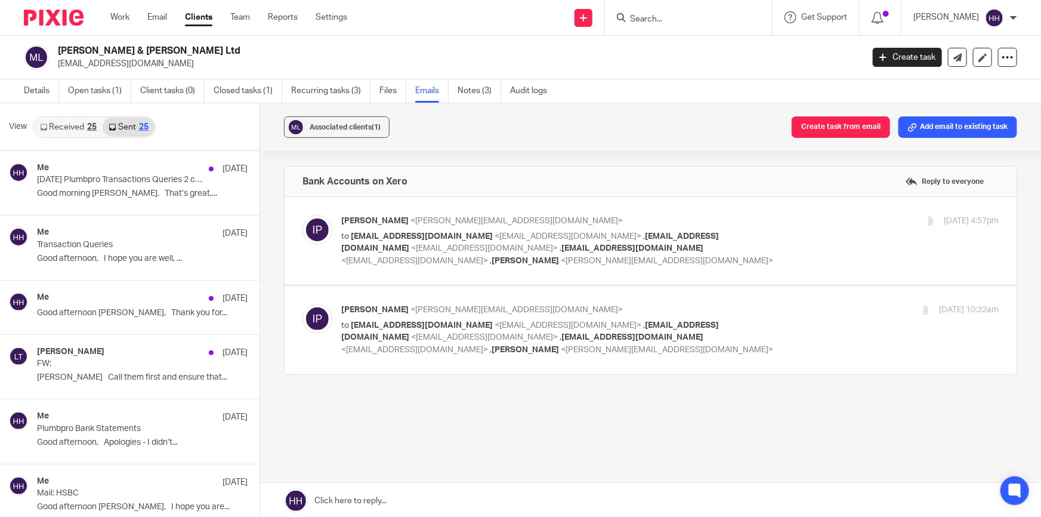
scroll to position [1, 0]
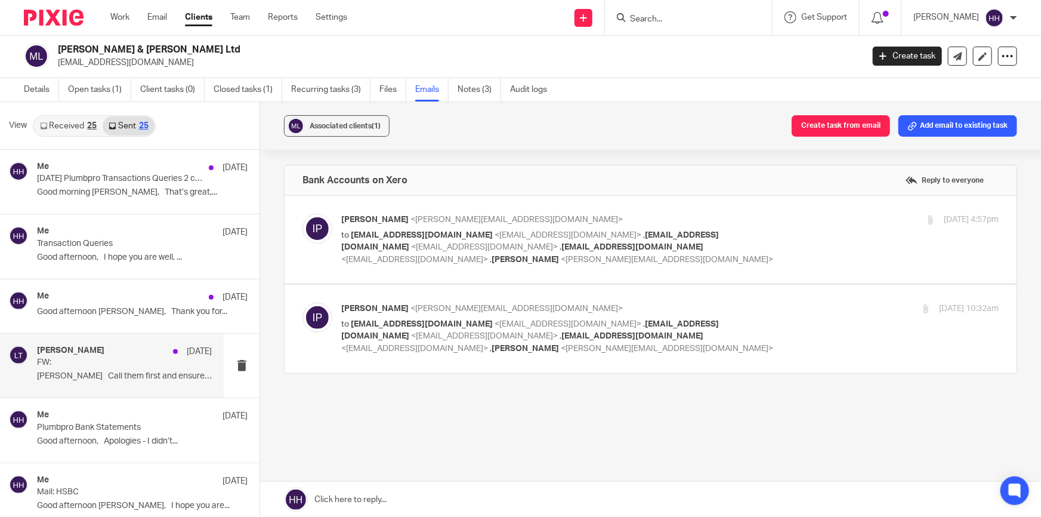
click at [92, 348] on div "Liz Turpin 16 Jun" at bounding box center [124, 352] width 175 height 12
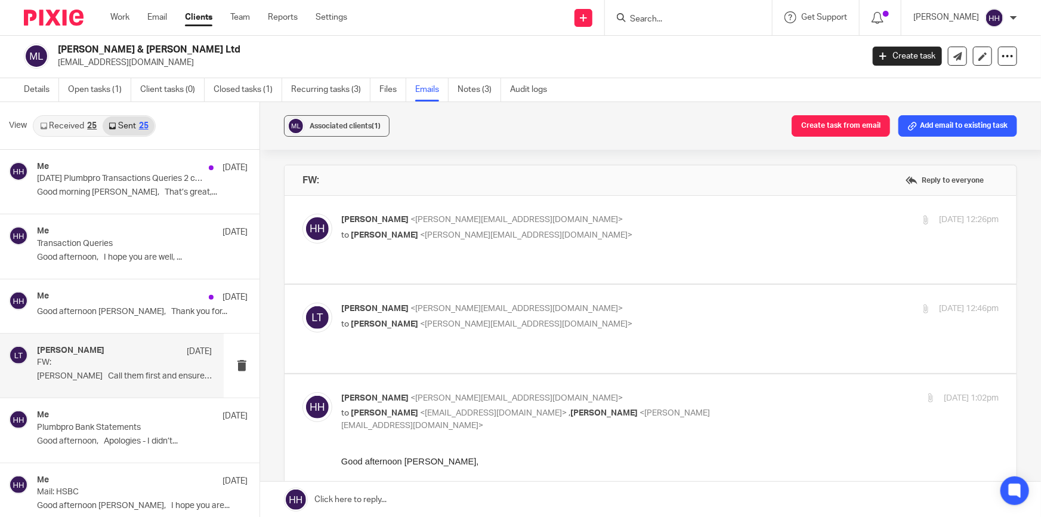
scroll to position [54, 0]
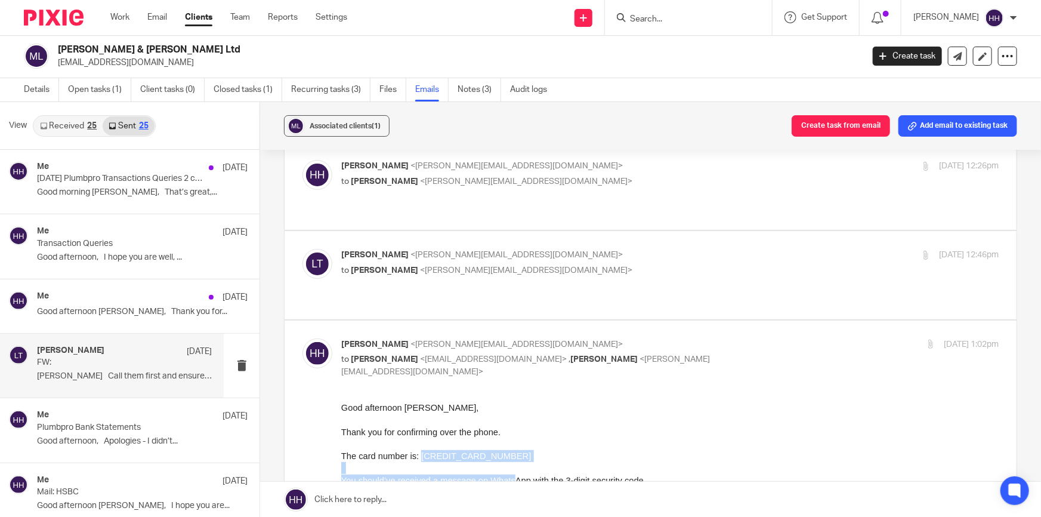
drag, startPoint x: 421, startPoint y: 454, endPoint x: 519, endPoint y: 476, distance: 100.8
click at [535, 476] on span "You should’ve received a message on WhatsApp with the 3-digit security code." at bounding box center [493, 481] width 305 height 10
click at [725, 353] on p "to Bel Turpin <office@plumb-pro.uk> , Liz Turpin <liz@turpinaccounting.co.uk>" at bounding box center [560, 365] width 439 height 24
checkbox input "false"
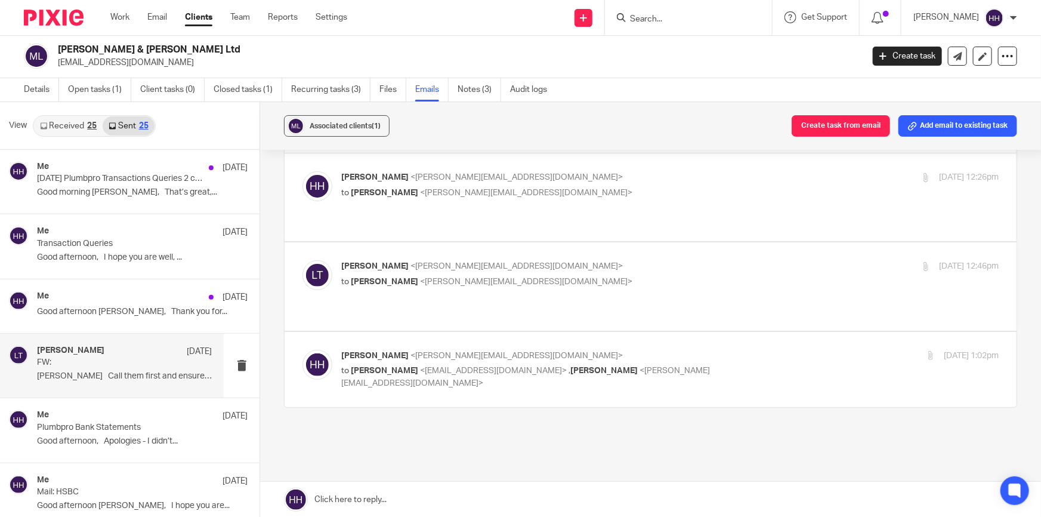
click at [612, 260] on p "Liz Turpin <liz@turpinaccounting.co.uk>" at bounding box center [560, 266] width 439 height 13
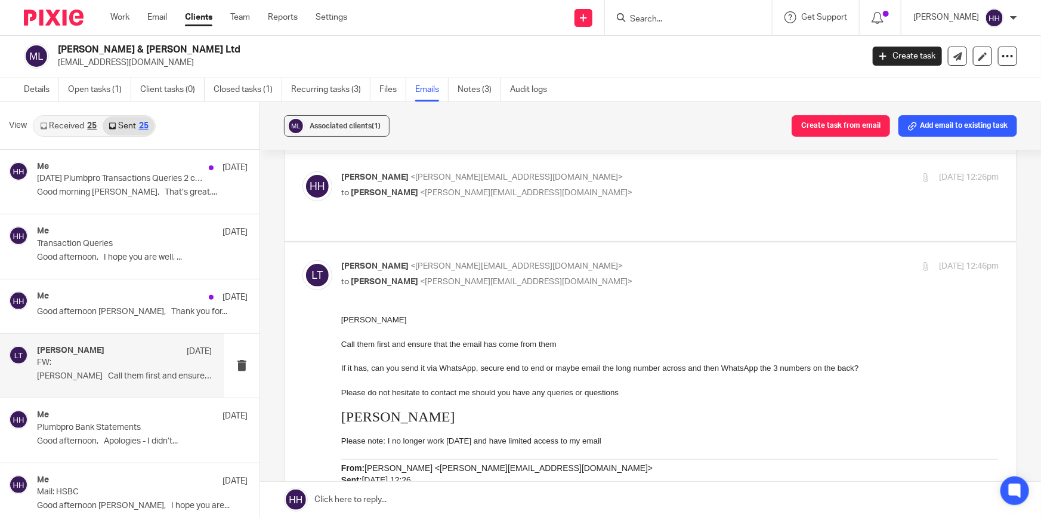
scroll to position [0, 0]
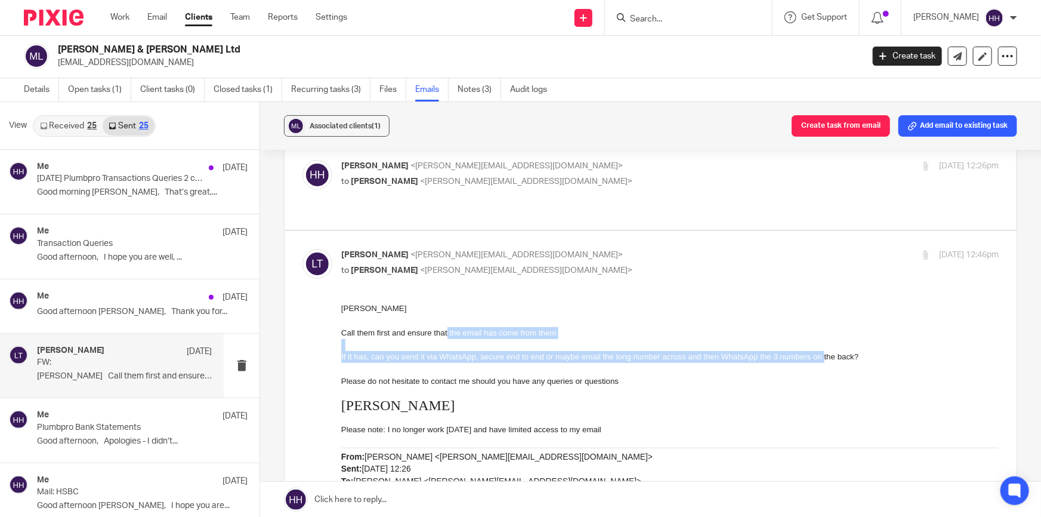
drag, startPoint x: 448, startPoint y: 335, endPoint x: 826, endPoint y: 357, distance: 378.5
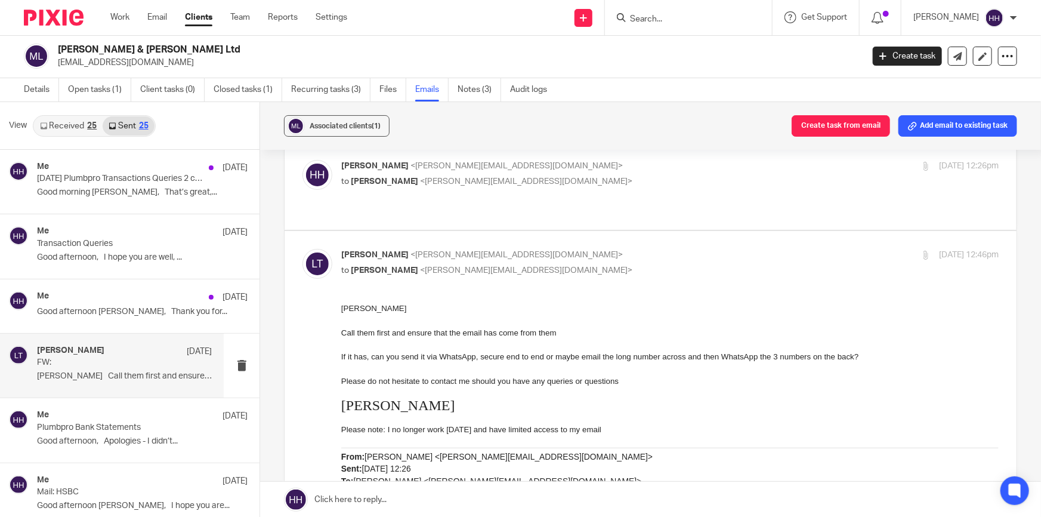
click at [833, 355] on span "If it has, can you send it via WhatsApp, secure end to end or maybe email the l…" at bounding box center [600, 356] width 518 height 9
drag, startPoint x: 532, startPoint y: 353, endPoint x: 632, endPoint y: 352, distance: 100.3
click at [596, 352] on span "If it has, can you send it via WhatsApp, secure end to end or maybe email the l…" at bounding box center [600, 356] width 518 height 9
click at [634, 352] on span "If it has, can you send it via WhatsApp, secure end to end or maybe email the l…" at bounding box center [600, 356] width 518 height 9
click at [620, 249] on p "Liz Turpin <liz@turpinaccounting.co.uk>" at bounding box center [560, 255] width 439 height 13
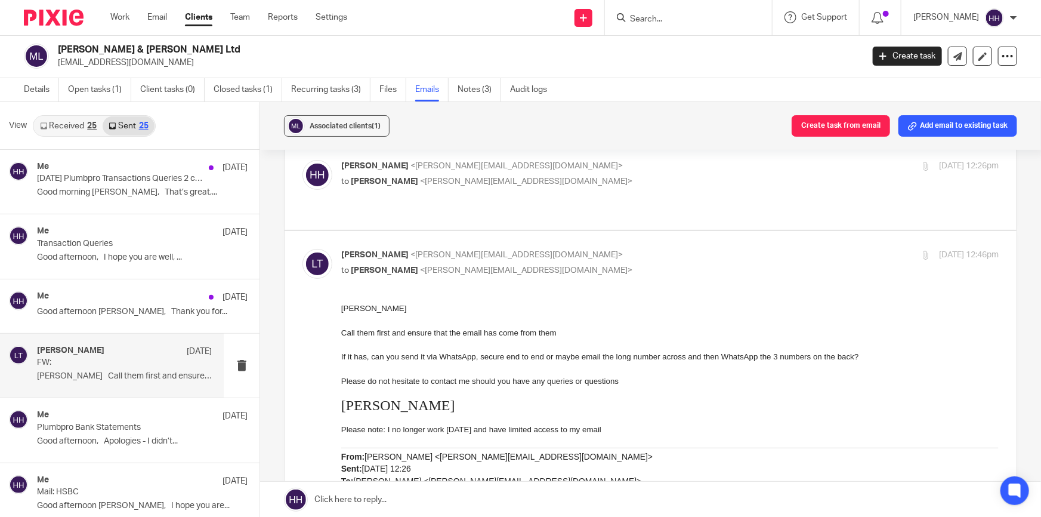
checkbox input "false"
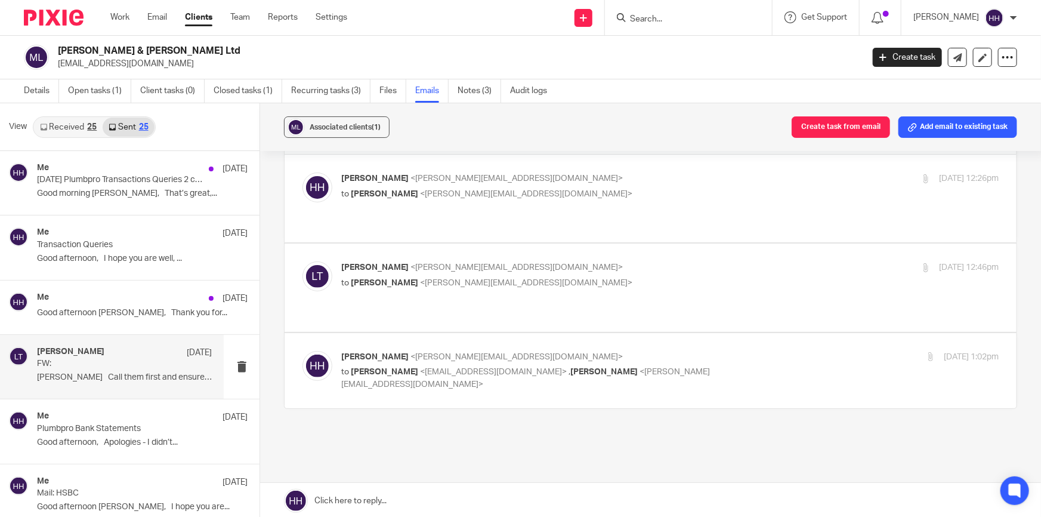
click at [69, 131] on link "Received 25" at bounding box center [68, 127] width 69 height 19
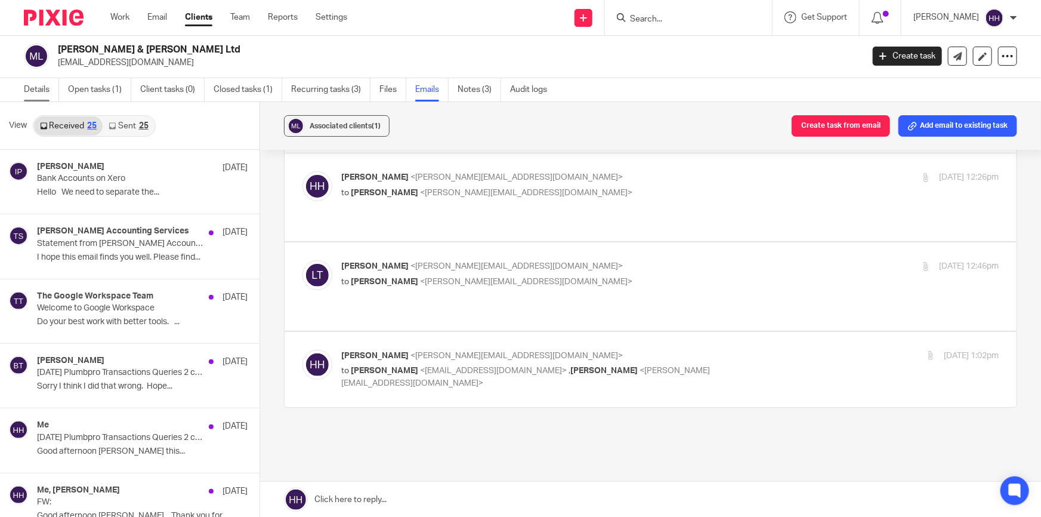
click at [35, 84] on link "Details" at bounding box center [41, 89] width 35 height 23
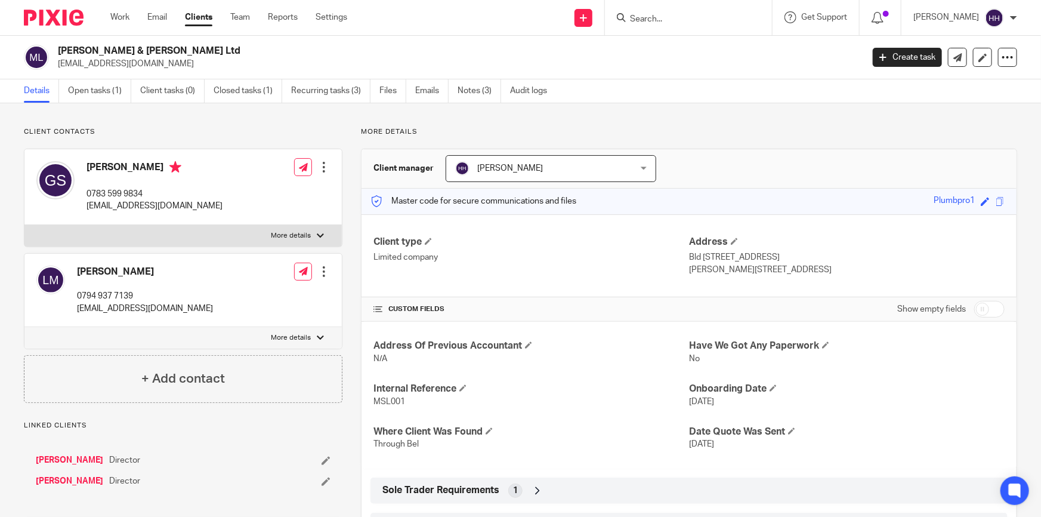
click at [204, 15] on link "Clients" at bounding box center [198, 17] width 27 height 12
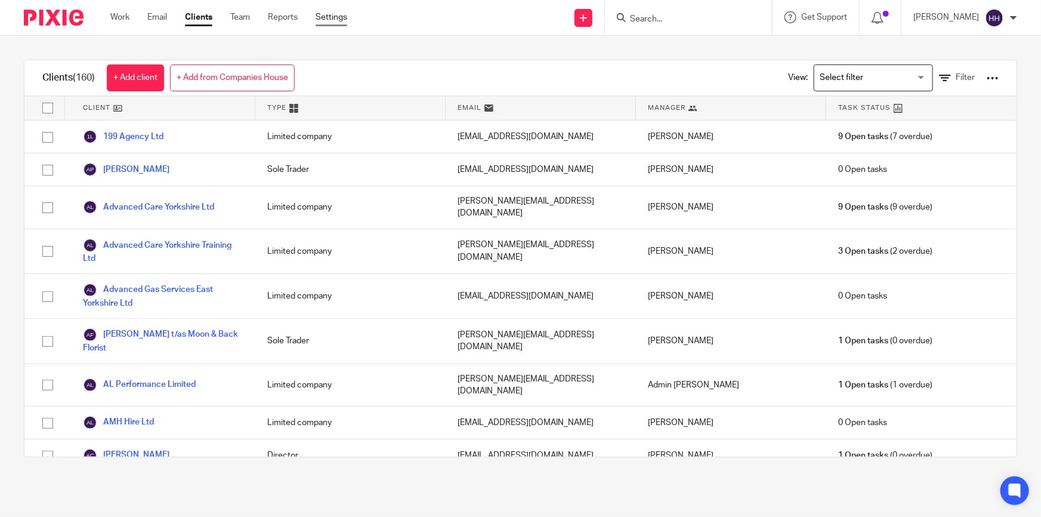
click at [339, 19] on link "Settings" at bounding box center [332, 17] width 32 height 12
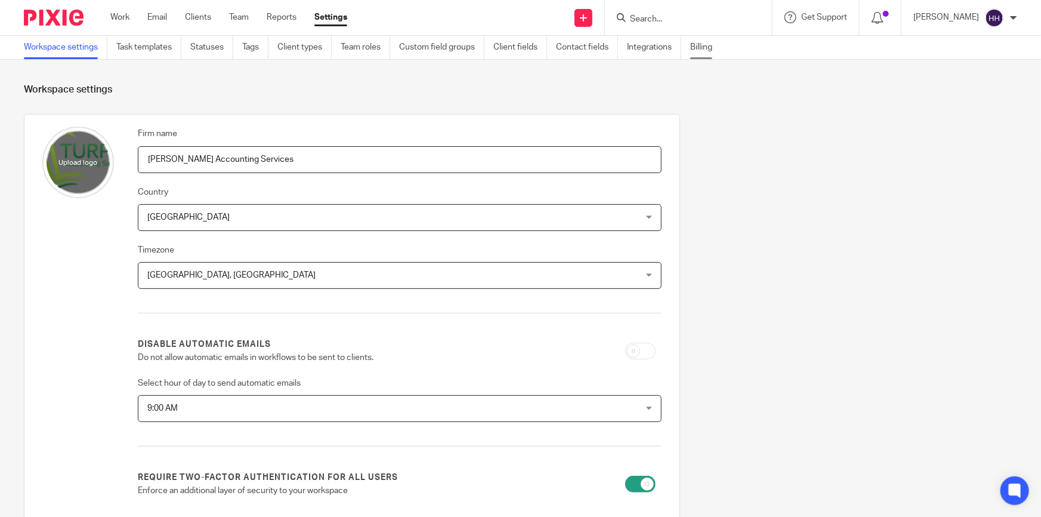
click at [705, 47] on link "Billing" at bounding box center [706, 47] width 31 height 23
click at [185, 23] on ul "Work Email Clients Team Reports Settings" at bounding box center [237, 17] width 255 height 12
click at [195, 17] on link "Clients" at bounding box center [198, 17] width 26 height 12
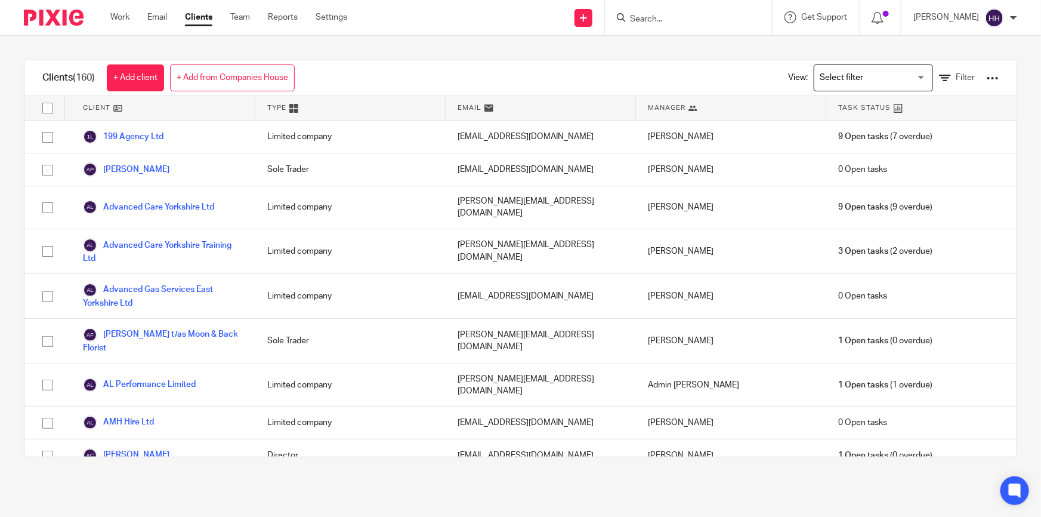
click at [675, 15] on input "Search" at bounding box center [682, 19] width 107 height 11
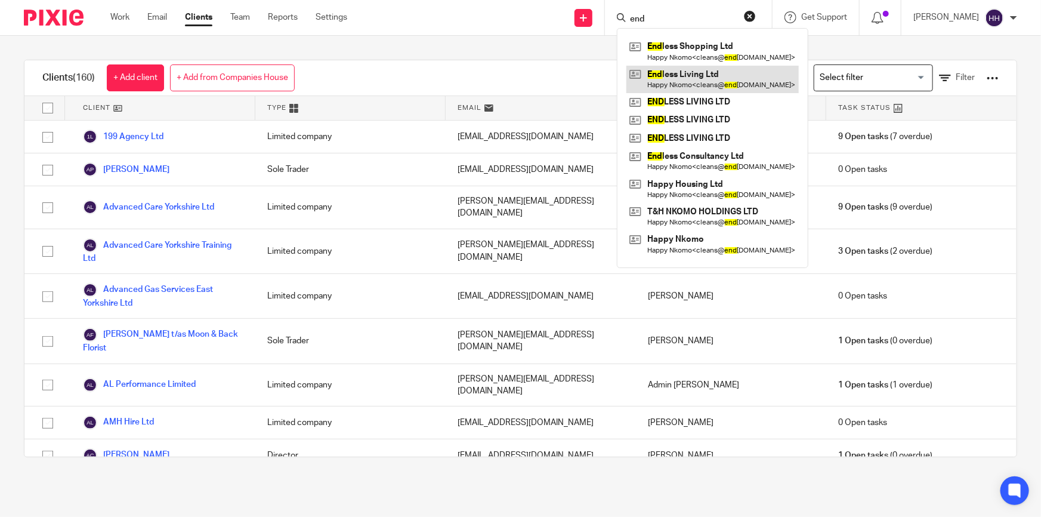
type input "end"
click at [720, 81] on link at bounding box center [713, 79] width 172 height 27
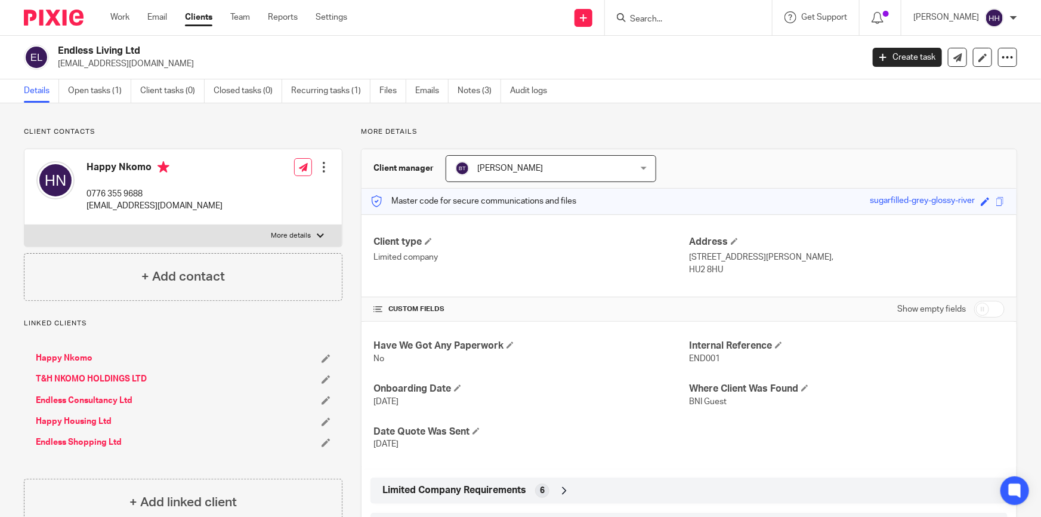
scroll to position [162, 0]
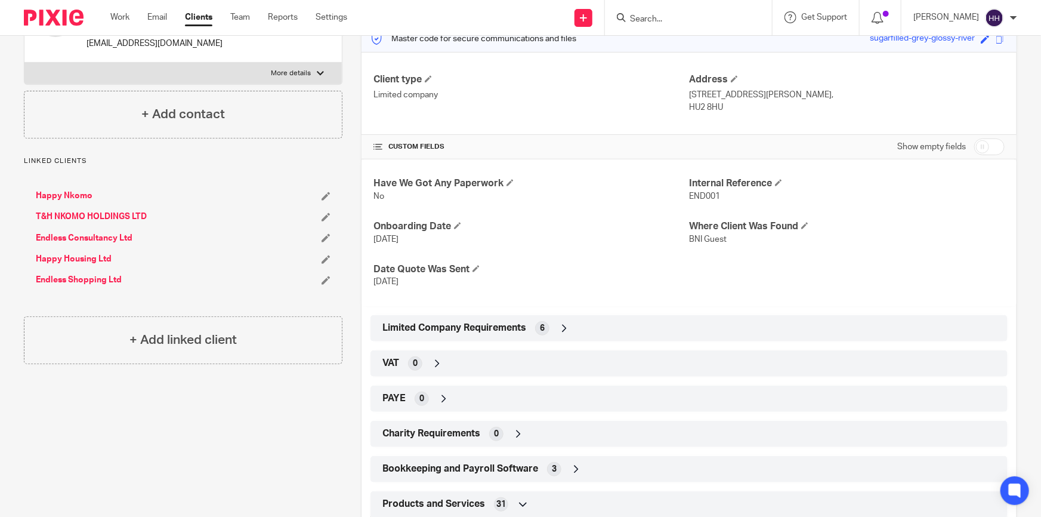
click at [590, 322] on div "Limited Company Requirements 6" at bounding box center [690, 328] width 620 height 20
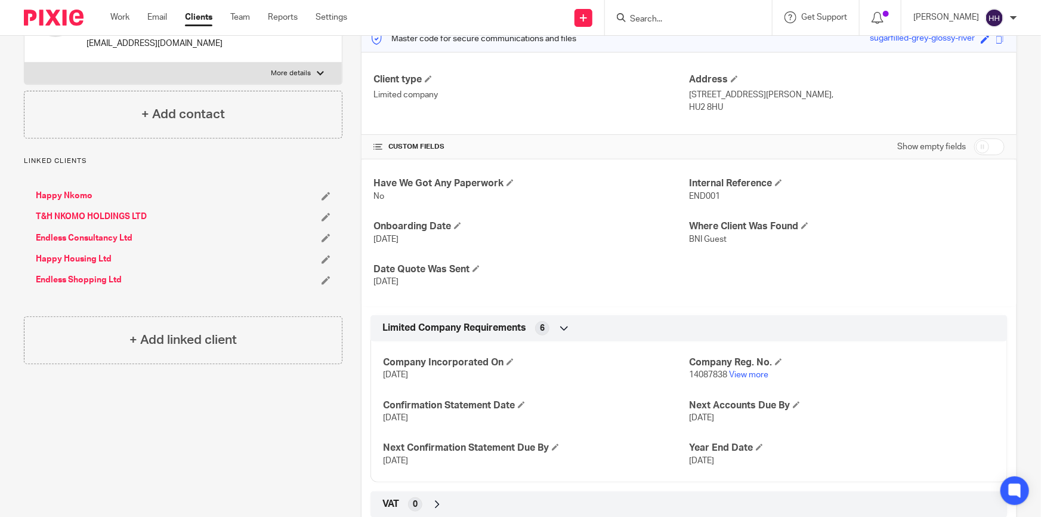
drag, startPoint x: 735, startPoint y: 415, endPoint x: 694, endPoint y: 418, distance: 40.7
click at [694, 418] on p "[DATE]" at bounding box center [842, 418] width 306 height 12
click at [694, 418] on span "28 Feb 2026" at bounding box center [701, 418] width 25 height 8
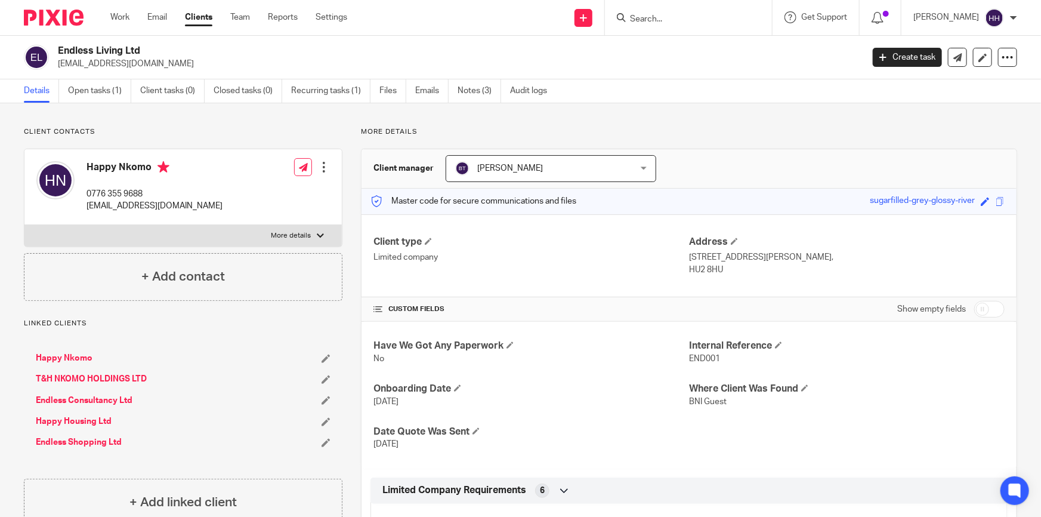
click at [662, 17] on input "Search" at bounding box center [682, 19] width 107 height 11
click at [56, 422] on link "Happy Housing Ltd" at bounding box center [74, 421] width 76 height 12
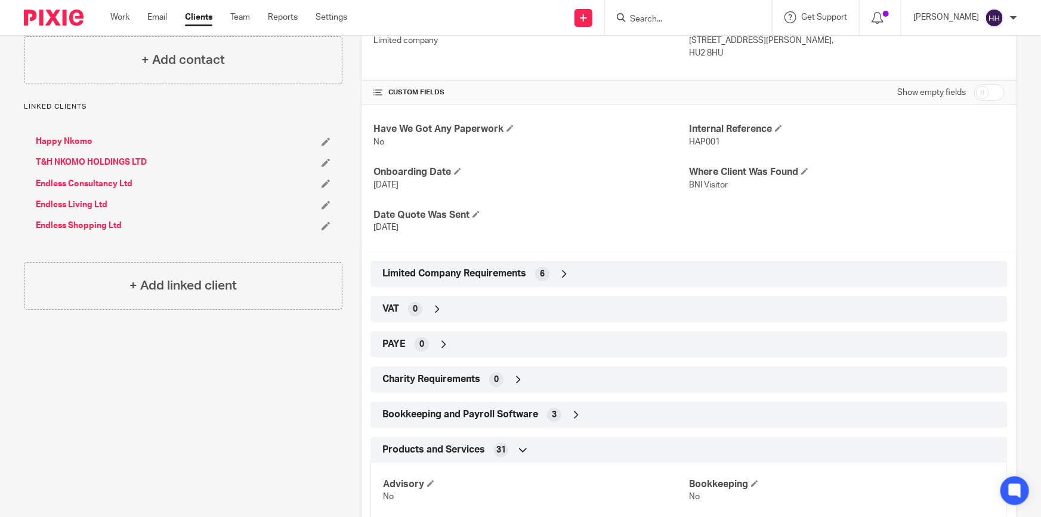
click at [554, 278] on div "Limited Company Requirements 6" at bounding box center [690, 274] width 620 height 20
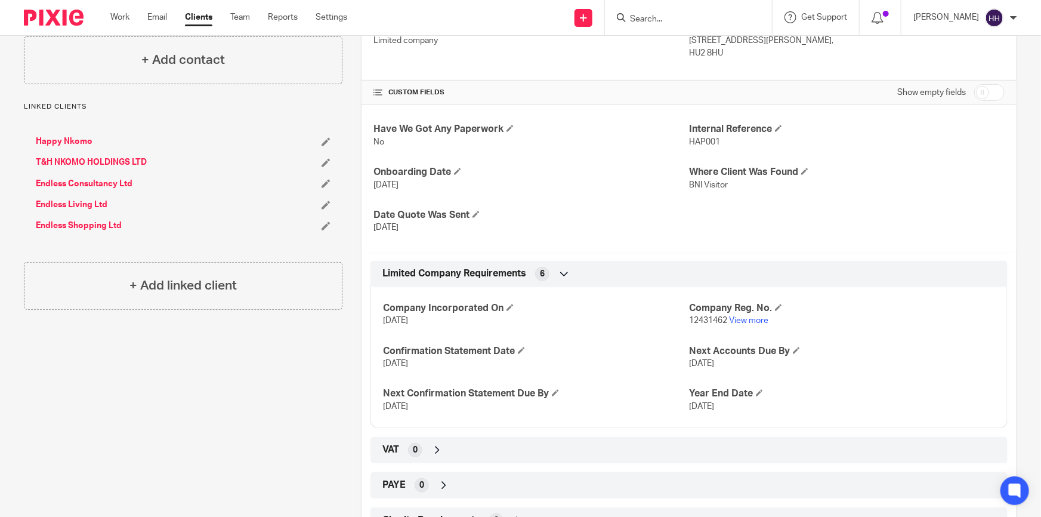
drag, startPoint x: 733, startPoint y: 366, endPoint x: 683, endPoint y: 366, distance: 50.1
click at [683, 366] on div "Company Incorporated On [DATE] Company Reg. No. 12431462 View more Confirmation…" at bounding box center [689, 353] width 637 height 150
click at [690, 362] on span "[DATE]" at bounding box center [701, 363] width 25 height 8
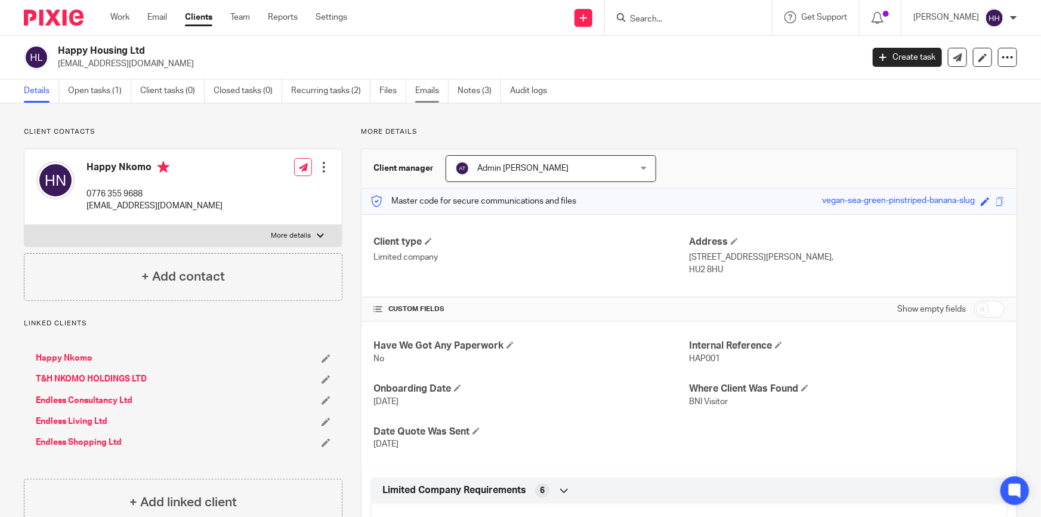
click at [426, 90] on link "Emails" at bounding box center [431, 90] width 33 height 23
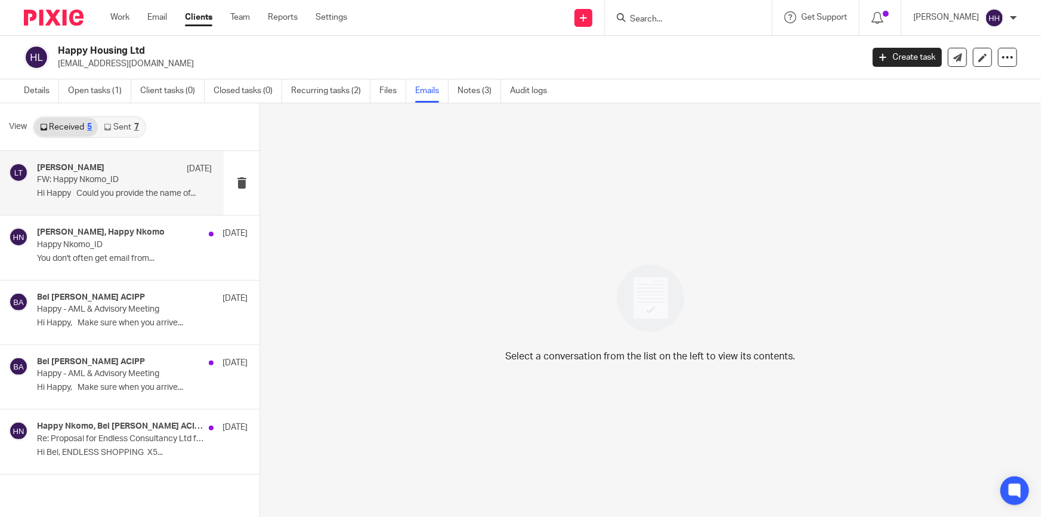
click at [113, 173] on div "Liz Turpin 29 Sep" at bounding box center [124, 169] width 175 height 12
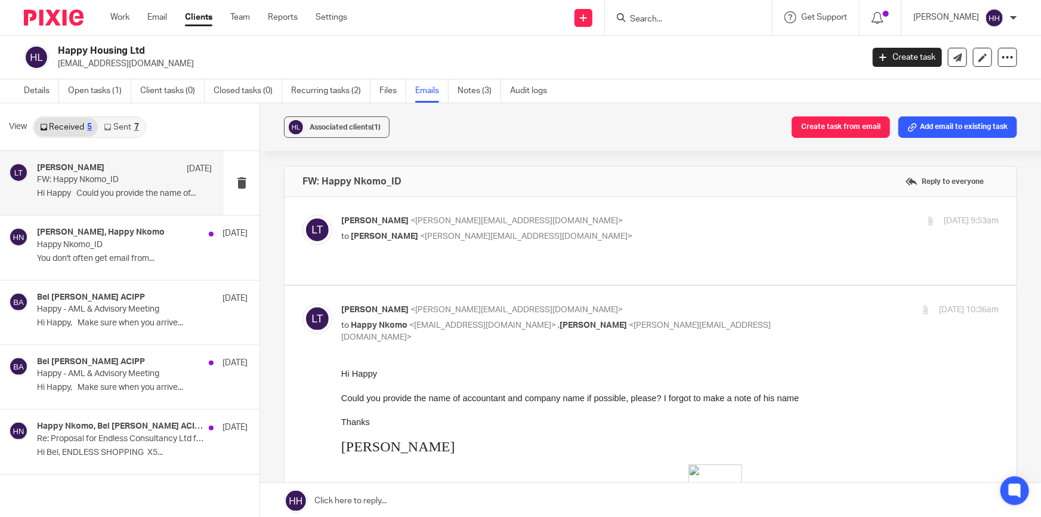
click at [118, 130] on link "Sent 7" at bounding box center [121, 127] width 47 height 19
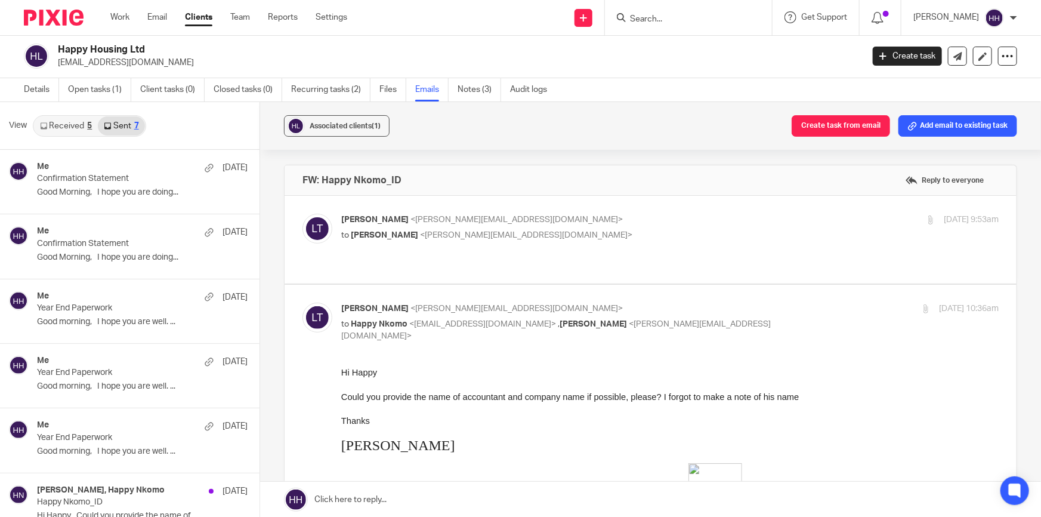
click at [54, 127] on link "Received 5" at bounding box center [66, 125] width 64 height 19
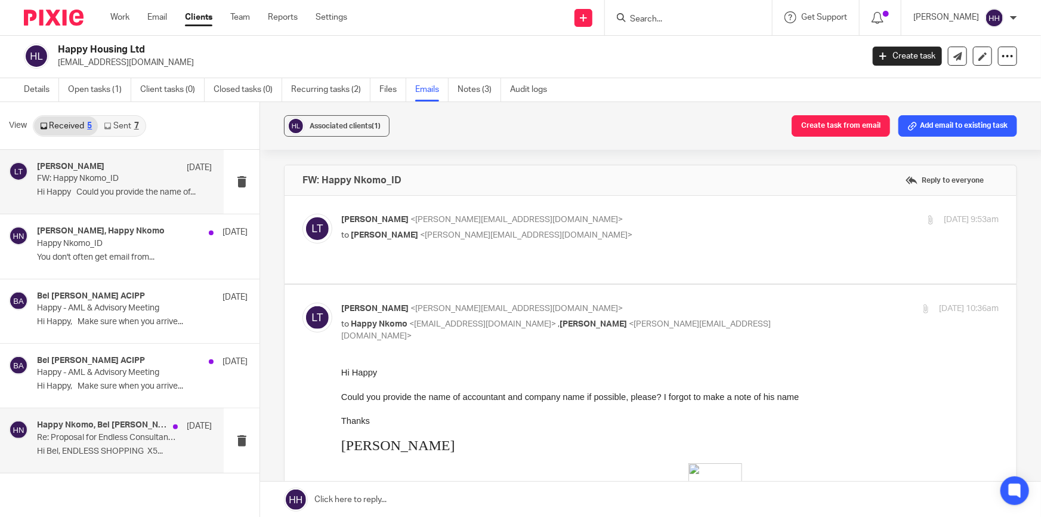
click at [97, 446] on p "Hi Bel, ENDLESS SHOPPING X5..." at bounding box center [124, 451] width 175 height 10
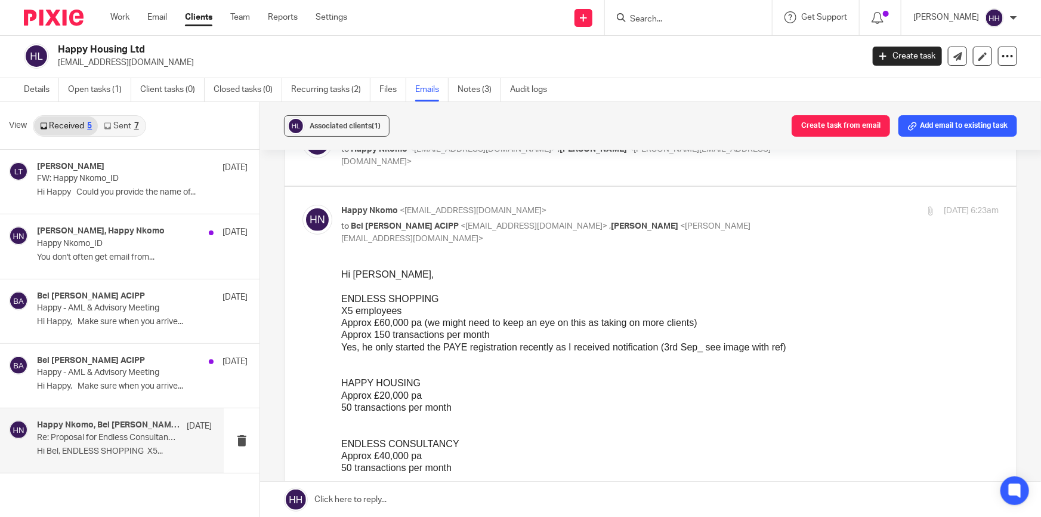
scroll to position [217, 0]
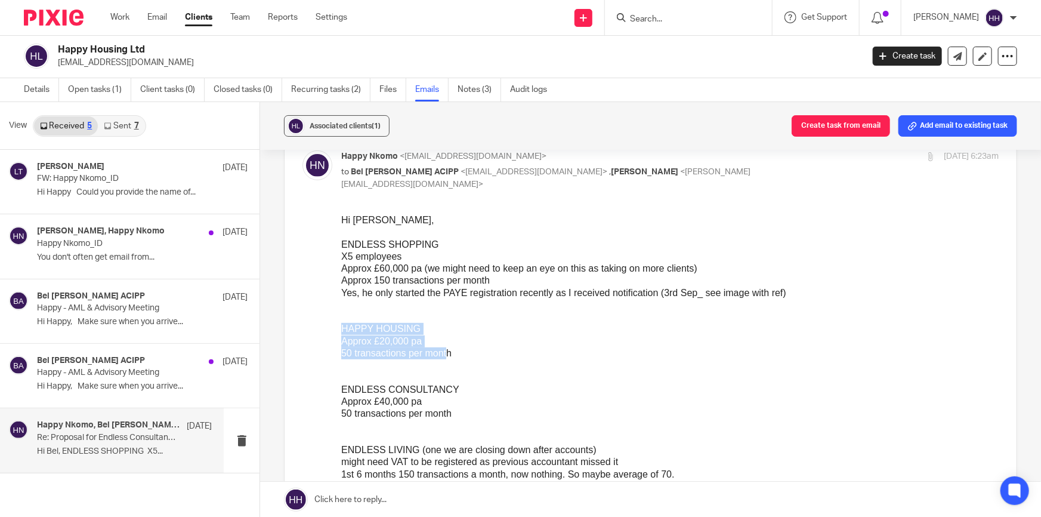
drag, startPoint x: 355, startPoint y: 332, endPoint x: 445, endPoint y: 356, distance: 94.0
click at [449, 356] on div "50 transactions per month" at bounding box center [670, 353] width 658 height 12
drag, startPoint x: 452, startPoint y: 354, endPoint x: 341, endPoint y: 328, distance: 114.1
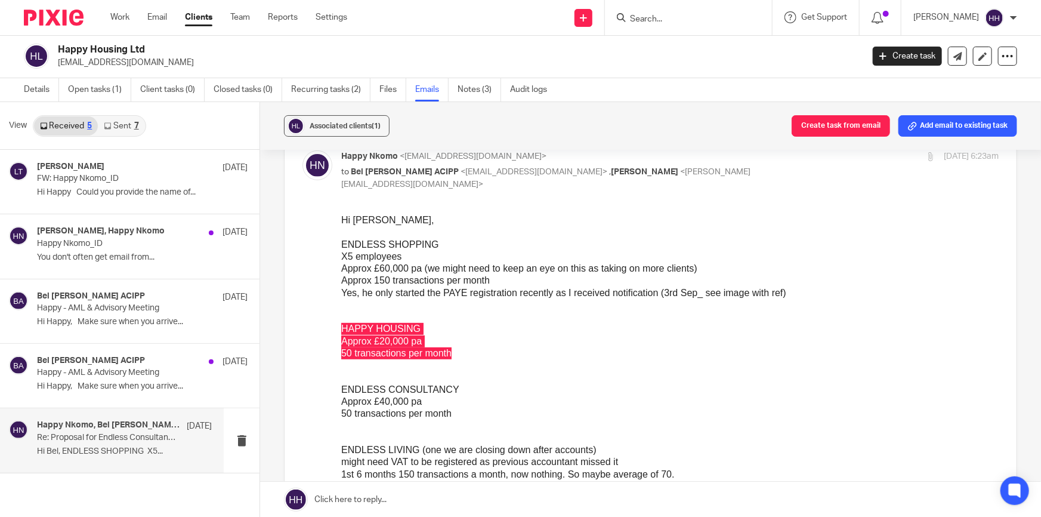
click at [354, 362] on div at bounding box center [670, 365] width 658 height 12
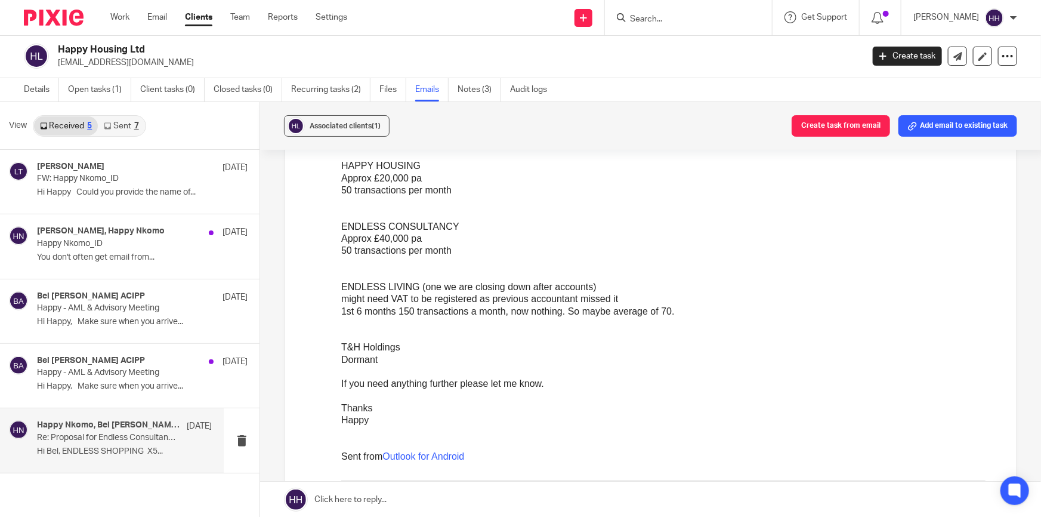
scroll to position [434, 0]
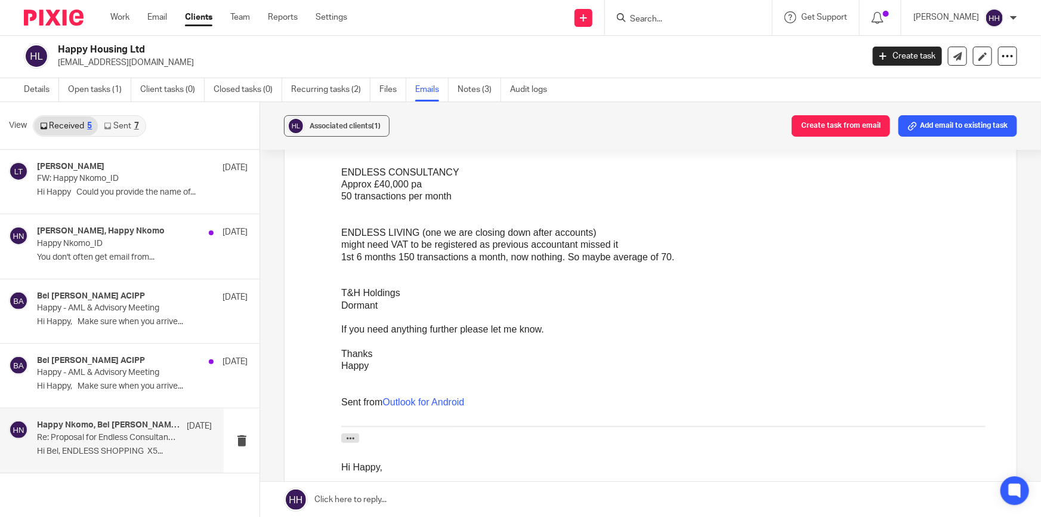
drag, startPoint x: 360, startPoint y: 331, endPoint x: 550, endPoint y: 332, distance: 189.2
click at [550, 332] on div "If you need anything further please let me know." at bounding box center [670, 330] width 658 height 12
click at [513, 357] on div "Thanks" at bounding box center [670, 355] width 658 height 12
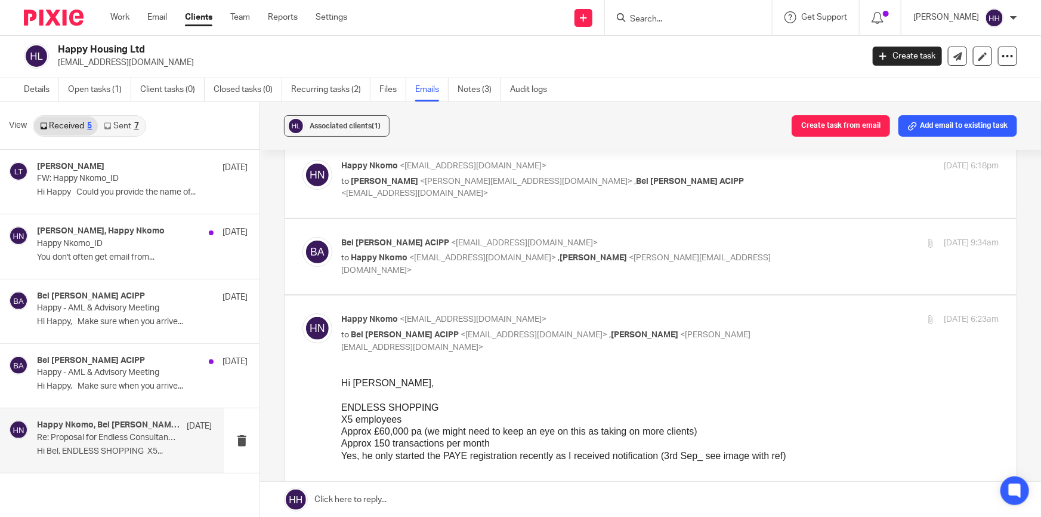
scroll to position [0, 0]
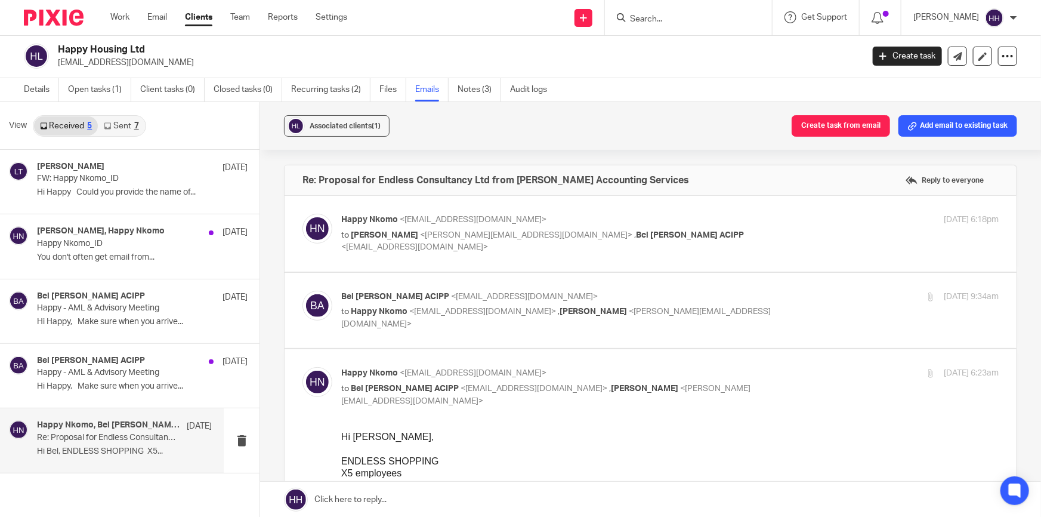
click at [738, 221] on p "Happy Nkomo <cleans@endless-services.co.uk>" at bounding box center [560, 220] width 439 height 13
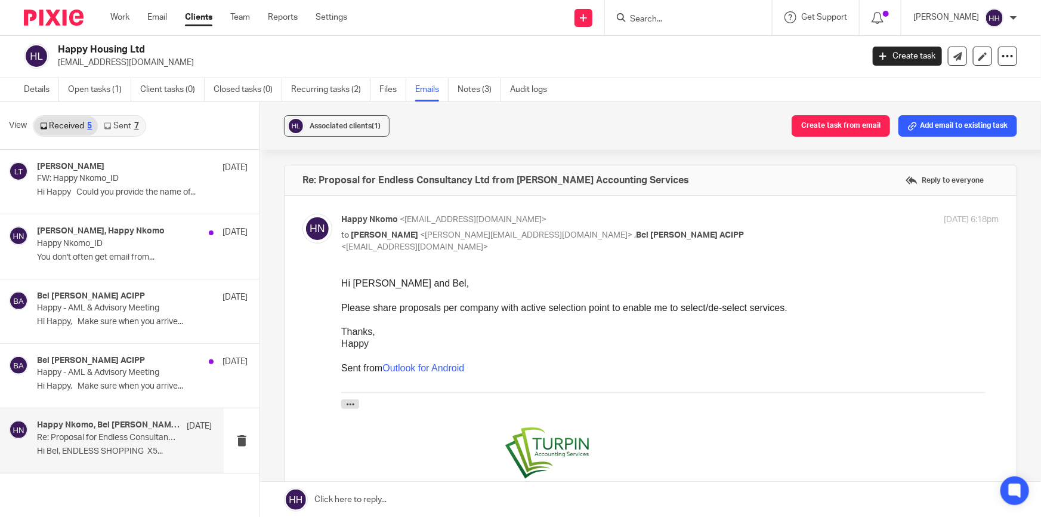
click at [738, 221] on p "Happy Nkomo <cleans@endless-services.co.uk>" at bounding box center [560, 220] width 439 height 13
checkbox input "false"
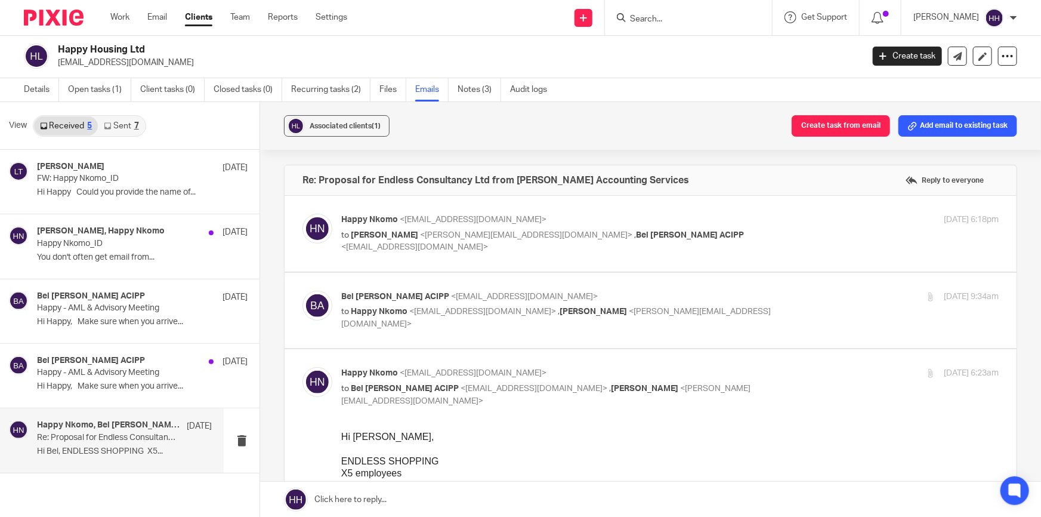
click at [736, 295] on p "Bel Turpin ACIPP <bel@turpinaccounting.co.uk>" at bounding box center [560, 297] width 439 height 13
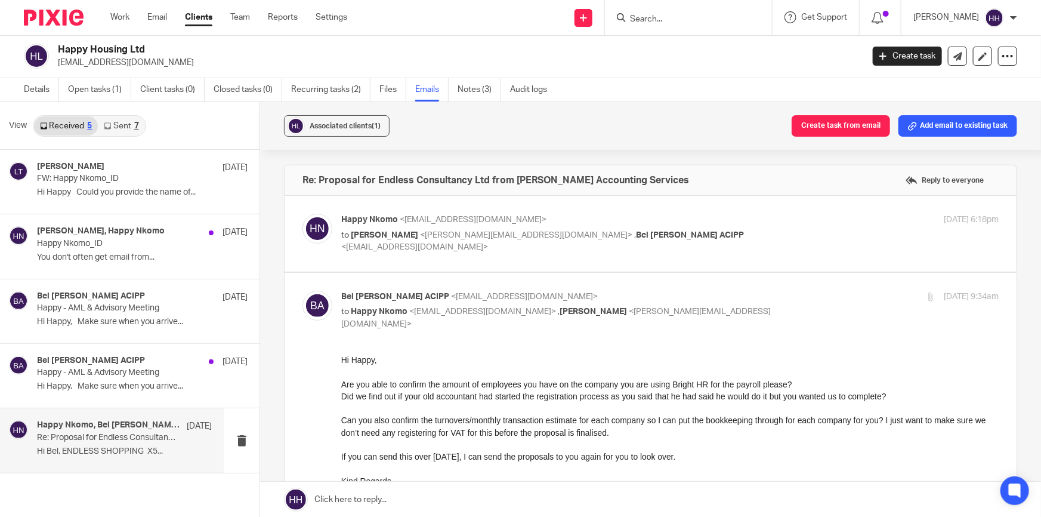
scroll to position [54, 0]
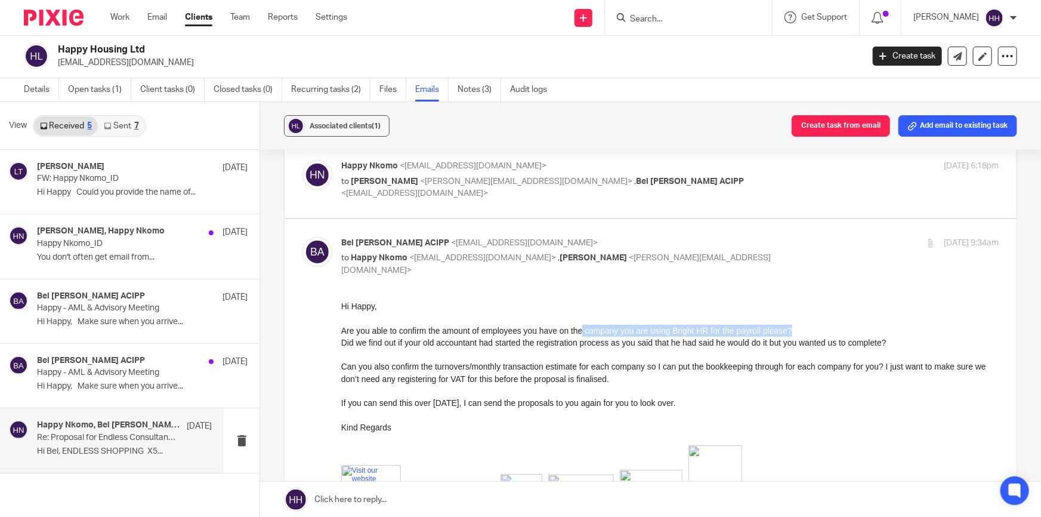
drag, startPoint x: 599, startPoint y: 329, endPoint x: 790, endPoint y: 330, distance: 191.6
click at [790, 330] on span "Are you able to confirm the amount of employees you have on the company you are…" at bounding box center [566, 331] width 451 height 10
click at [750, 341] on span "Did we find out if your old accountant had started the registration process as …" at bounding box center [613, 343] width 545 height 10
click at [745, 255] on p "to Happy Nkomo <cleans@endless-services.co.uk> , Liz Turpin <liz@turpinaccounti…" at bounding box center [560, 264] width 439 height 24
checkbox input "false"
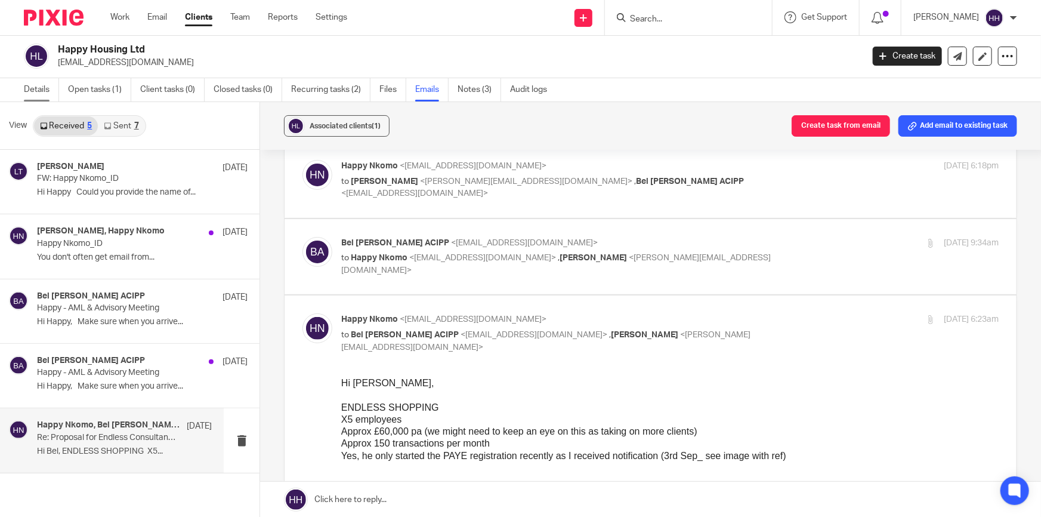
click at [42, 84] on link "Details" at bounding box center [41, 89] width 35 height 23
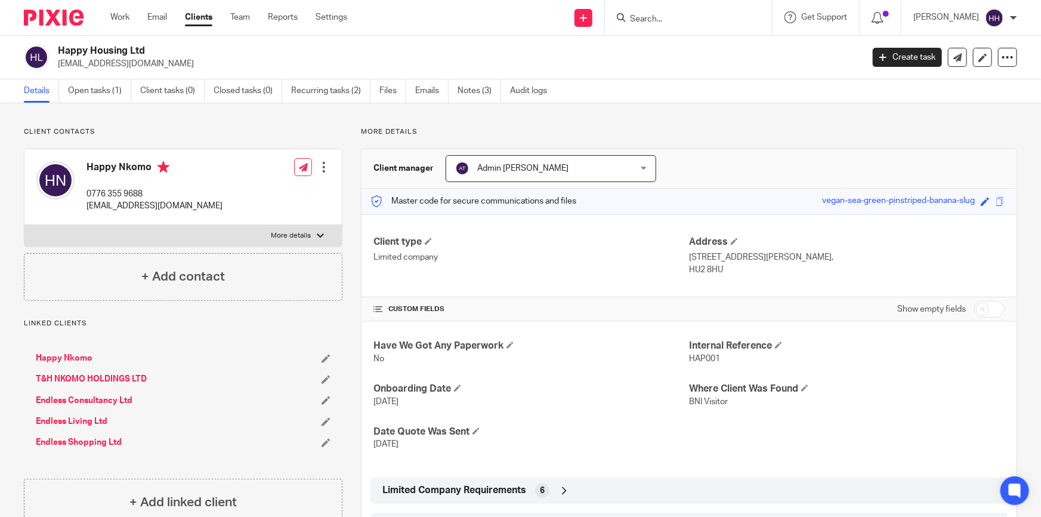
click at [667, 20] on input "Search" at bounding box center [682, 19] width 107 height 11
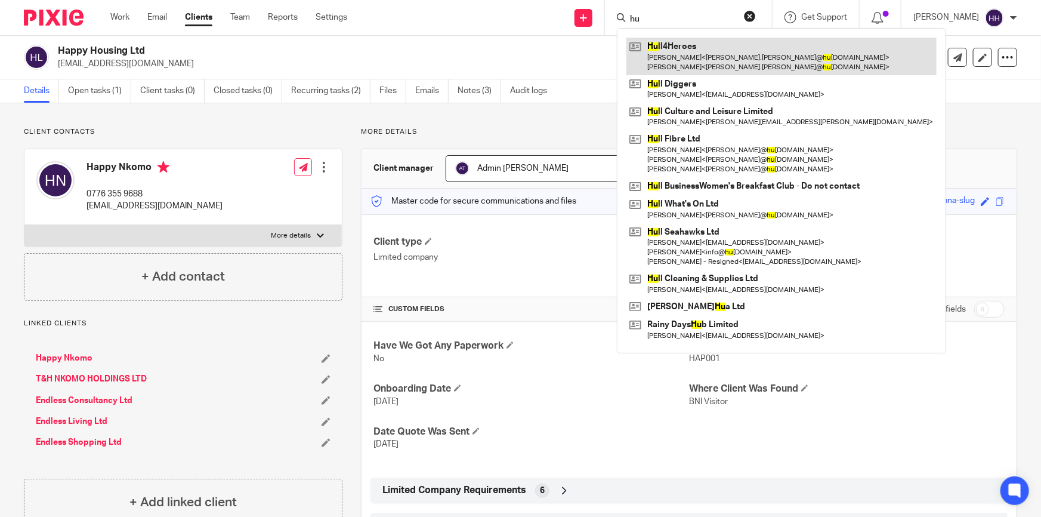
type input "hu"
click at [696, 61] on link at bounding box center [782, 56] width 310 height 37
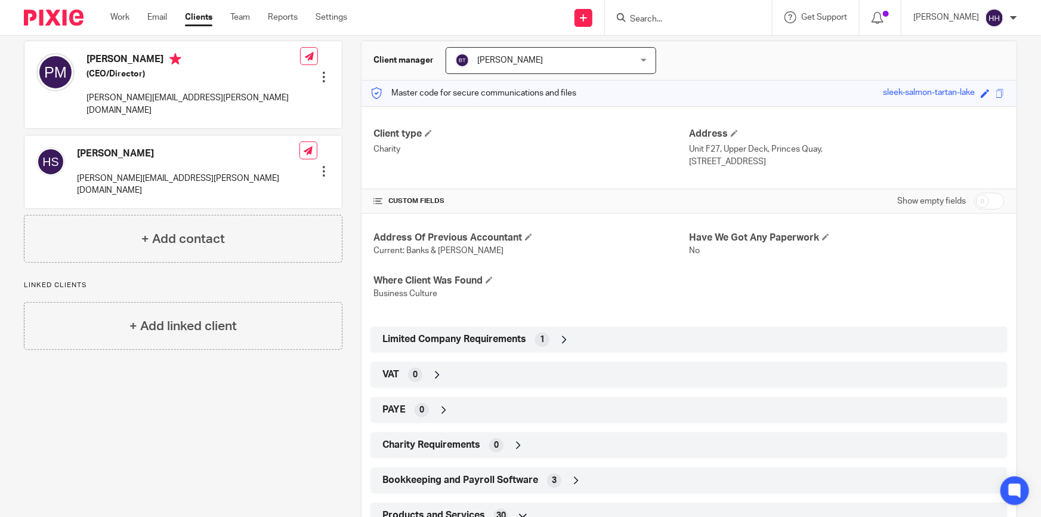
scroll to position [162, 0]
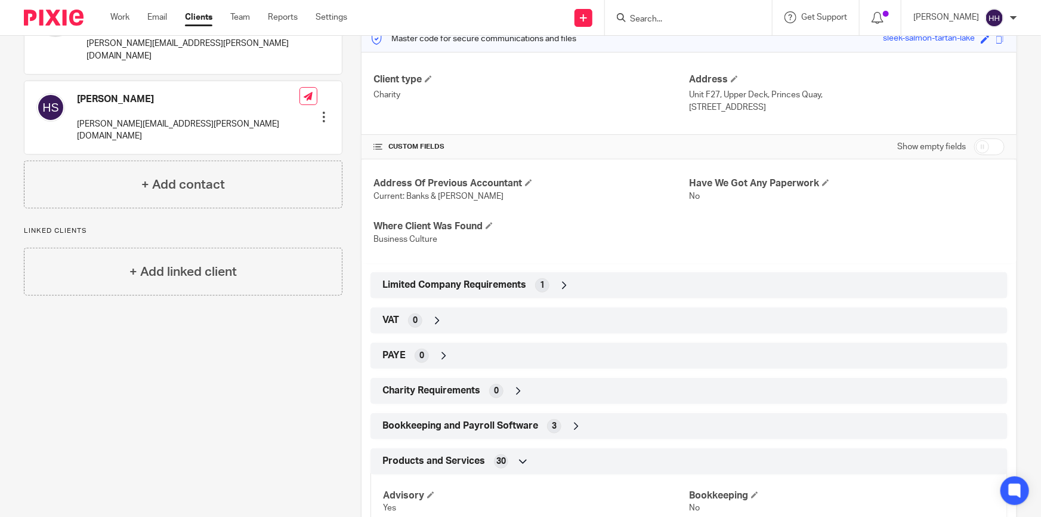
click at [520, 396] on div "Charity Requirements 0" at bounding box center [690, 391] width 620 height 20
click at [514, 388] on icon at bounding box center [519, 391] width 12 height 12
click at [593, 276] on div "Limited Company Requirements 1" at bounding box center [690, 285] width 620 height 20
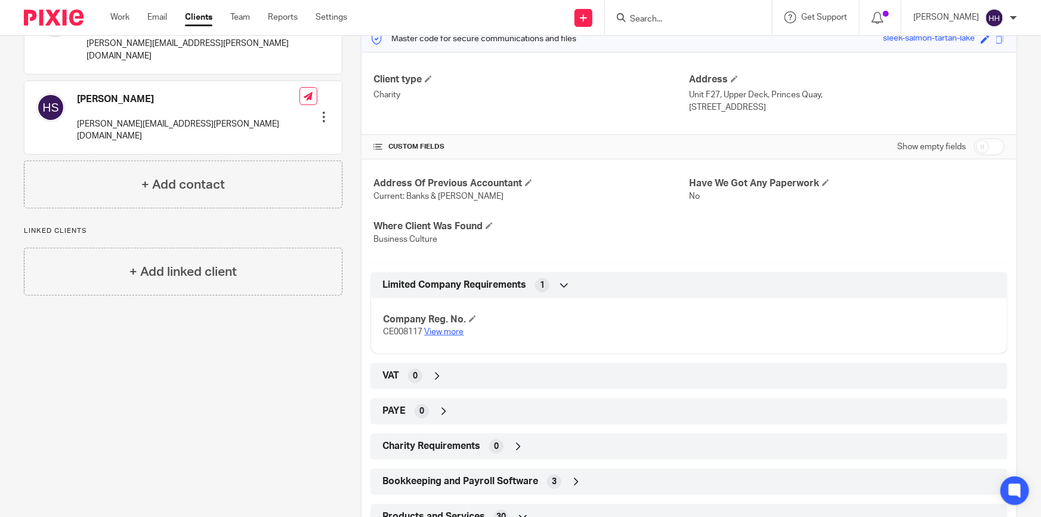
click at [447, 333] on link "View more" at bounding box center [443, 332] width 39 height 8
click at [992, 145] on input "checkbox" at bounding box center [990, 146] width 30 height 17
checkbox input "true"
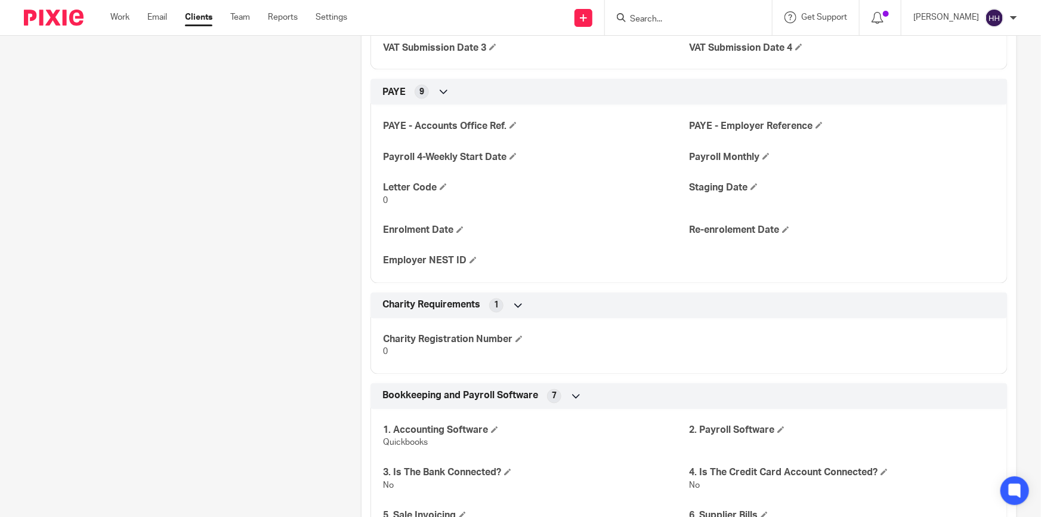
scroll to position [976, 0]
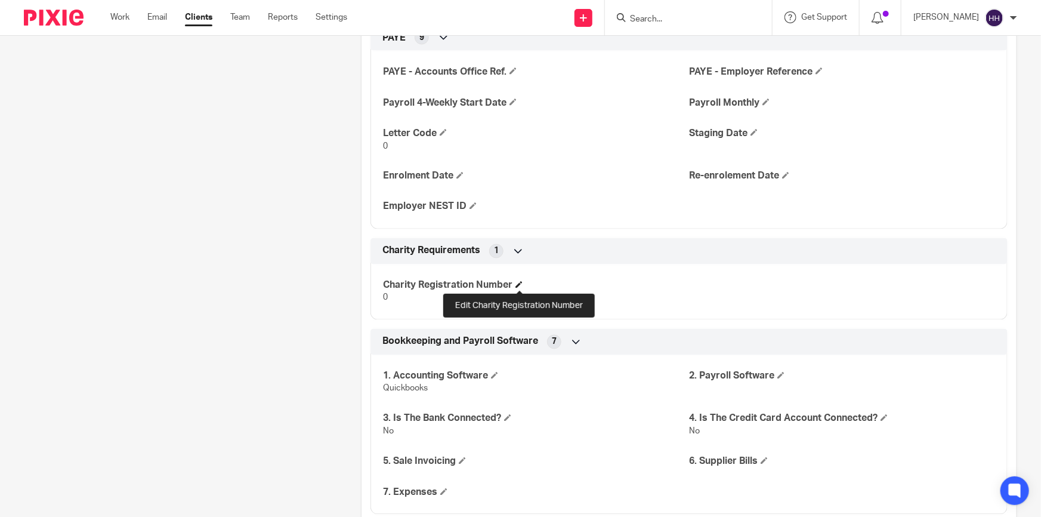
click at [519, 282] on span at bounding box center [519, 284] width 7 height 7
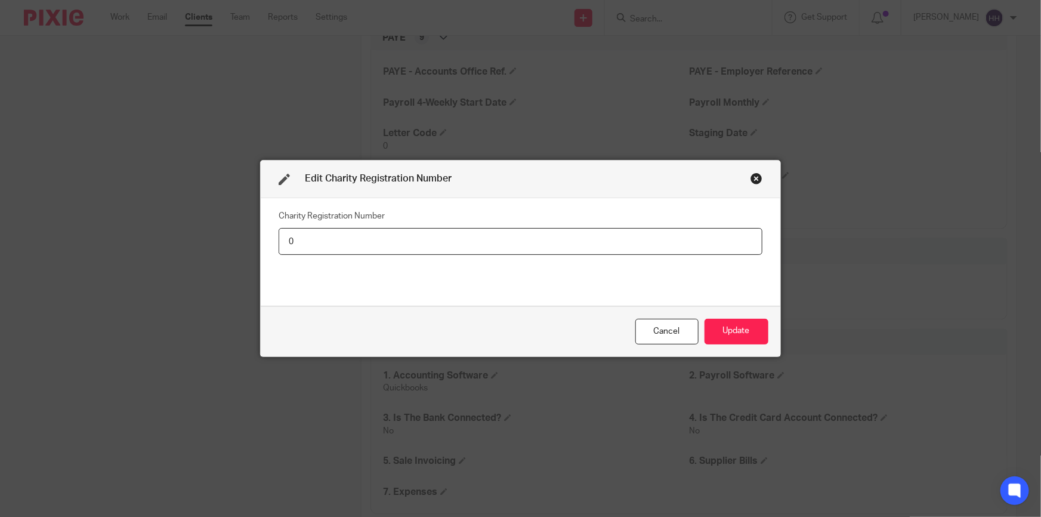
click at [338, 239] on input "0" at bounding box center [521, 241] width 484 height 27
type input "1170056"
click at [735, 321] on button "Update" at bounding box center [737, 332] width 64 height 26
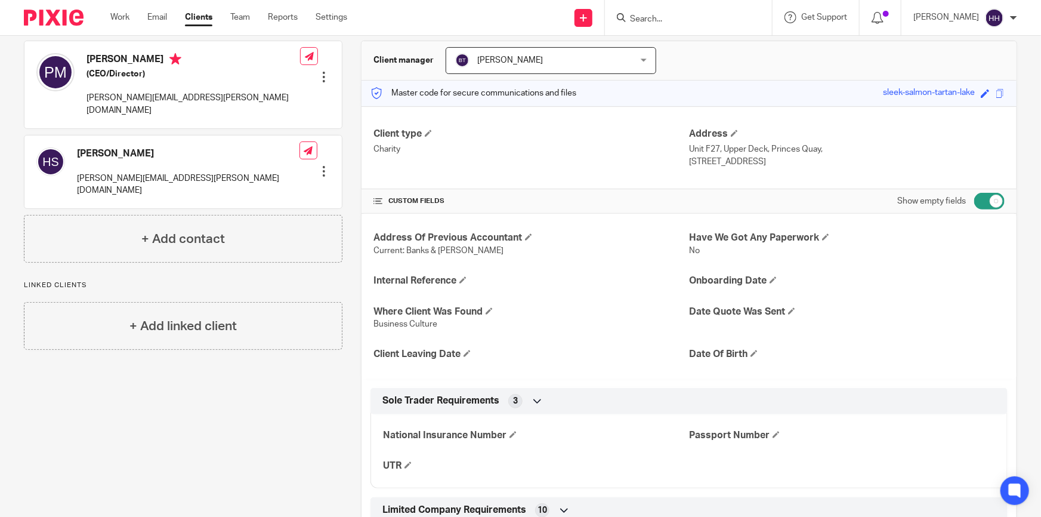
scroll to position [0, 0]
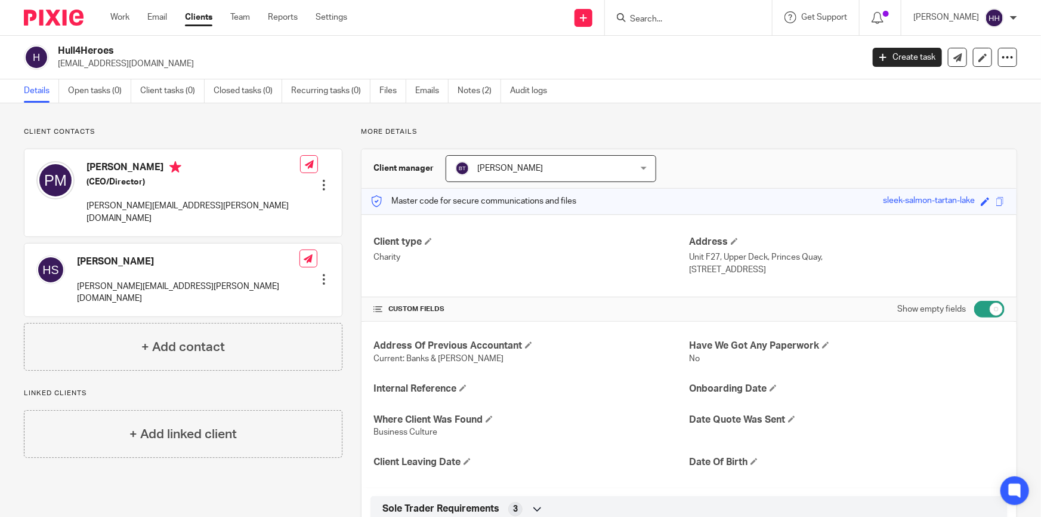
click at [189, 15] on link "Clients" at bounding box center [198, 17] width 27 height 12
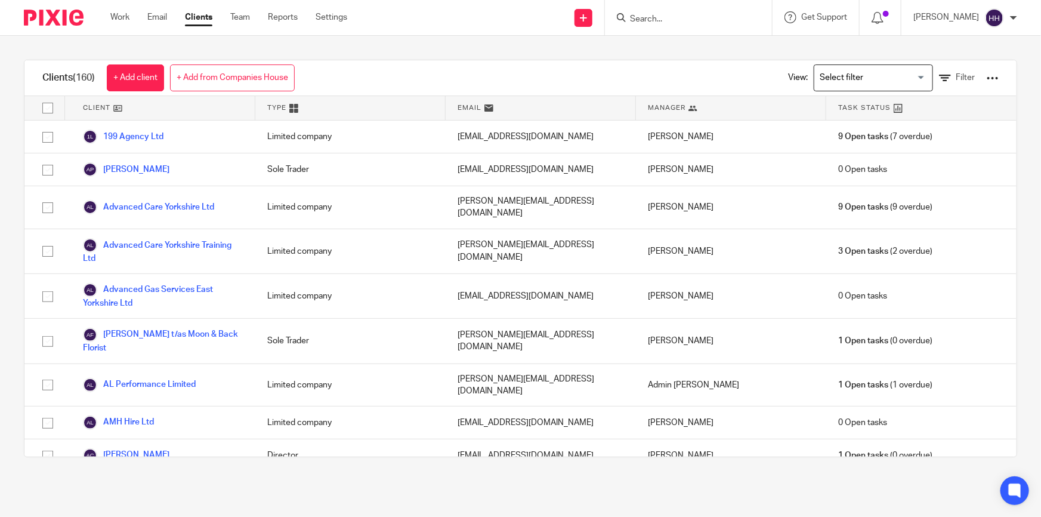
click at [679, 19] on input "Search" at bounding box center [682, 19] width 107 height 11
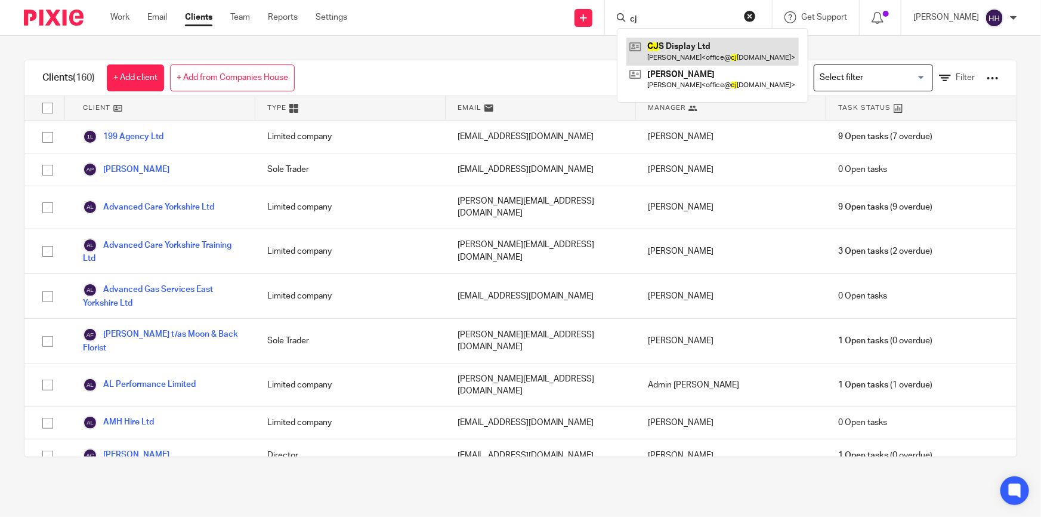
type input "cj"
click at [693, 47] on link at bounding box center [713, 51] width 172 height 27
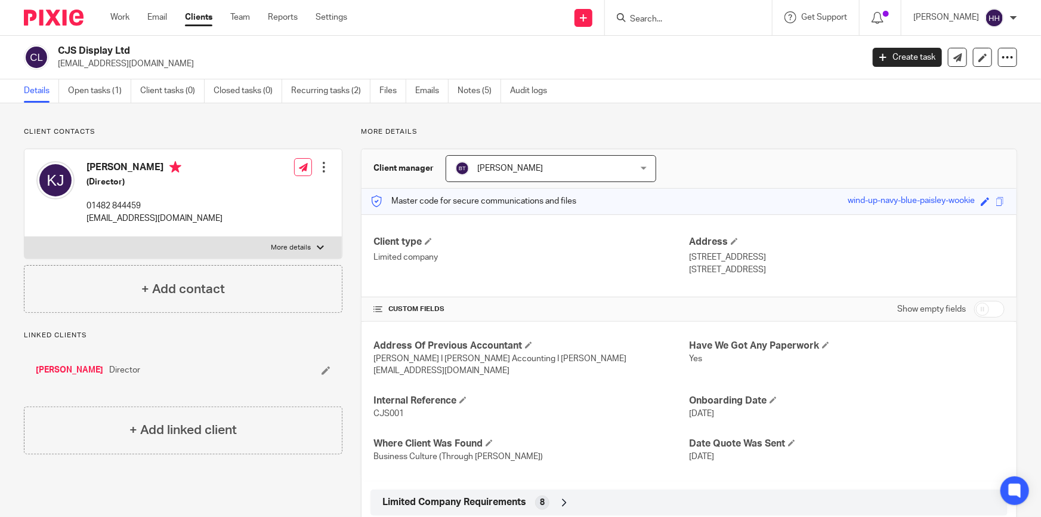
click at [202, 16] on link "Clients" at bounding box center [198, 17] width 27 height 12
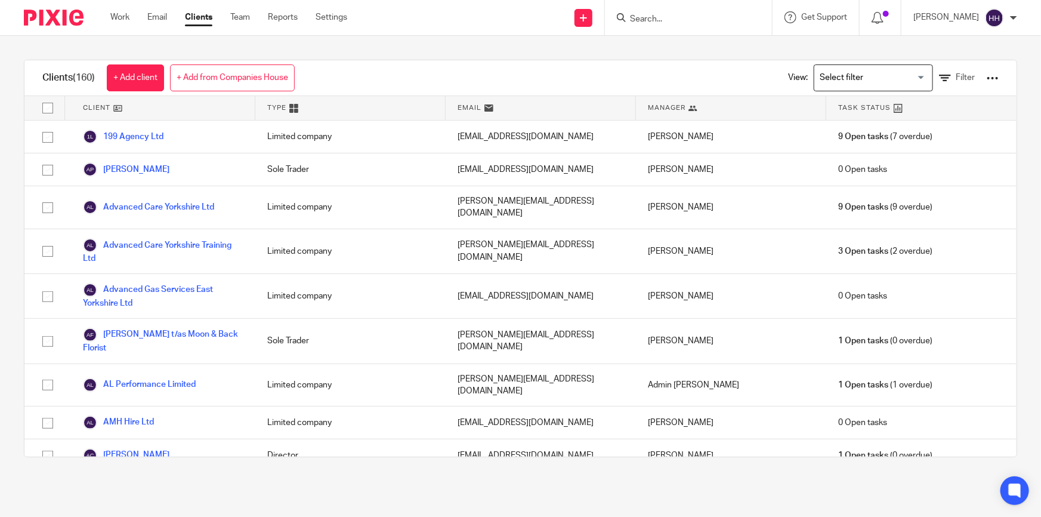
click at [692, 16] on input "Search" at bounding box center [682, 19] width 107 height 11
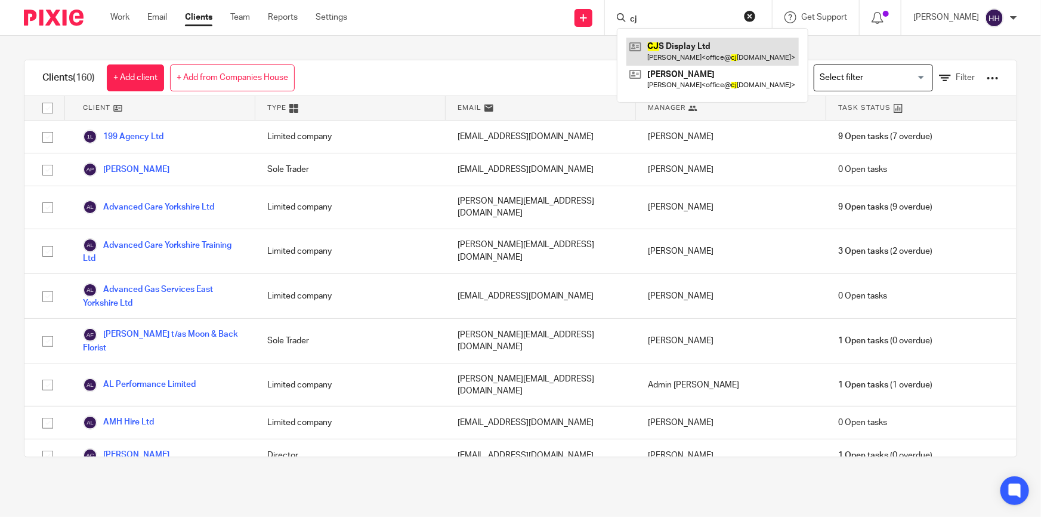
type input "cj"
click at [695, 49] on link at bounding box center [713, 51] width 172 height 27
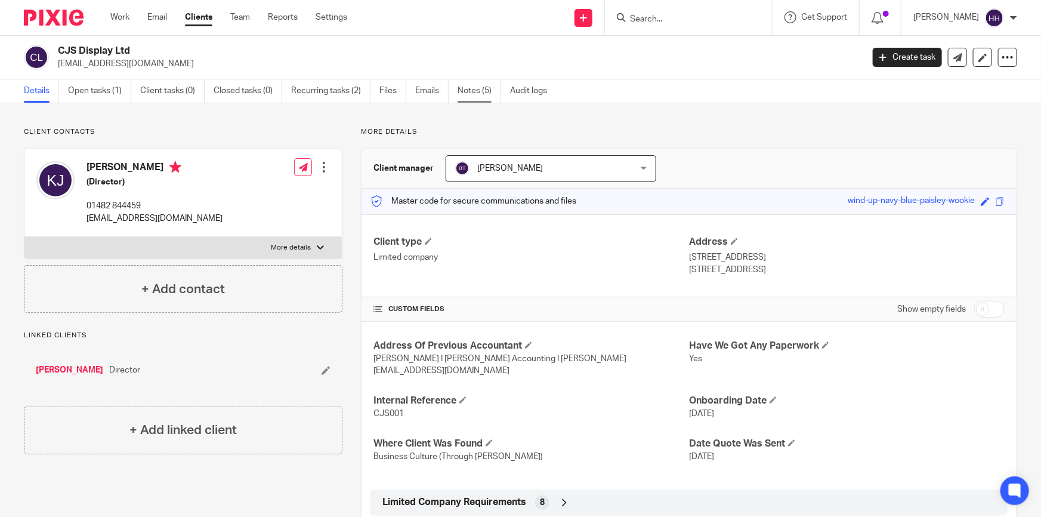
click at [481, 84] on link "Notes (5)" at bounding box center [480, 90] width 44 height 23
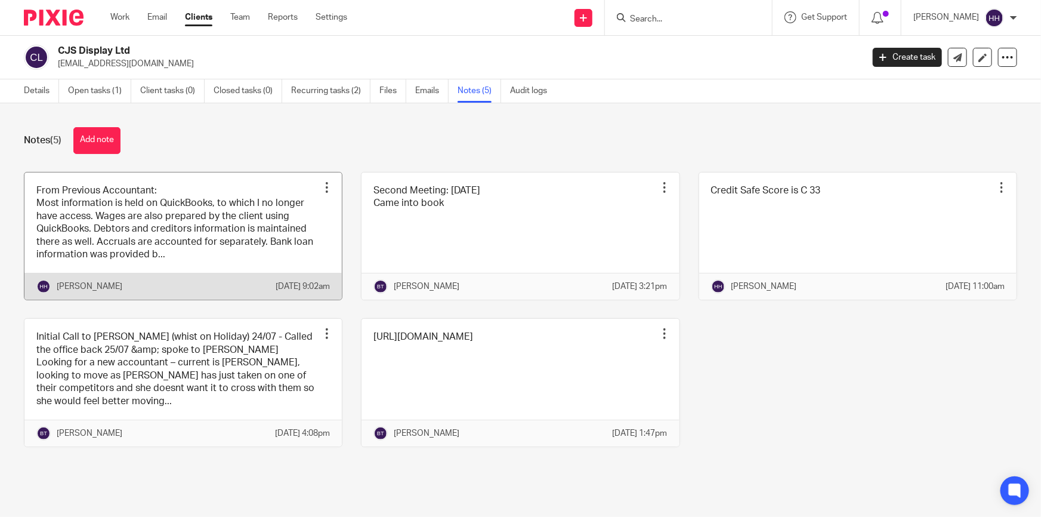
click at [201, 268] on link at bounding box center [183, 236] width 318 height 128
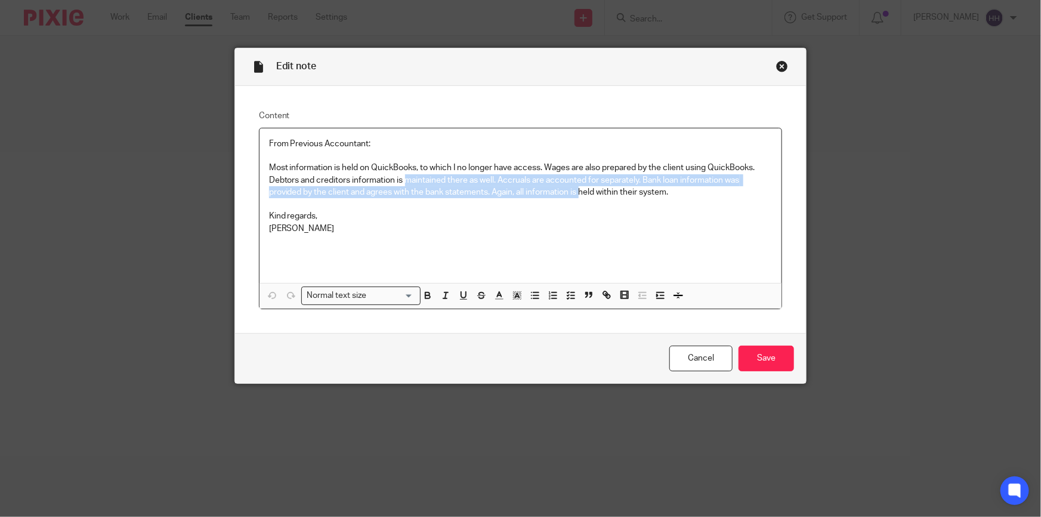
click at [621, 192] on p "Most information is held on QuickBooks, to which I no longer have access. Wages…" at bounding box center [521, 180] width 504 height 36
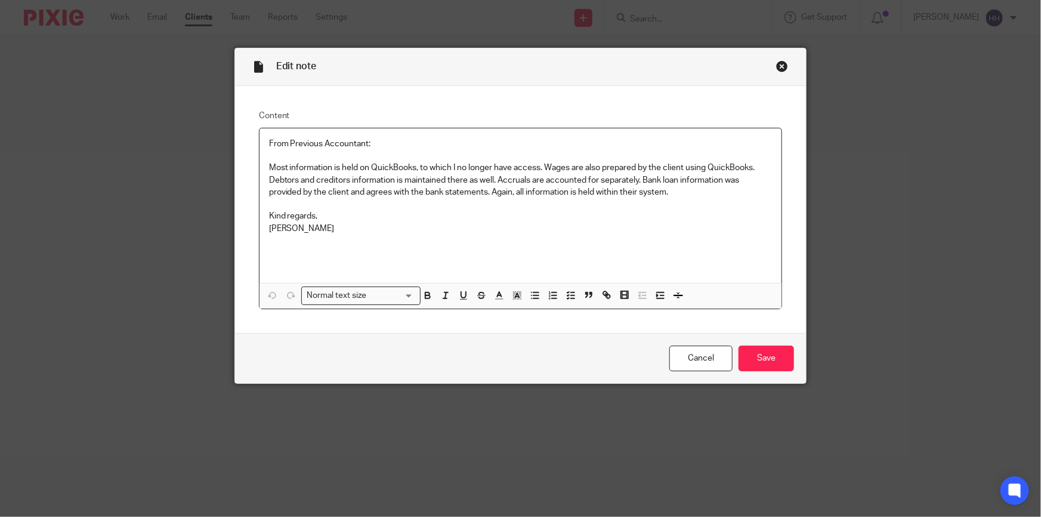
click at [632, 193] on p "Most information is held on QuickBooks, to which I no longer have access. Wages…" at bounding box center [521, 180] width 504 height 36
drag, startPoint x: 517, startPoint y: 192, endPoint x: 630, endPoint y: 193, distance: 113.4
click at [630, 193] on p "Most information is held on QuickBooks, to which I no longer have access. Wages…" at bounding box center [521, 180] width 504 height 36
drag, startPoint x: 723, startPoint y: 183, endPoint x: 537, endPoint y: 192, distance: 186.5
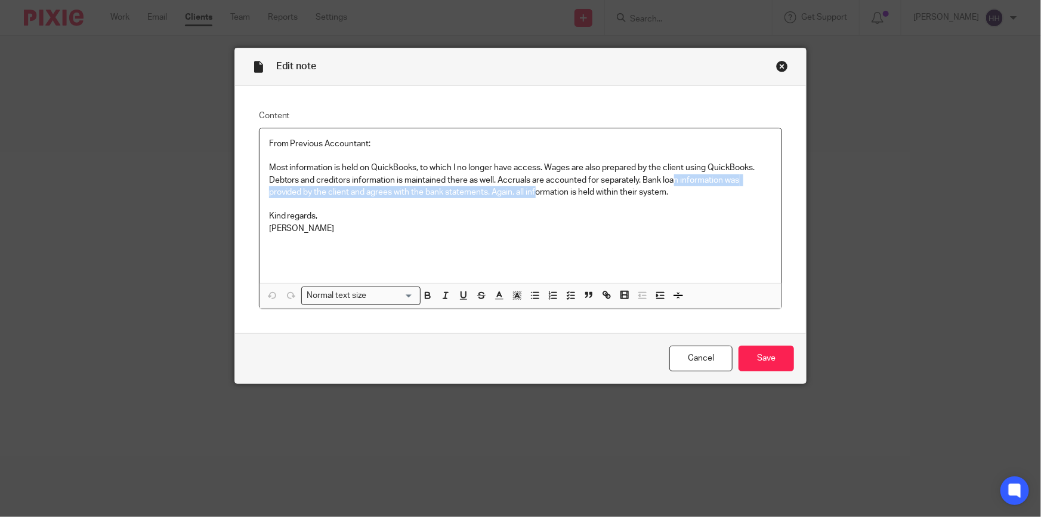
click at [537, 192] on p "Most information is held on QuickBooks, to which I no longer have access. Wages…" at bounding box center [521, 180] width 504 height 36
click at [551, 190] on p "Most information is held on QuickBooks, to which I no longer have access. Wages…" at bounding box center [521, 180] width 504 height 36
click at [776, 63] on div "Close this dialog window" at bounding box center [782, 66] width 12 height 12
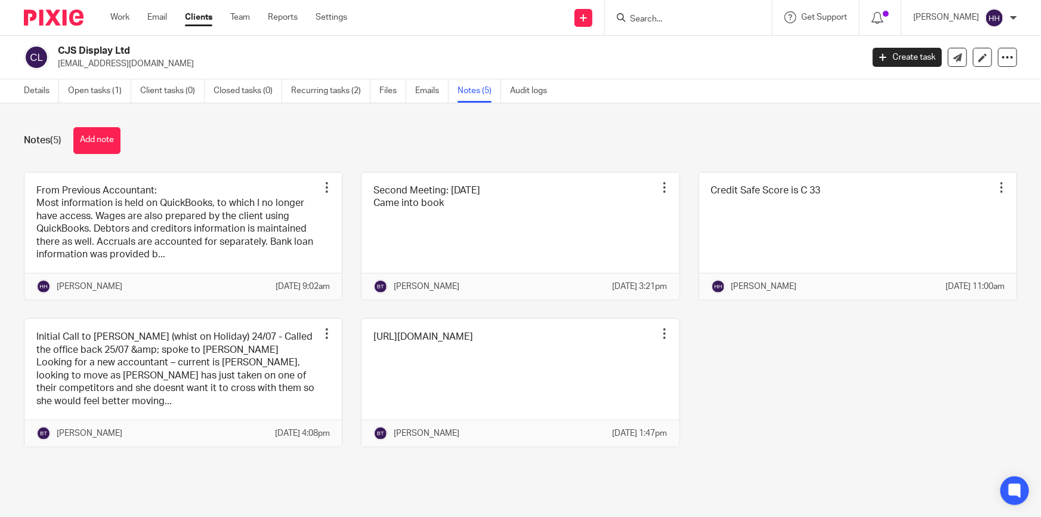
click at [202, 8] on div "Work Email Clients Team Reports Settings Work Email Clients Team Reports Settin…" at bounding box center [231, 17] width 267 height 35
click at [198, 13] on link "Clients" at bounding box center [198, 17] width 27 height 12
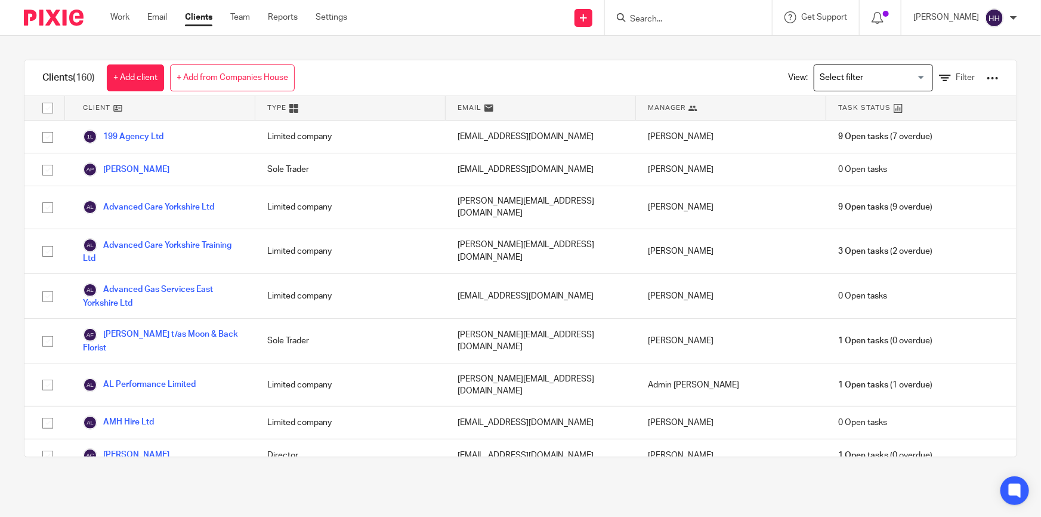
click at [672, 29] on div at bounding box center [688, 17] width 167 height 35
click at [671, 21] on input "Search" at bounding box center [682, 19] width 107 height 11
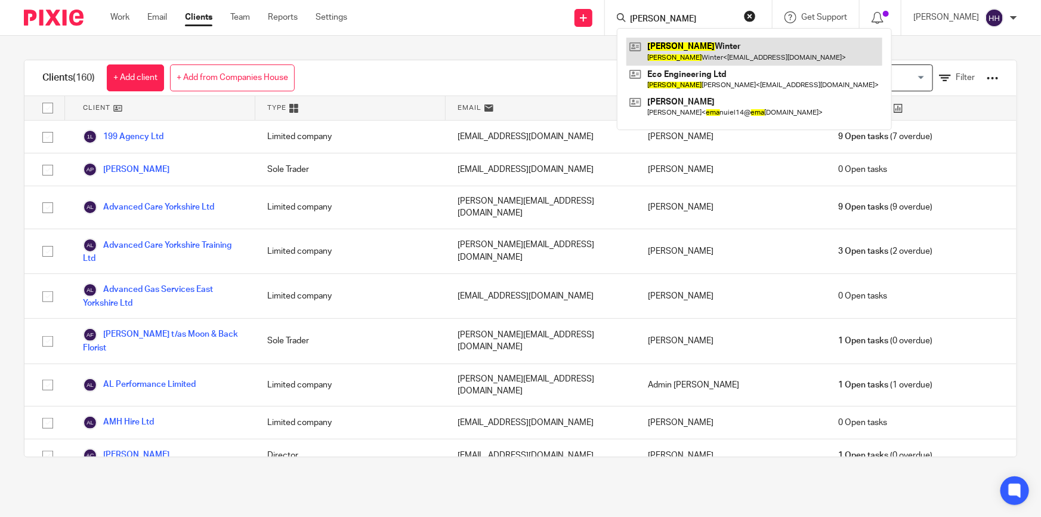
type input "emma"
click at [668, 53] on link at bounding box center [755, 51] width 256 height 27
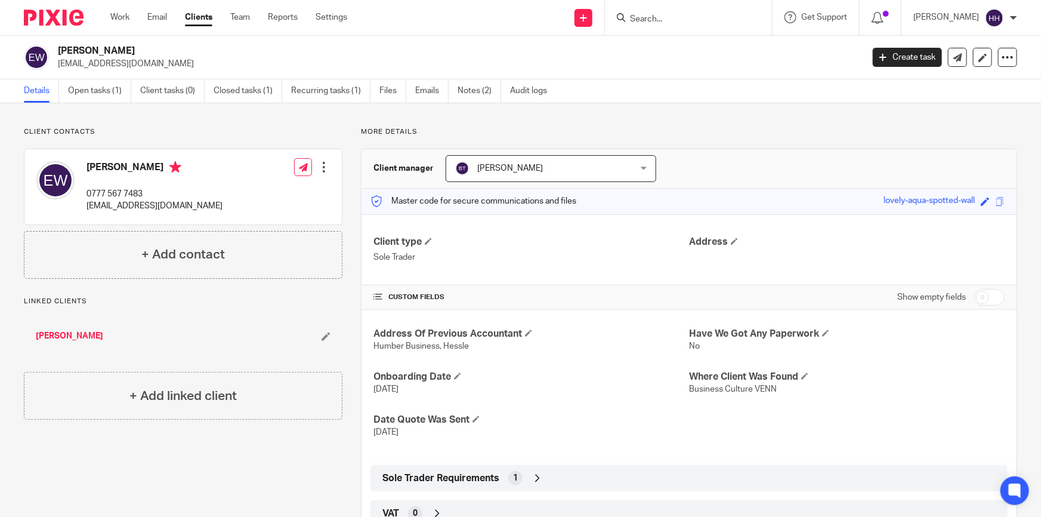
scroll to position [54, 0]
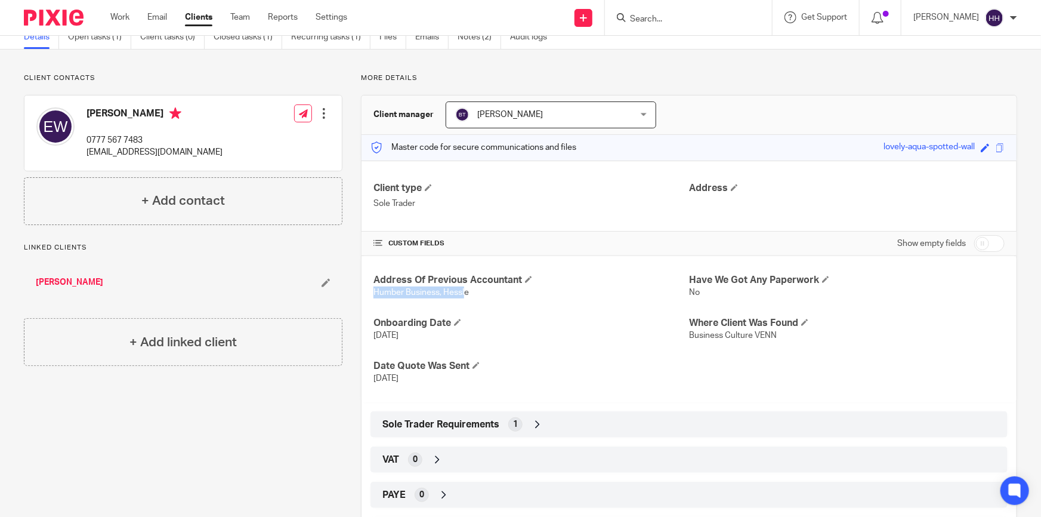
drag, startPoint x: 462, startPoint y: 292, endPoint x: 373, endPoint y: 294, distance: 88.9
click at [374, 294] on span "Humber Business, Hessle" at bounding box center [421, 292] width 95 height 8
click at [387, 294] on span "Humber Business, Hessle" at bounding box center [421, 292] width 95 height 8
drag, startPoint x: 469, startPoint y: 286, endPoint x: 367, endPoint y: 293, distance: 101.7
click at [367, 293] on div "Address Of Previous Accountant Humber Business, Hessle Have We Got Any Paperwor…" at bounding box center [689, 329] width 655 height 146
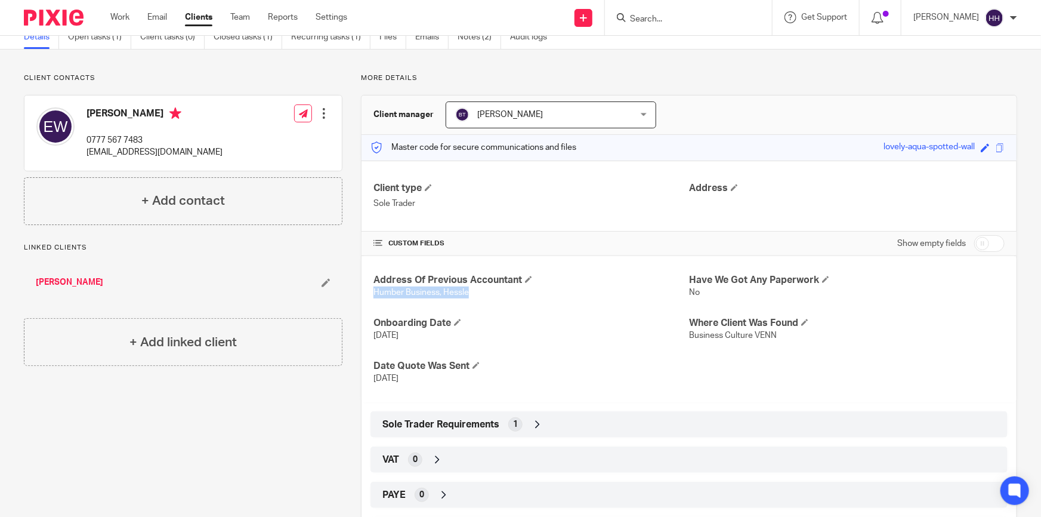
copy span "Humber Business, Hessle"
click at [439, 211] on div "Client type Sole Trader Address" at bounding box center [689, 196] width 655 height 71
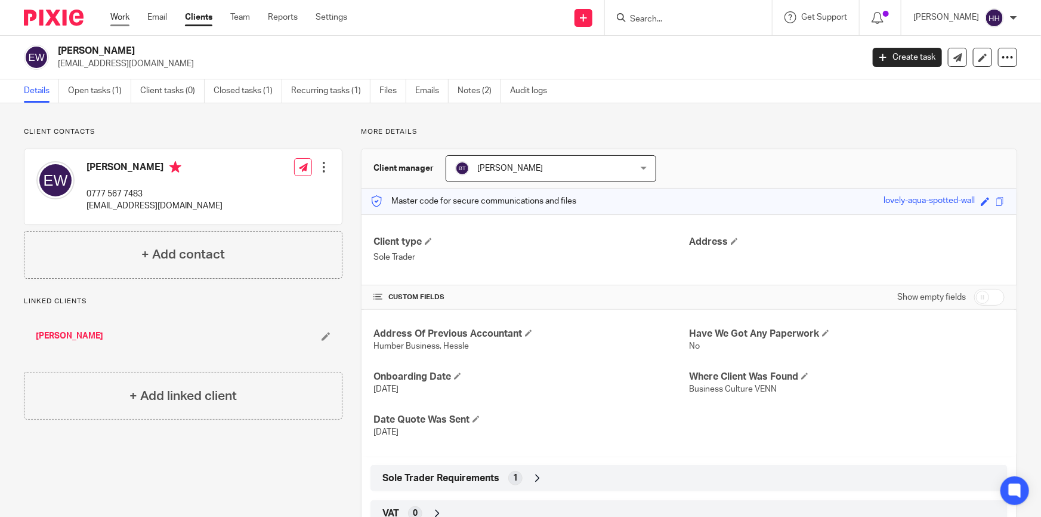
click at [122, 13] on link "Work" at bounding box center [119, 17] width 19 height 12
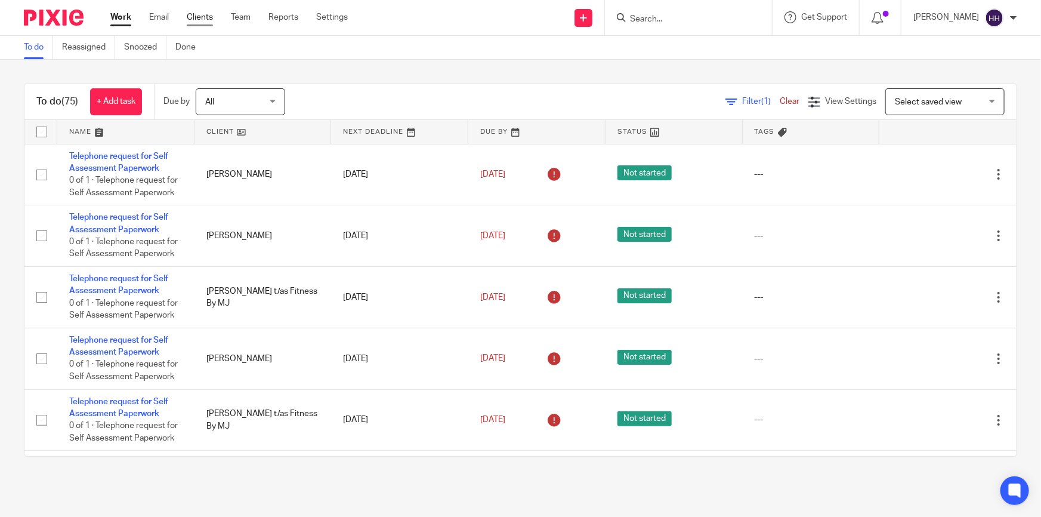
click at [203, 17] on link "Clients" at bounding box center [200, 17] width 26 height 12
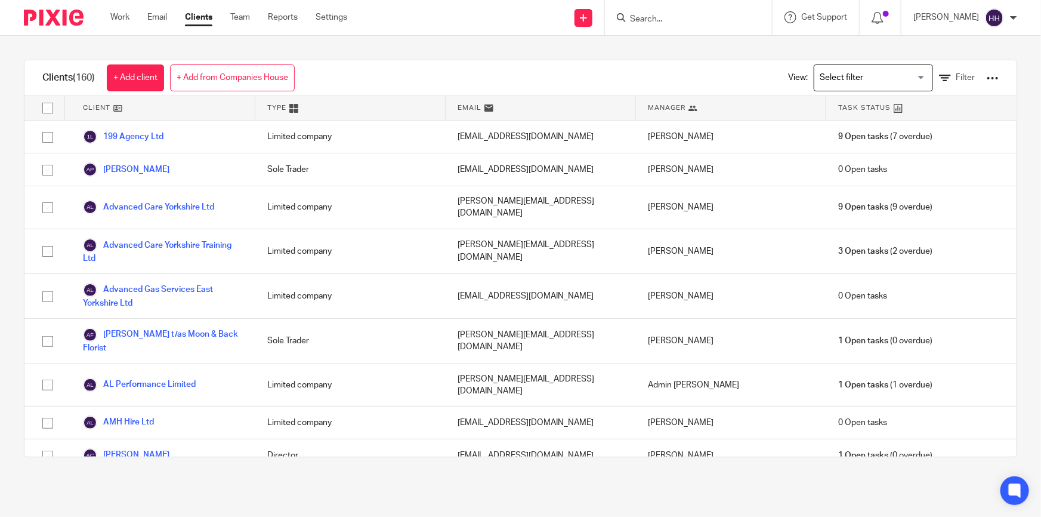
click at [728, 15] on input "Search" at bounding box center [682, 19] width 107 height 11
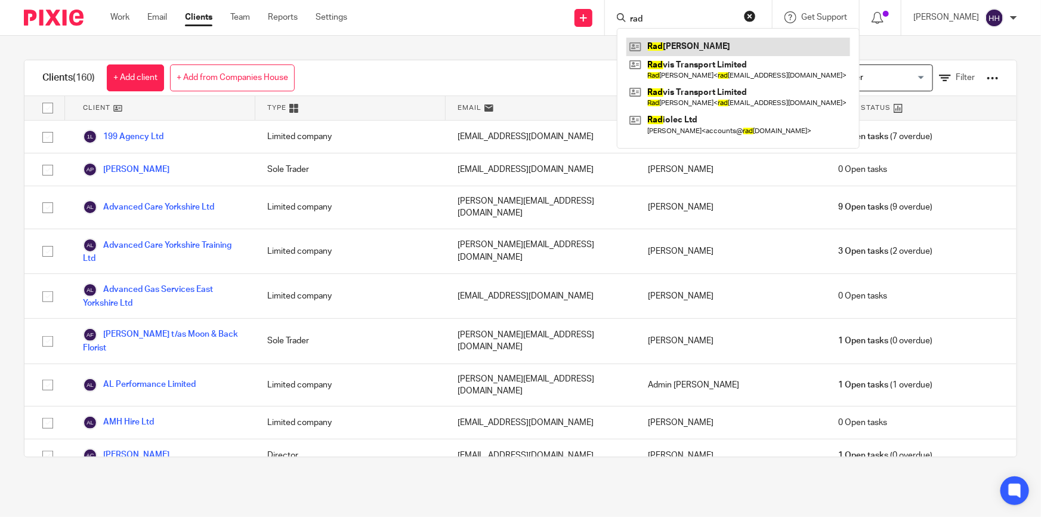
type input "rad"
click at [710, 48] on link at bounding box center [739, 47] width 224 height 18
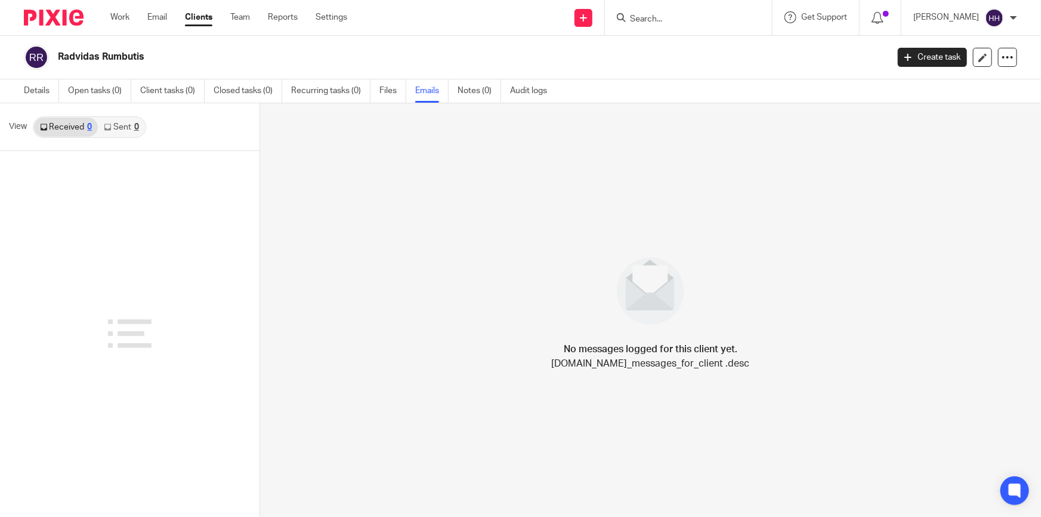
drag, startPoint x: 101, startPoint y: 125, endPoint x: 695, endPoint y: 14, distance: 603.6
click at [101, 125] on link "Sent 0" at bounding box center [121, 127] width 47 height 19
click at [695, 14] on input "Search" at bounding box center [682, 19] width 107 height 11
click at [660, 12] on form at bounding box center [692, 17] width 127 height 15
click at [657, 17] on input "Search" at bounding box center [682, 19] width 107 height 11
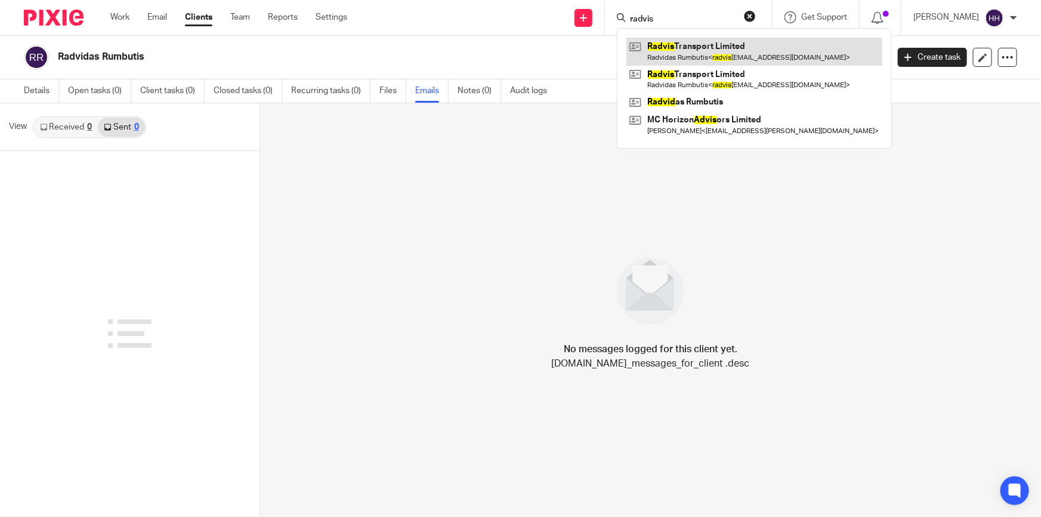
type input "radvis"
click at [712, 48] on link at bounding box center [755, 51] width 256 height 27
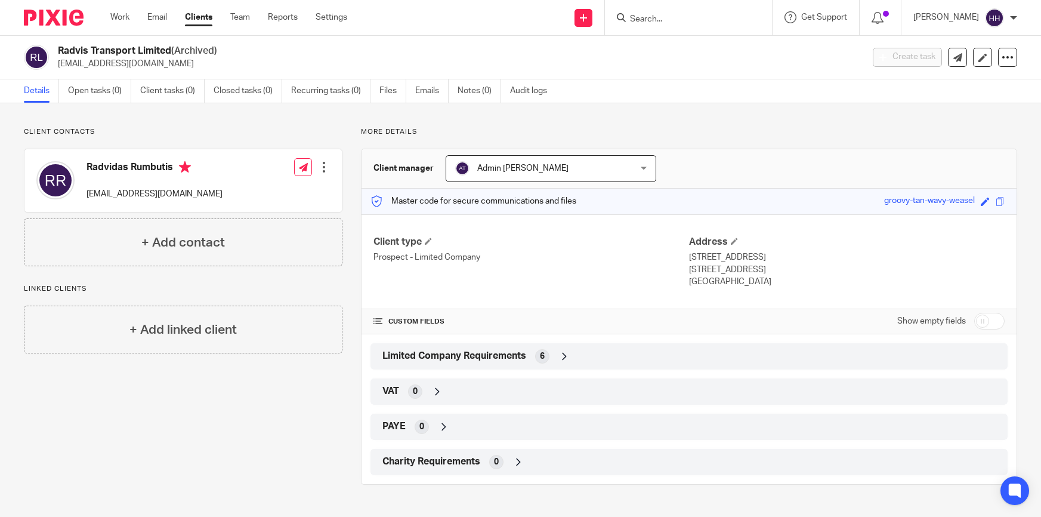
click at [430, 94] on link "Emails" at bounding box center [431, 90] width 33 height 23
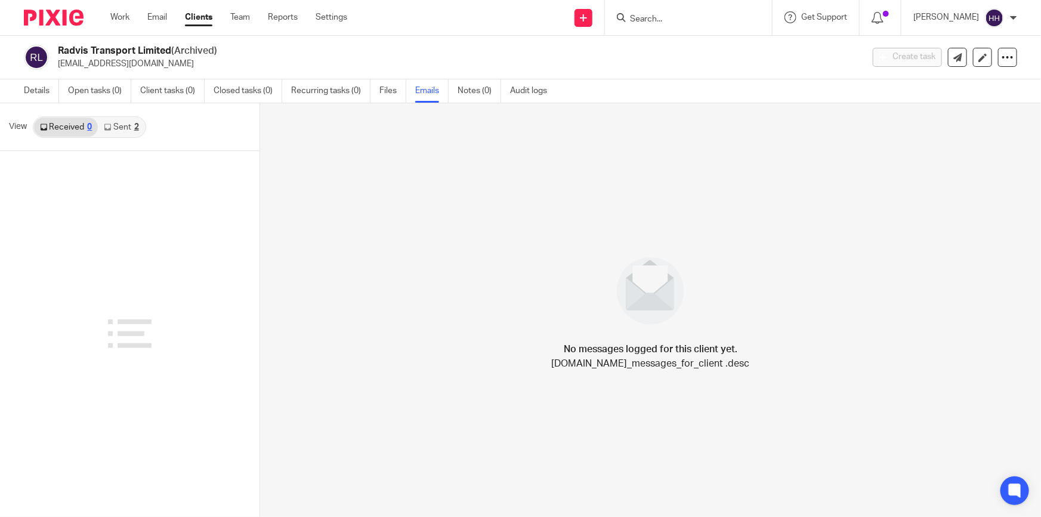
click at [118, 121] on link "Sent 2" at bounding box center [121, 127] width 47 height 19
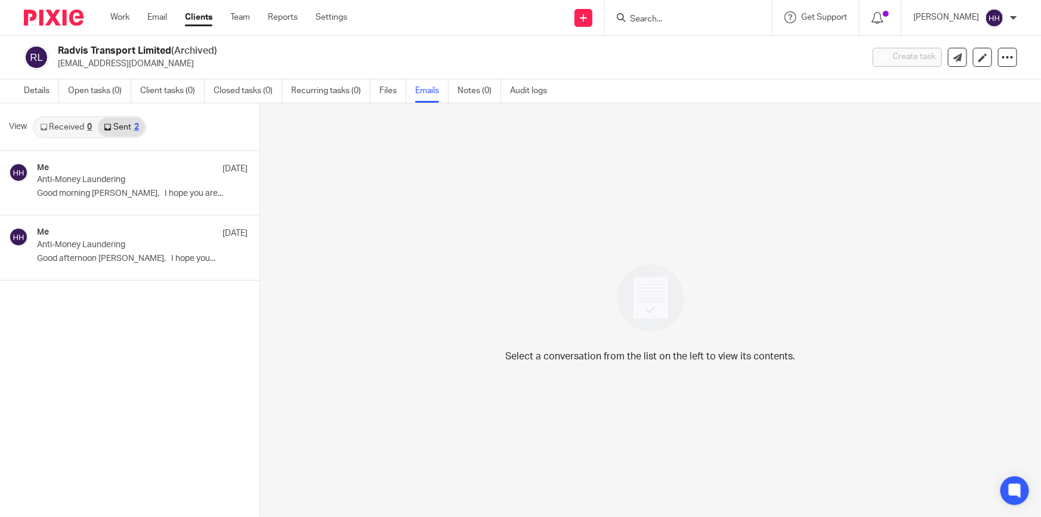
click at [81, 131] on link "Received 0" at bounding box center [66, 127] width 64 height 19
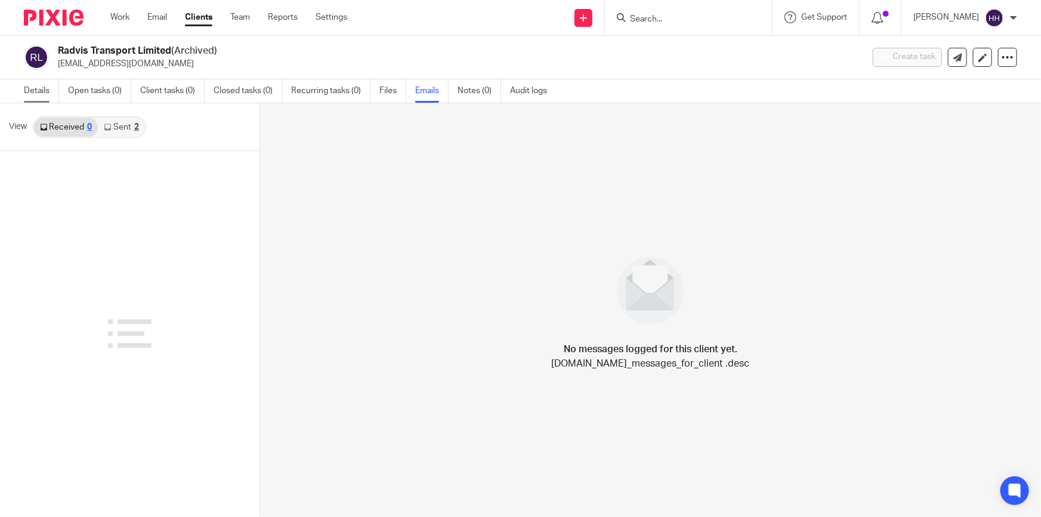
click at [42, 95] on link "Details" at bounding box center [41, 90] width 35 height 23
click at [181, 19] on ul "Work Email Clients Team Reports Settings" at bounding box center [237, 17] width 255 height 12
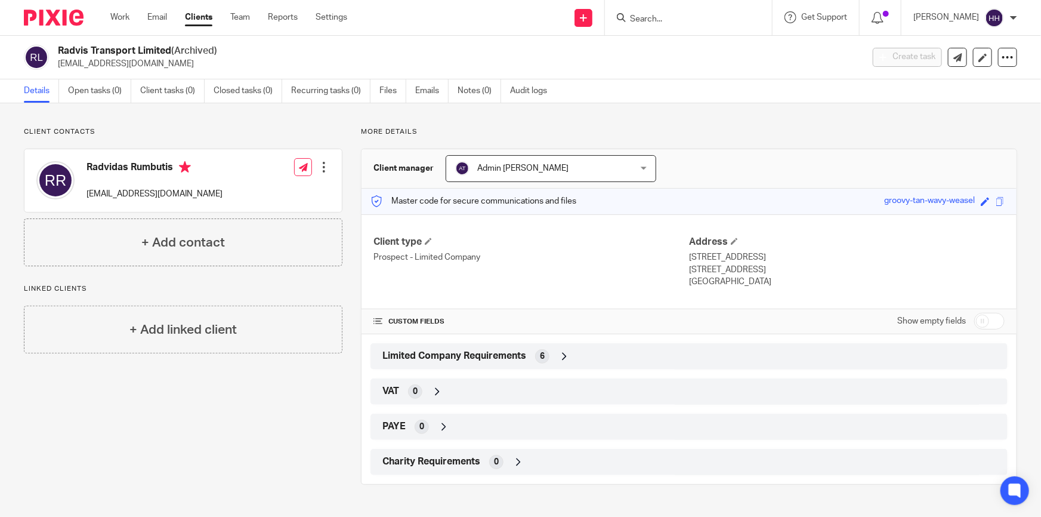
click at [671, 18] on input "Search" at bounding box center [682, 19] width 107 height 11
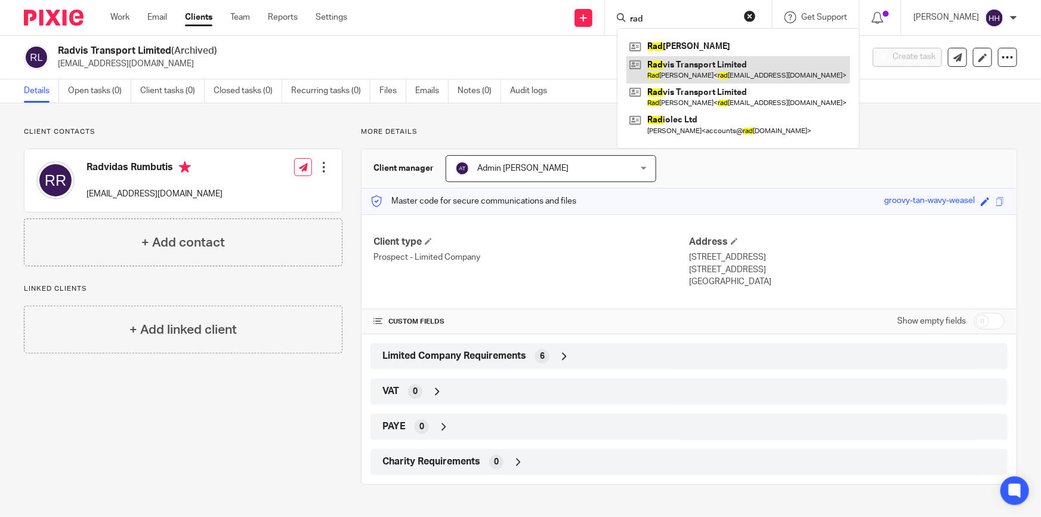
type input "rad"
click at [689, 76] on link at bounding box center [739, 69] width 224 height 27
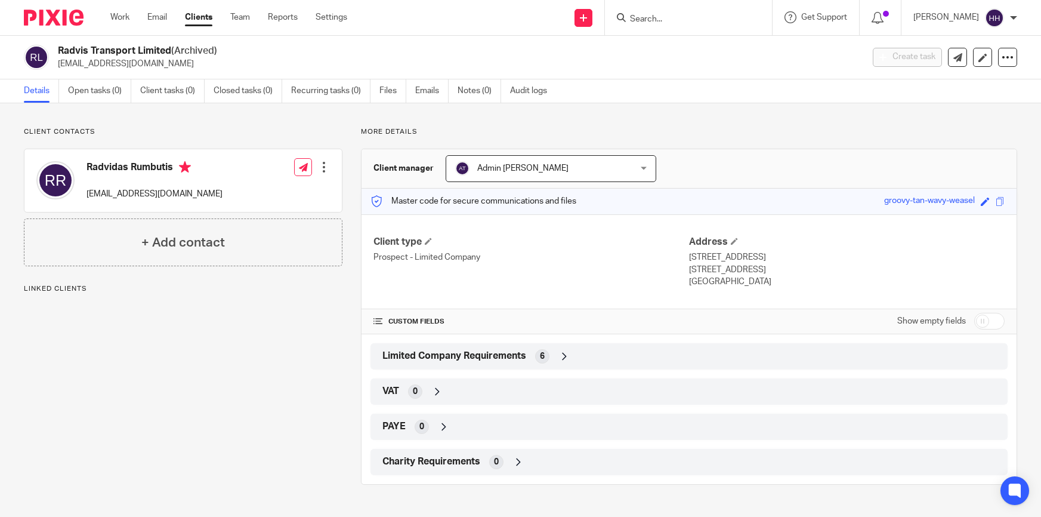
click at [682, 27] on div at bounding box center [688, 17] width 167 height 35
click at [682, 21] on input "Search" at bounding box center [682, 19] width 107 height 11
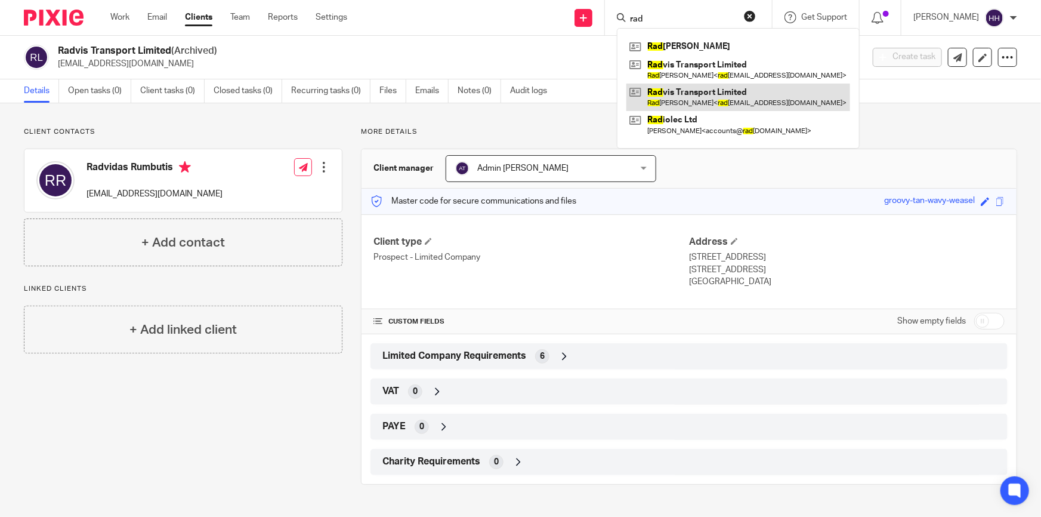
type input "rad"
click at [680, 84] on link at bounding box center [739, 97] width 224 height 27
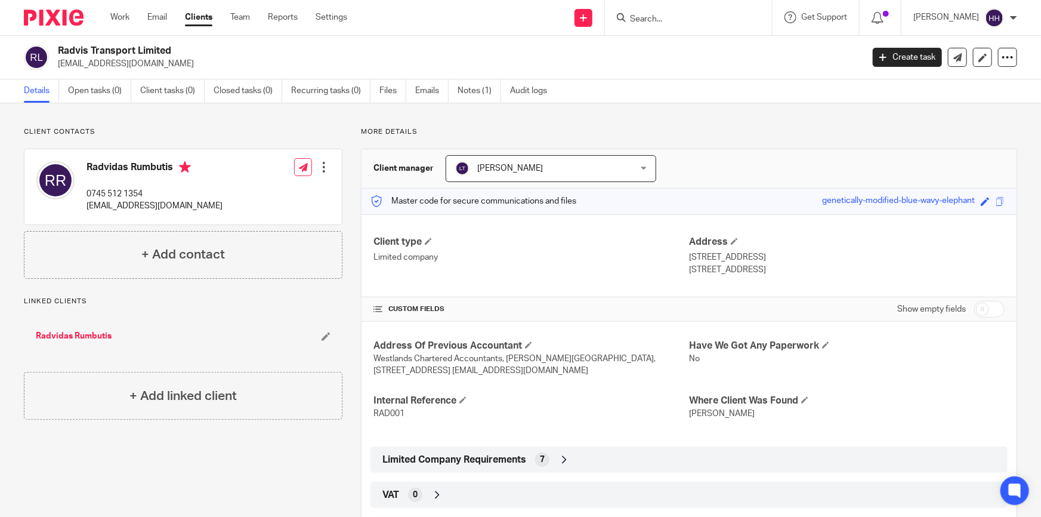
click at [457, 91] on ul "Details Open tasks (0) Client tasks (0) Closed tasks (0) Recurring tasks (0) Fi…" at bounding box center [294, 90] width 541 height 23
click at [438, 88] on link "Emails" at bounding box center [431, 90] width 33 height 23
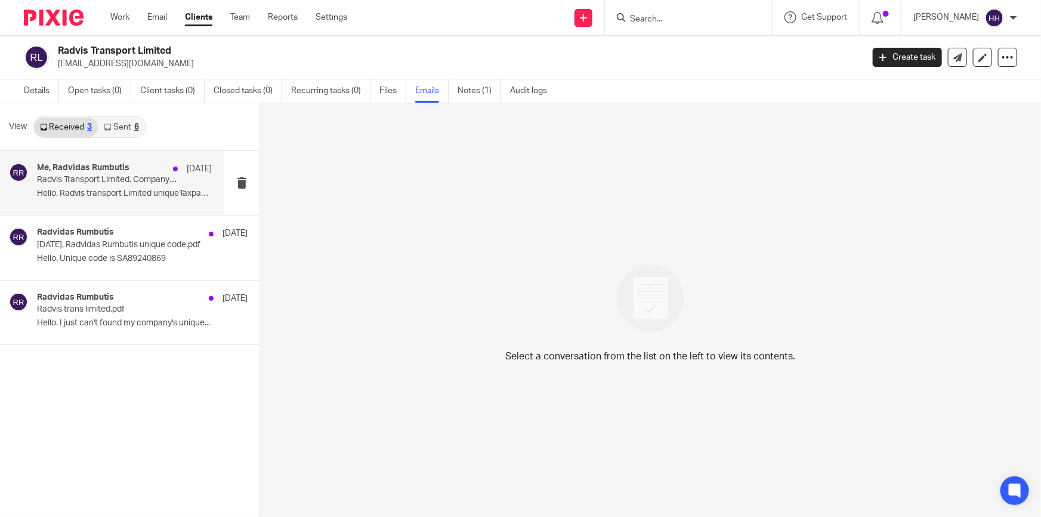
click at [110, 164] on h4 "Me, Radvidas Rumbutis" at bounding box center [83, 168] width 93 height 10
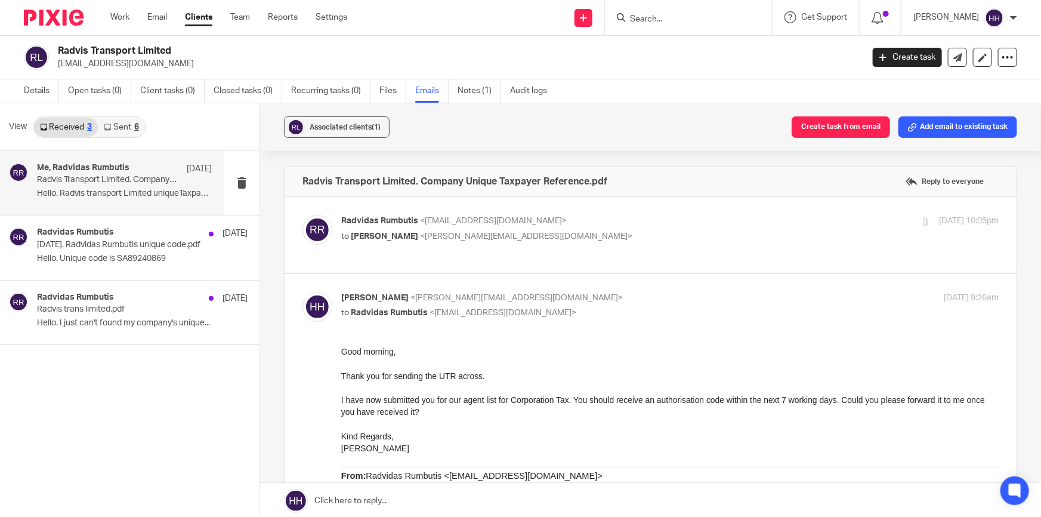
click at [125, 124] on link "Sent 6" at bounding box center [121, 127] width 47 height 19
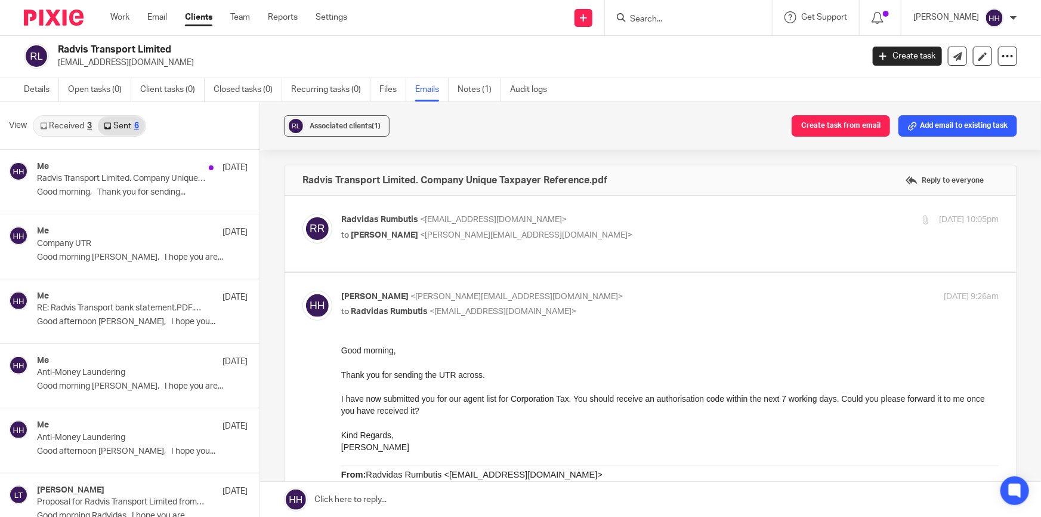
click at [60, 125] on link "Received 3" at bounding box center [66, 125] width 64 height 19
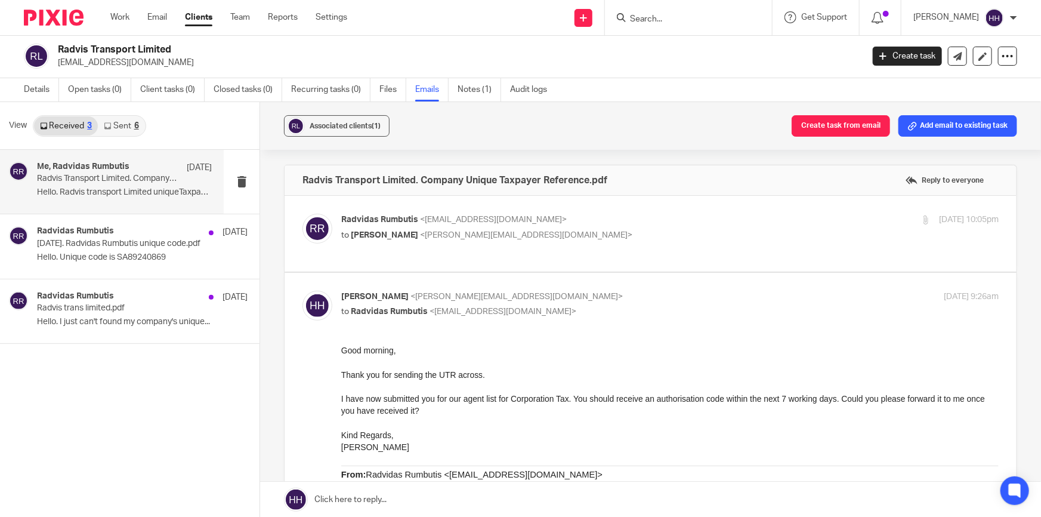
click at [202, 17] on link "Clients" at bounding box center [198, 17] width 27 height 12
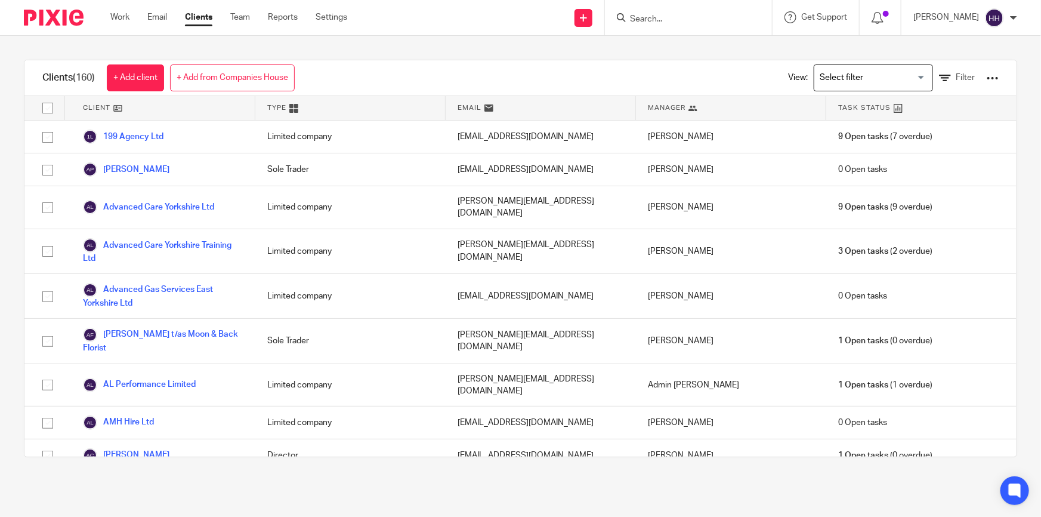
click at [713, 17] on input "Search" at bounding box center [682, 19] width 107 height 11
click at [707, 19] on input "Search" at bounding box center [682, 19] width 107 height 11
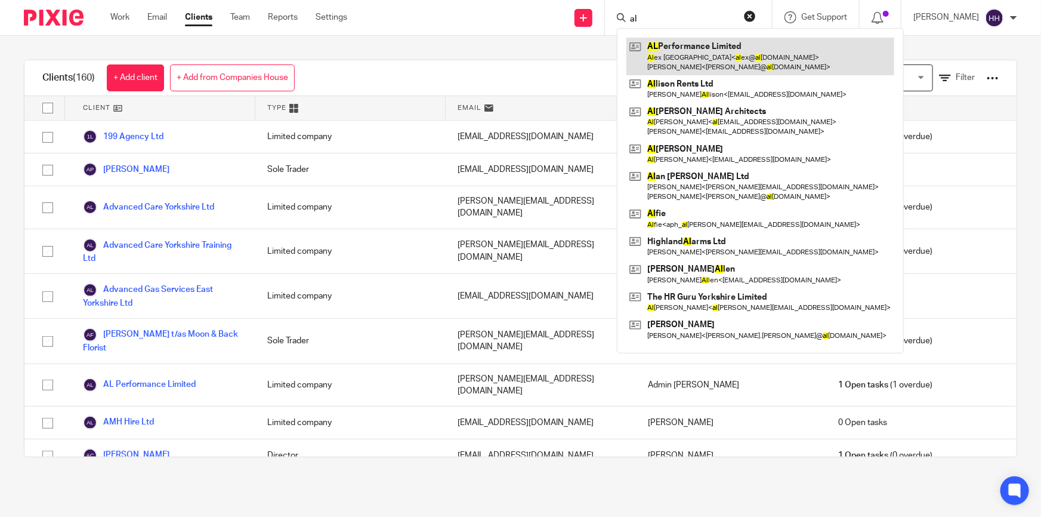
type input "al"
click at [716, 54] on link at bounding box center [761, 56] width 268 height 37
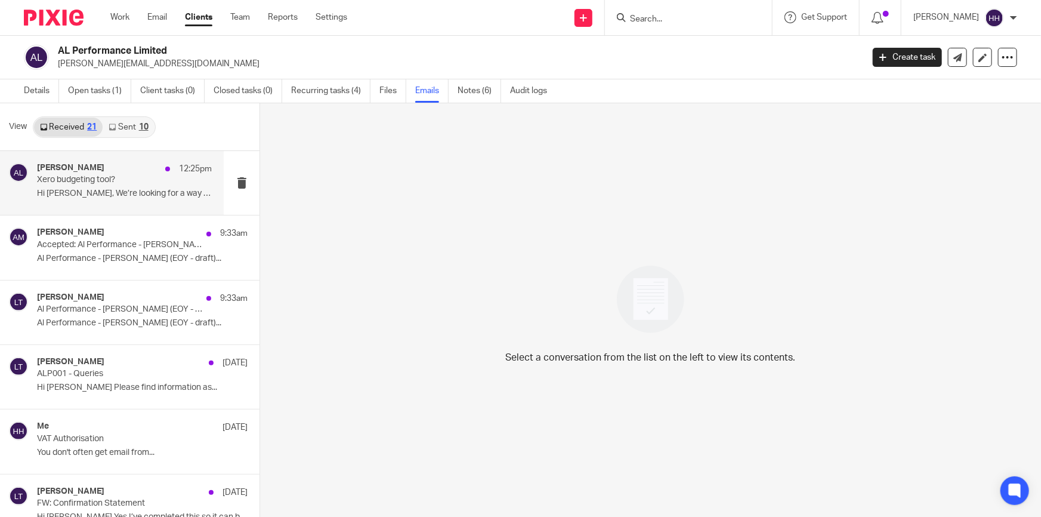
click at [100, 180] on p "Xero budgeting tool?" at bounding box center [107, 180] width 140 height 10
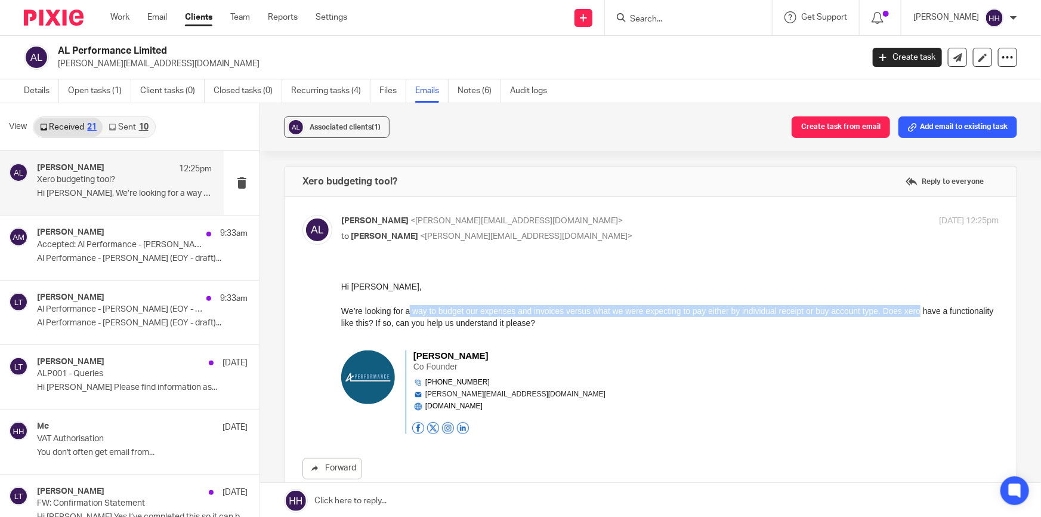
drag, startPoint x: 411, startPoint y: 310, endPoint x: 920, endPoint y: 310, distance: 509.7
click at [920, 310] on div "We’re looking for a way to budget our expenses and invoices versus what we were…" at bounding box center [670, 316] width 658 height 24
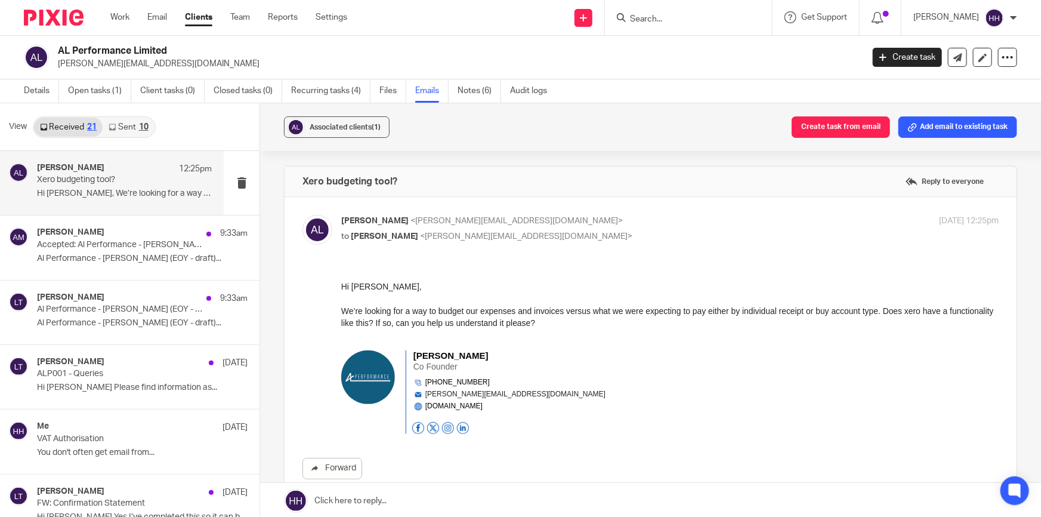
click at [933, 313] on div "We’re looking for a way to budget our expenses and invoices versus what we were…" at bounding box center [670, 316] width 658 height 24
drag, startPoint x: 452, startPoint y: 319, endPoint x: 534, endPoint y: 319, distance: 81.8
click at [520, 319] on div "We’re looking for a way to budget our expenses and invoices versus what we were…" at bounding box center [670, 316] width 658 height 24
click at [544, 319] on div "We’re looking for a way to budget our expenses and invoices versus what we were…" at bounding box center [670, 316] width 658 height 24
click at [629, 228] on div "Andy Langfield <andy@alperformance.co.uk> to Liz Turpin <liz@turpinaccounting.c…" at bounding box center [560, 228] width 439 height 27
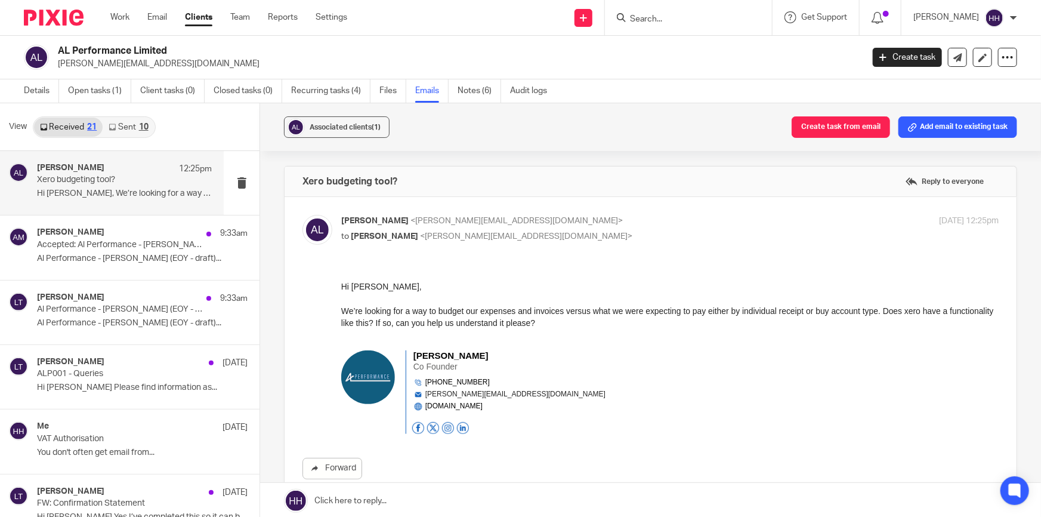
checkbox input "false"
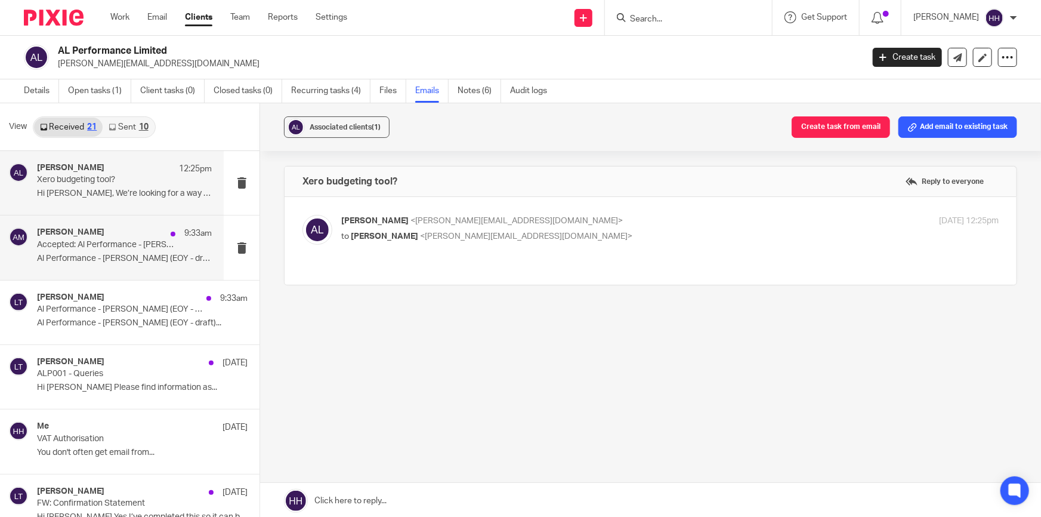
click at [42, 236] on h4 "Alex McConville" at bounding box center [70, 232] width 67 height 10
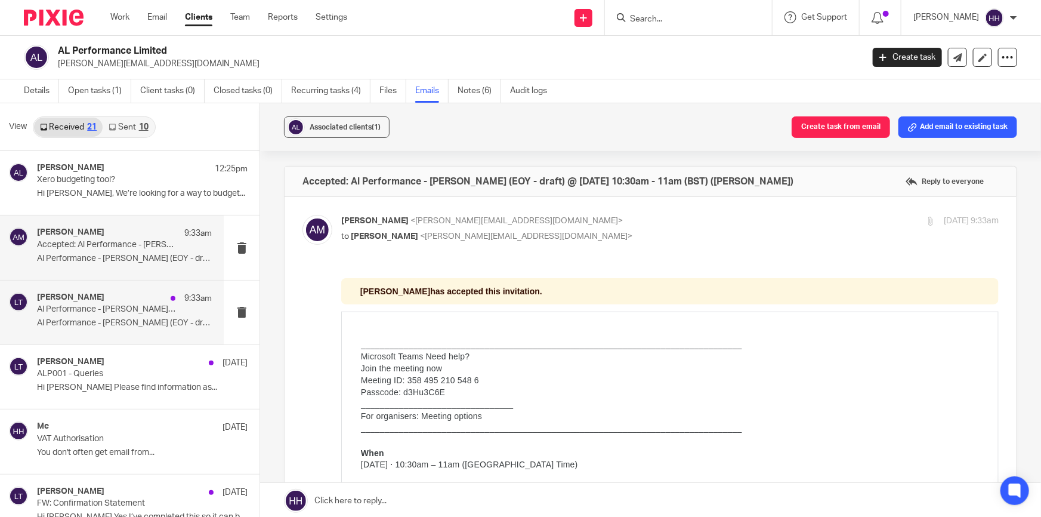
click at [66, 307] on p "Al Performance - Liz Turpin (EOY - draft)" at bounding box center [107, 309] width 140 height 10
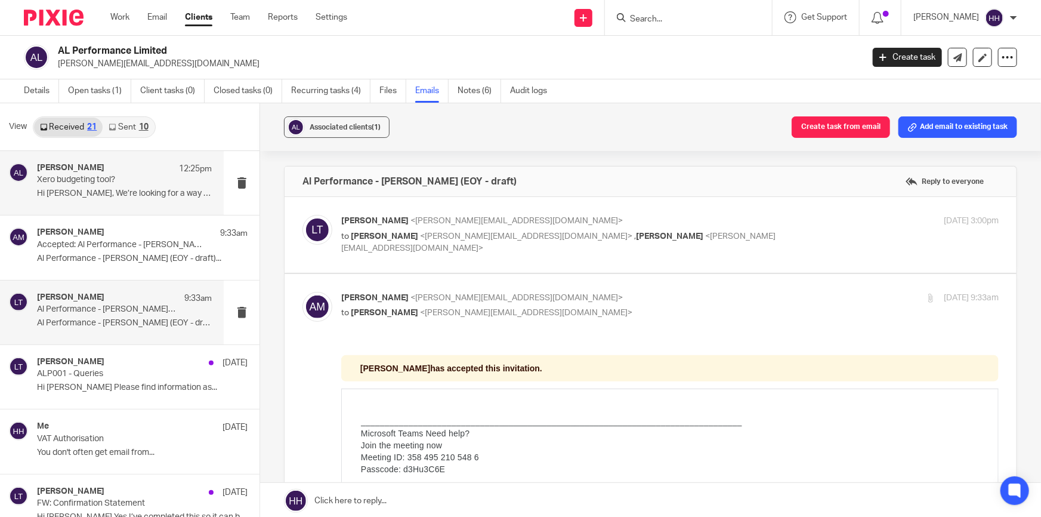
click at [156, 195] on p "Hi Liz, We’re looking for a way to budget..." at bounding box center [124, 194] width 175 height 10
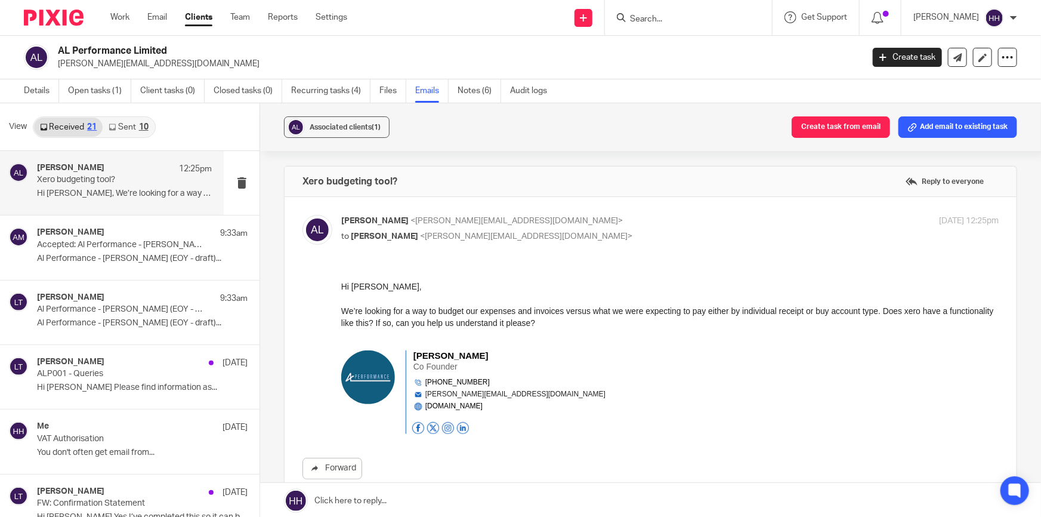
click at [141, 118] on link "Sent 10" at bounding box center [128, 127] width 51 height 19
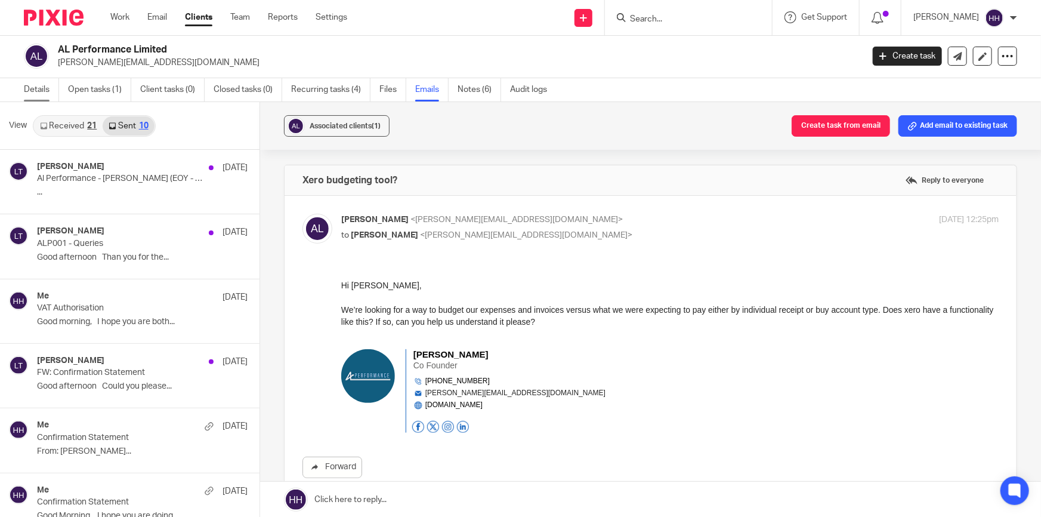
click at [41, 94] on link "Details" at bounding box center [41, 89] width 35 height 23
